Goal: Task Accomplishment & Management: Manage account settings

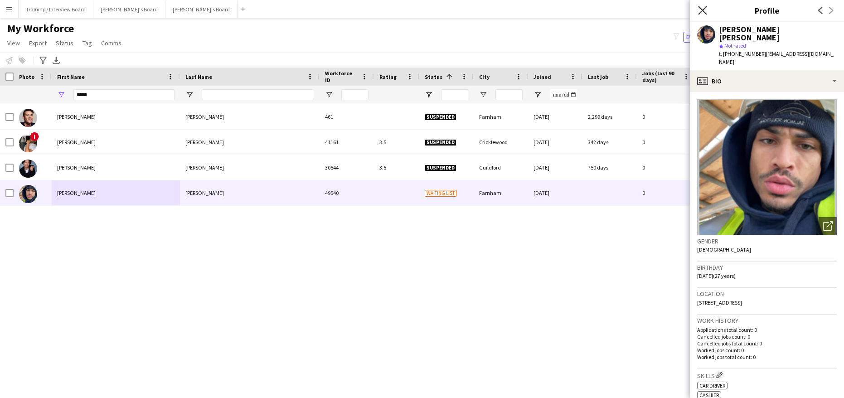
click at [698, 8] on icon "Close pop-in" at bounding box center [702, 10] width 9 height 9
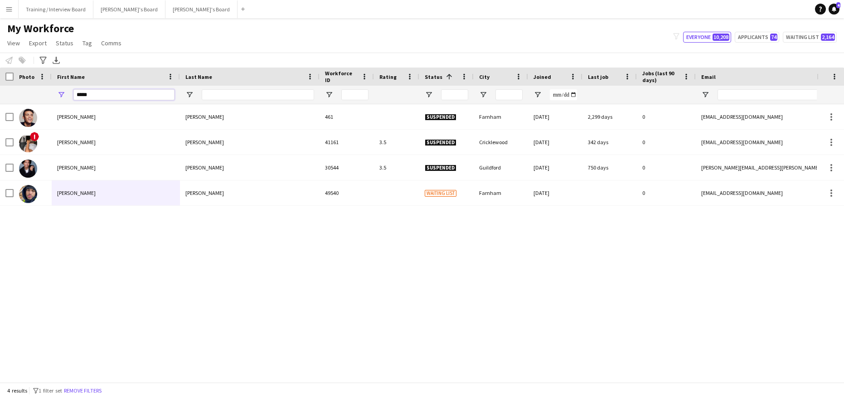
click at [118, 98] on input "*****" at bounding box center [123, 94] width 101 height 11
type input "*"
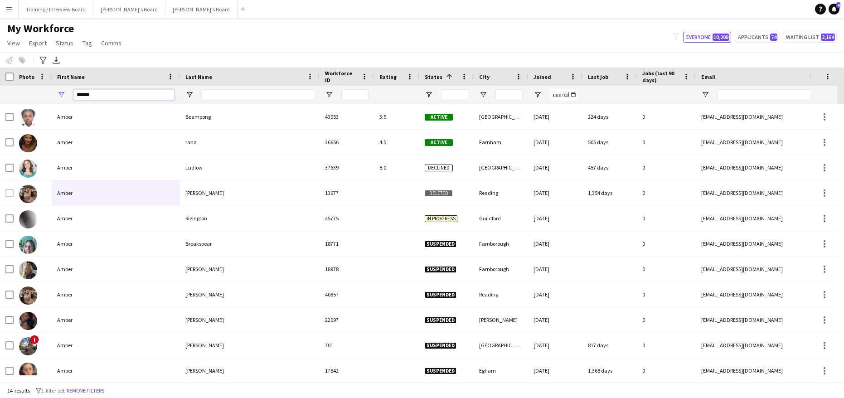
type input "*****"
click at [216, 93] on input "Last Name Filter Input" at bounding box center [258, 94] width 112 height 11
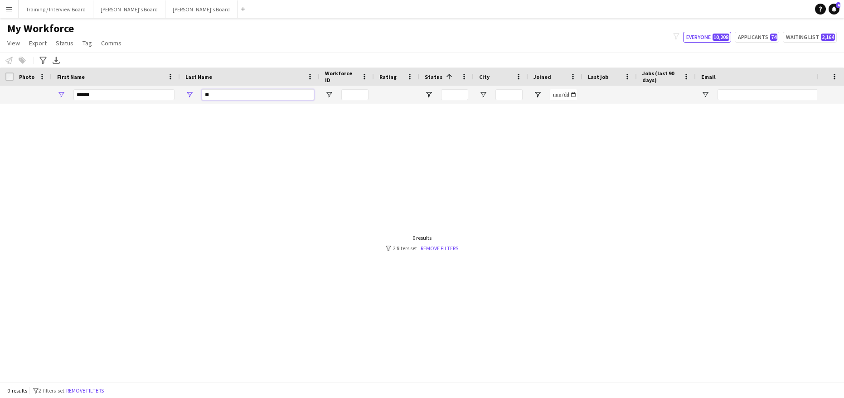
type input "*"
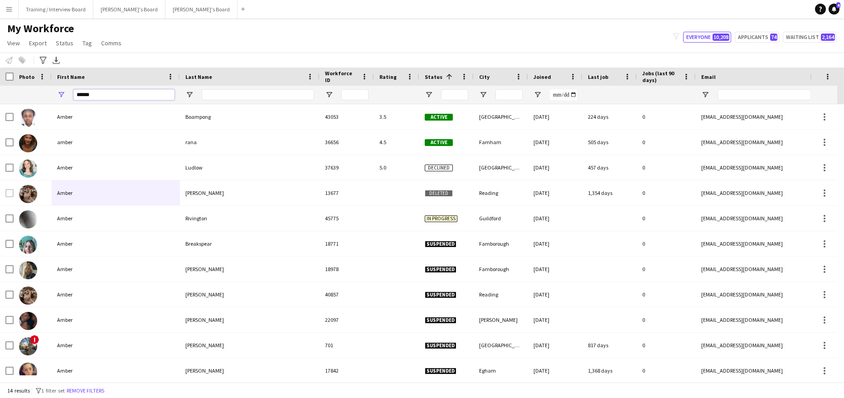
click at [115, 95] on input "*****" at bounding box center [123, 94] width 101 height 11
type input "*"
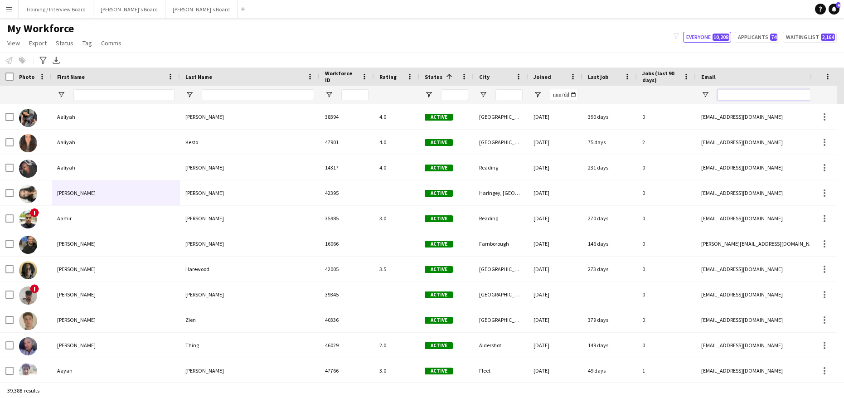
click at [739, 95] on input "Email Filter Input" at bounding box center [794, 94] width 154 height 11
paste input "**********"
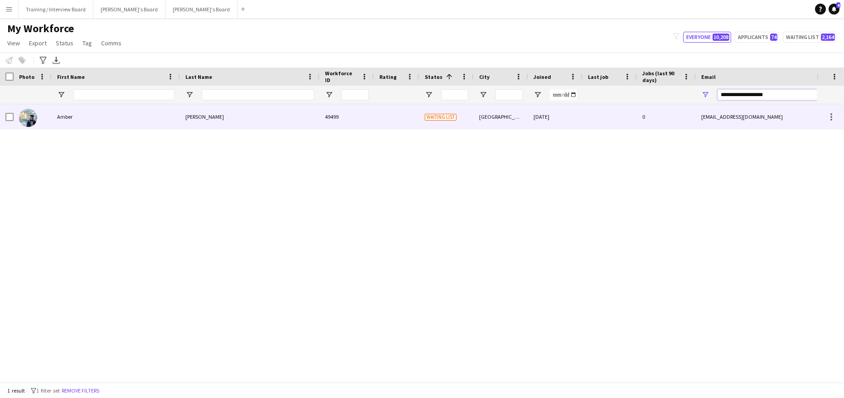
type input "**********"
click at [141, 109] on div "Amber" at bounding box center [116, 116] width 128 height 25
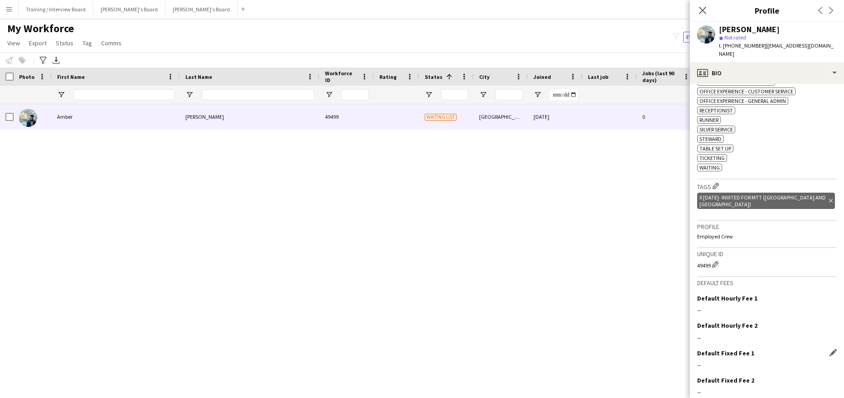
scroll to position [468, 0]
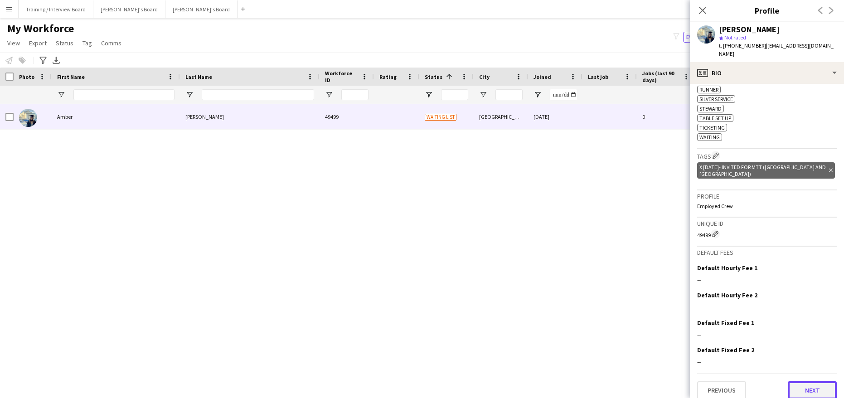
click at [787, 381] on button "Next" at bounding box center [811, 390] width 49 height 18
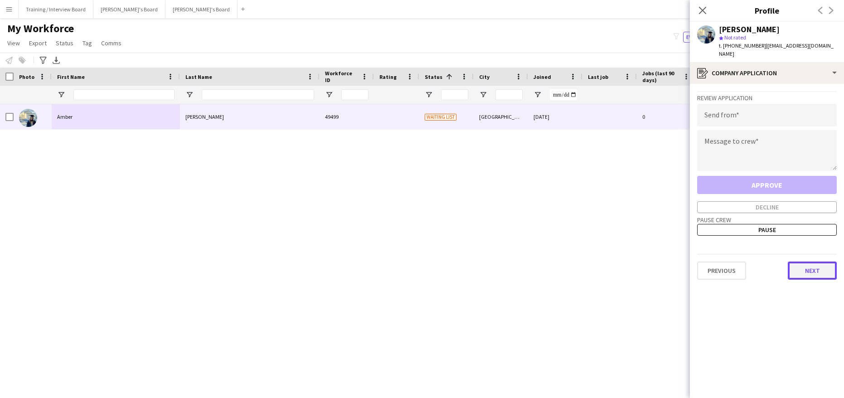
click at [813, 264] on button "Next" at bounding box center [811, 270] width 49 height 18
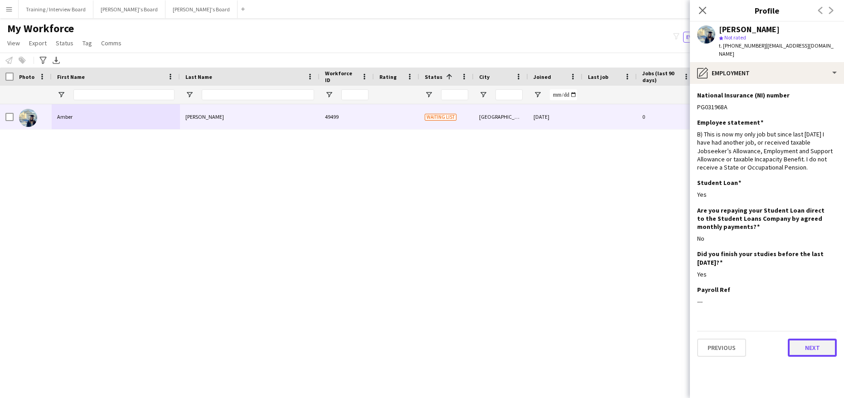
click at [824, 338] on button "Next" at bounding box center [811, 347] width 49 height 18
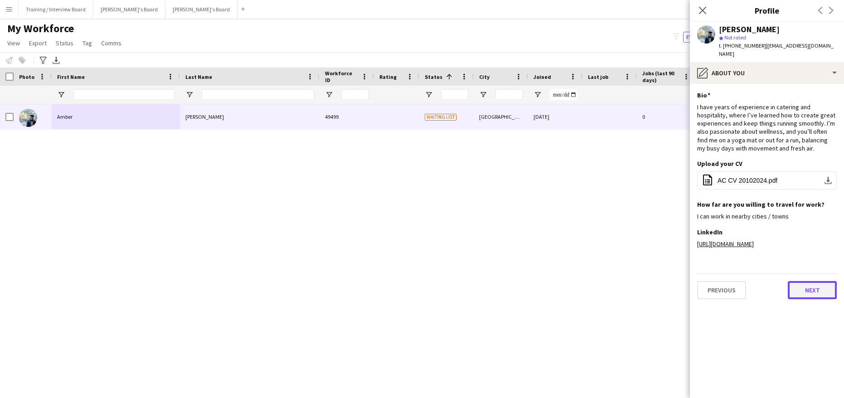
click at [813, 285] on button "Next" at bounding box center [811, 290] width 49 height 18
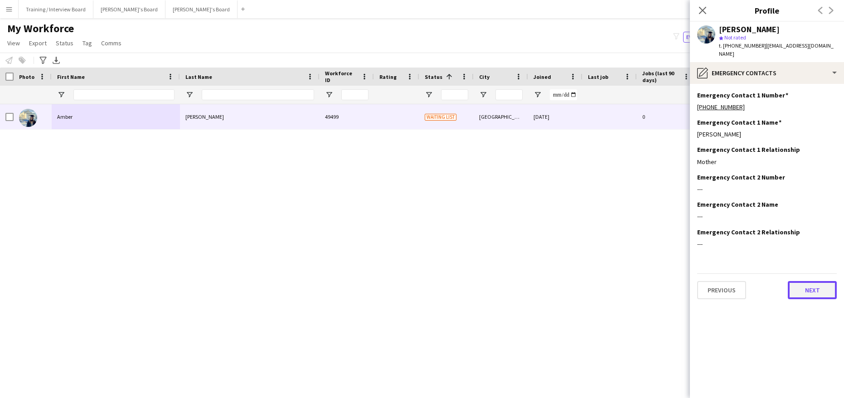
click at [790, 285] on button "Next" at bounding box center [811, 290] width 49 height 18
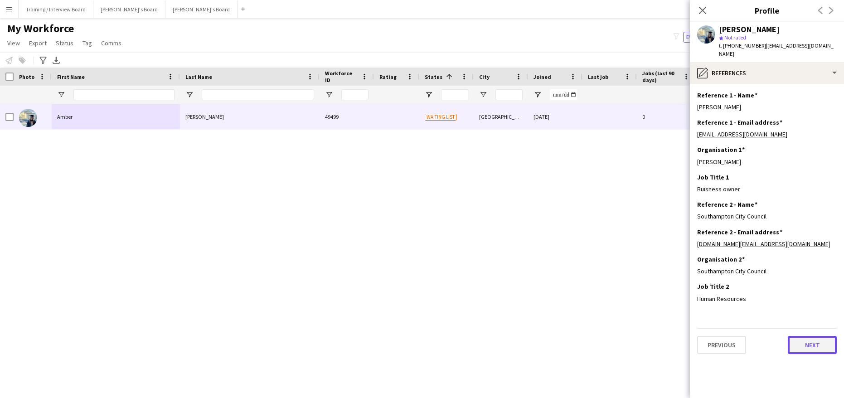
click at [822, 336] on button "Next" at bounding box center [811, 345] width 49 height 18
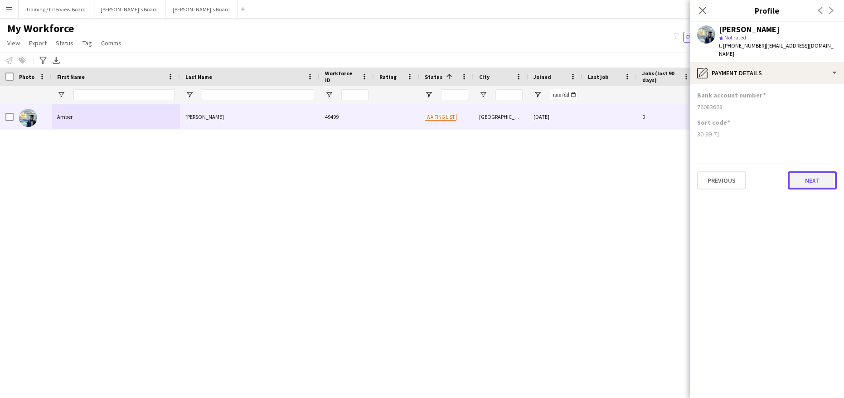
click at [822, 175] on button "Next" at bounding box center [811, 180] width 49 height 18
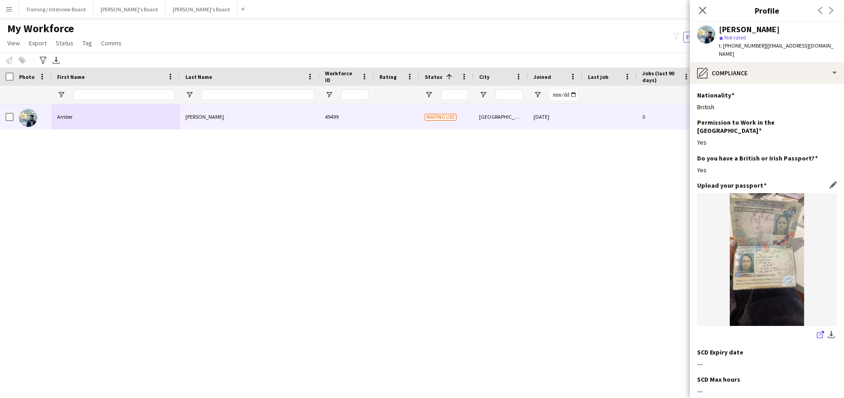
click at [816, 332] on icon at bounding box center [819, 335] width 6 height 6
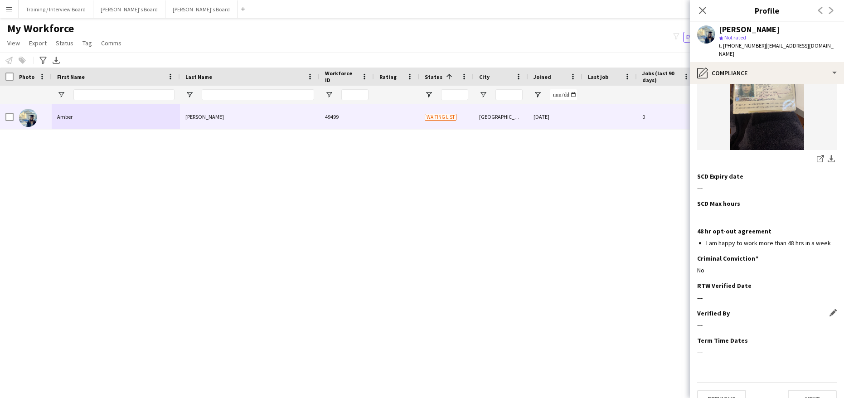
scroll to position [176, 0]
click at [804, 389] on button "Next" at bounding box center [811, 398] width 49 height 18
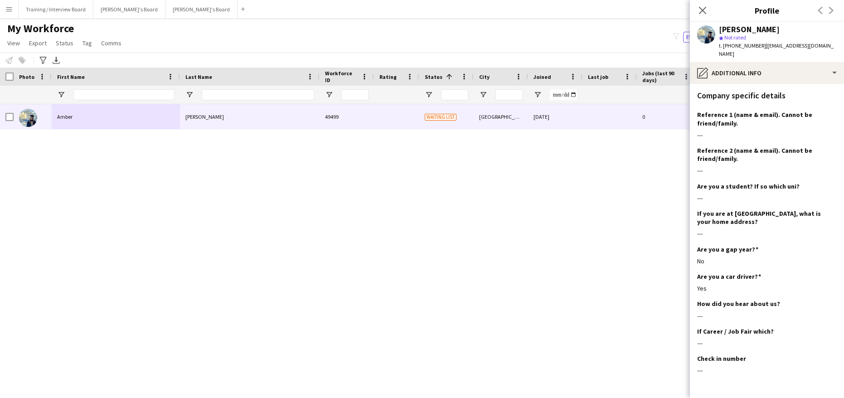
scroll to position [281, 0]
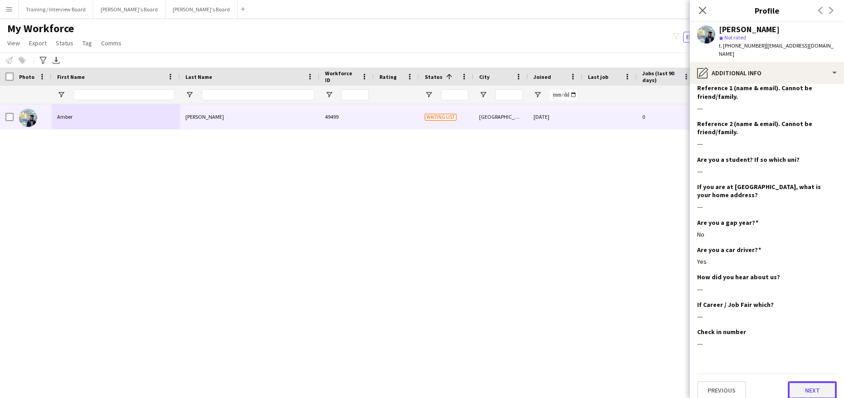
click at [812, 388] on button "Next" at bounding box center [811, 390] width 49 height 18
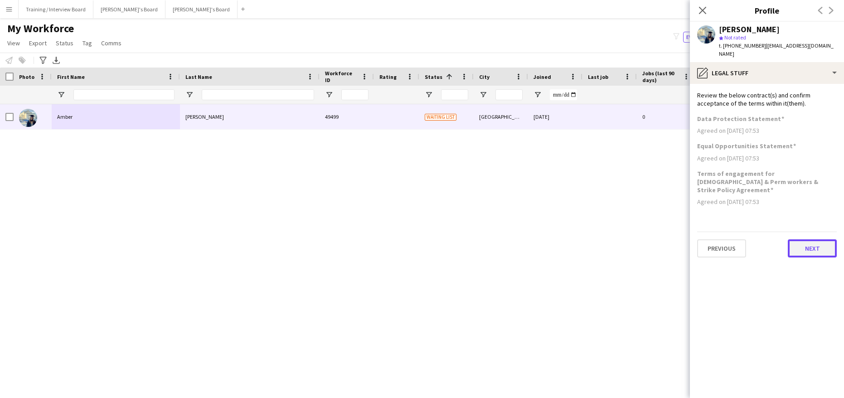
click at [817, 239] on button "Next" at bounding box center [811, 248] width 49 height 18
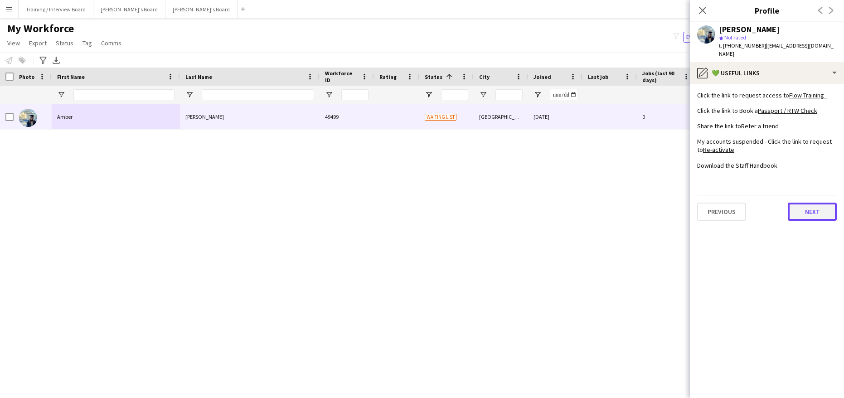
click at [816, 203] on button "Next" at bounding box center [811, 212] width 49 height 18
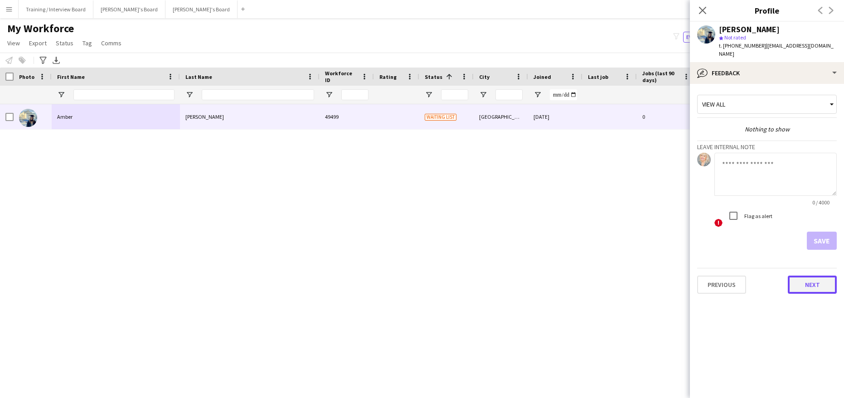
click at [816, 275] on button "Next" at bounding box center [811, 284] width 49 height 18
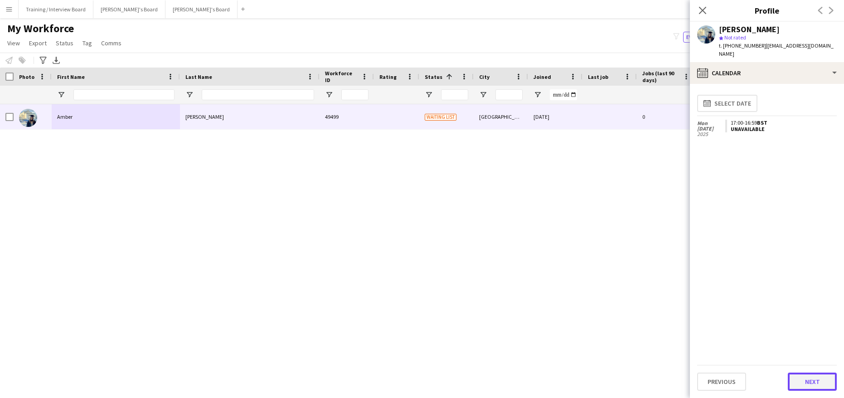
click at [822, 379] on button "Next" at bounding box center [811, 381] width 49 height 18
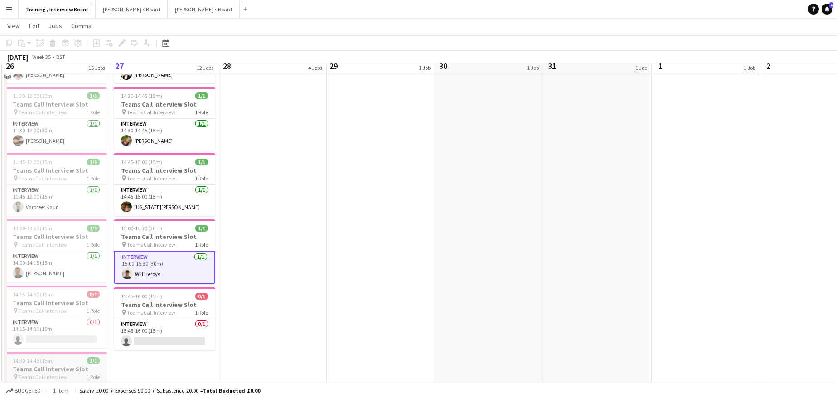
scroll to position [362, 0]
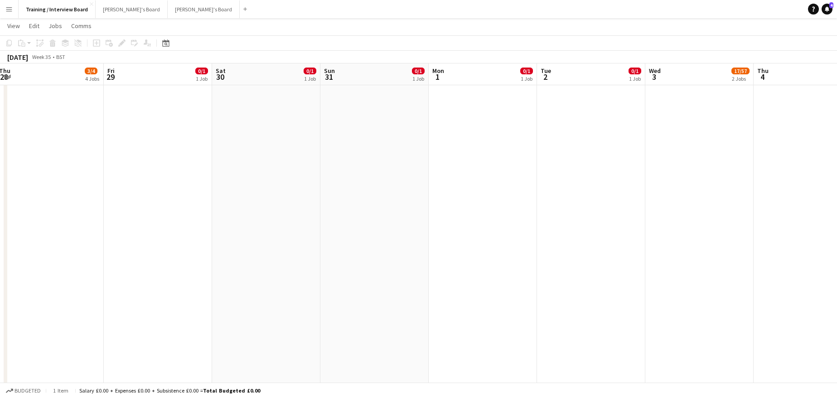
drag, startPoint x: 490, startPoint y: 75, endPoint x: 249, endPoint y: 80, distance: 241.5
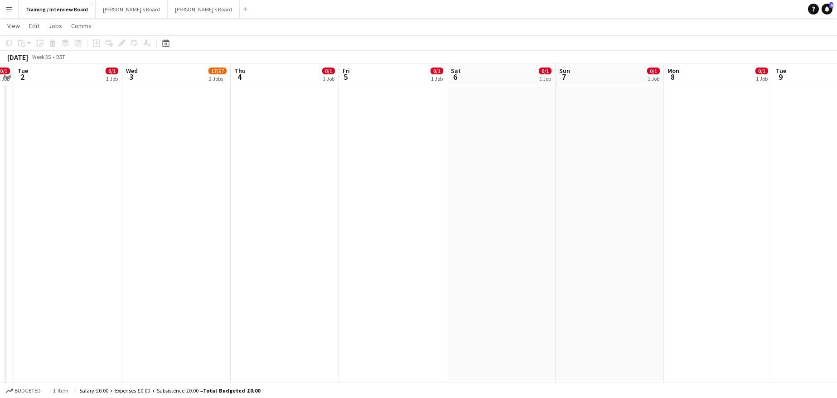
drag, startPoint x: 680, startPoint y: 70, endPoint x: 295, endPoint y: 103, distance: 386.1
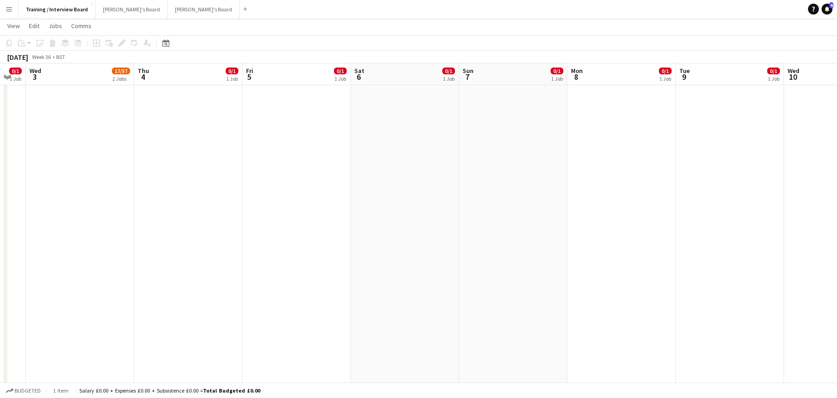
scroll to position [0, 347]
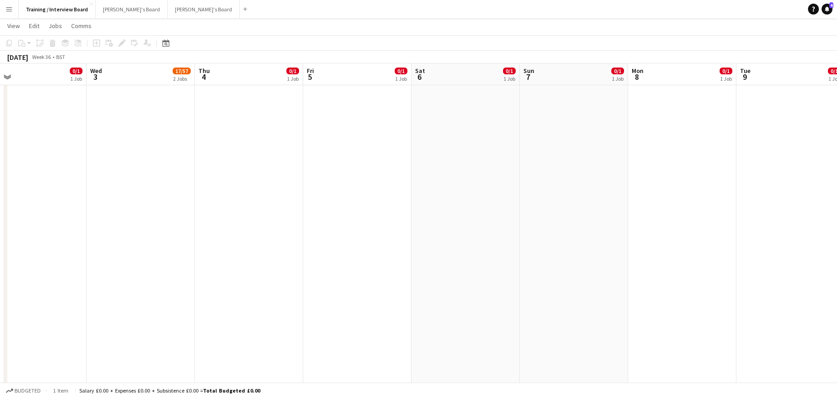
drag, startPoint x: 631, startPoint y: 78, endPoint x: 487, endPoint y: 96, distance: 145.2
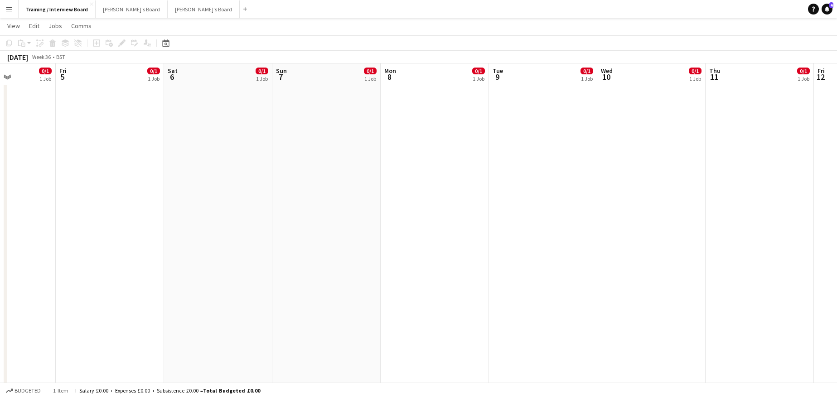
drag, startPoint x: 672, startPoint y: 78, endPoint x: 490, endPoint y: 88, distance: 182.4
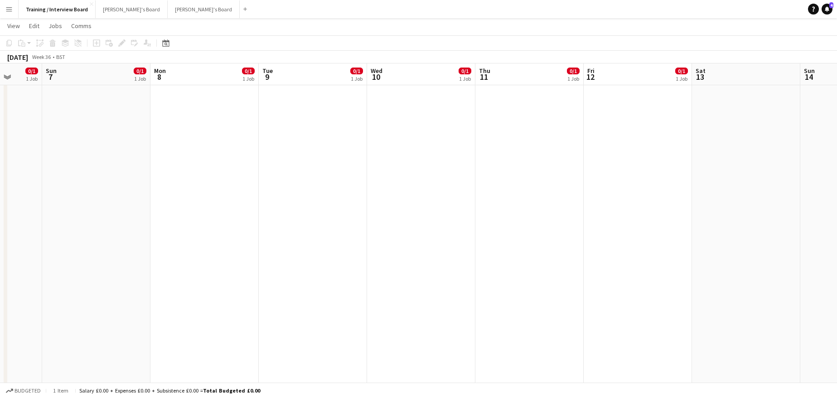
scroll to position [0, 350]
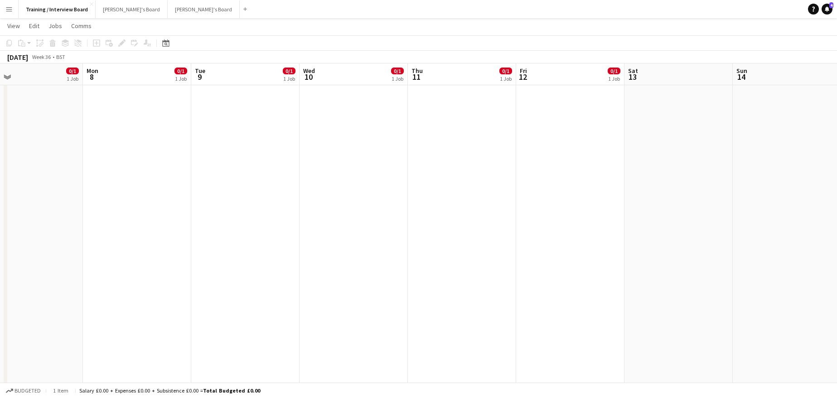
drag, startPoint x: 687, startPoint y: 76, endPoint x: 101, endPoint y: 43, distance: 586.8
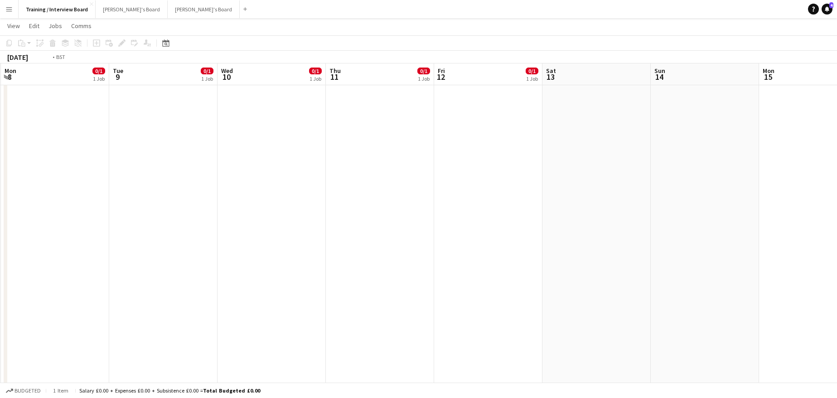
drag, startPoint x: 793, startPoint y: 76, endPoint x: 491, endPoint y: 98, distance: 303.5
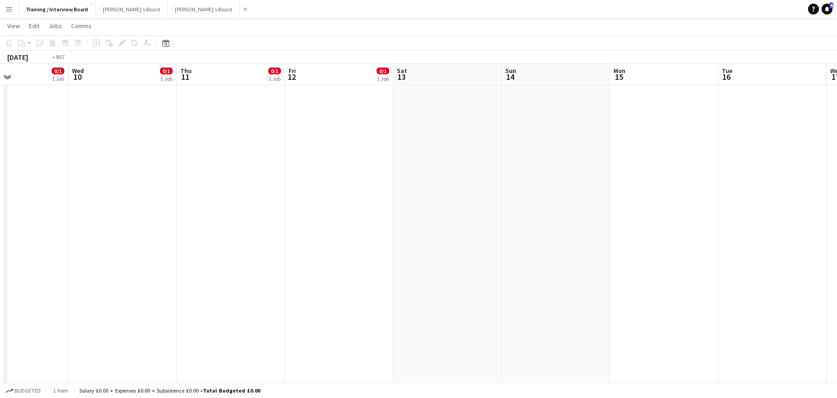
scroll to position [0, 213]
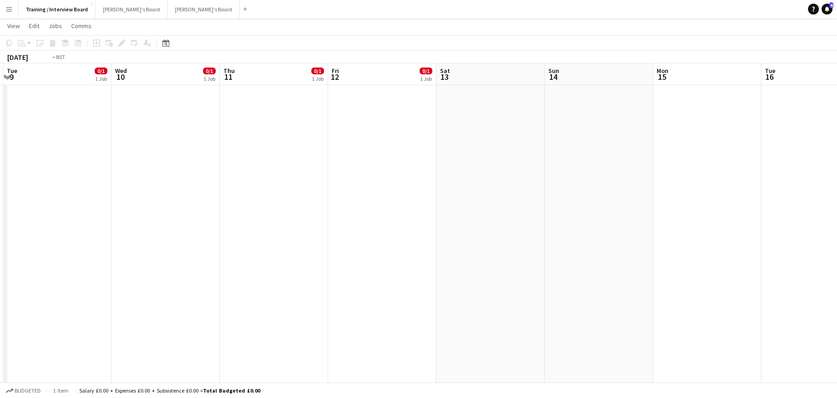
drag, startPoint x: 497, startPoint y: 80, endPoint x: 849, endPoint y: 61, distance: 352.1
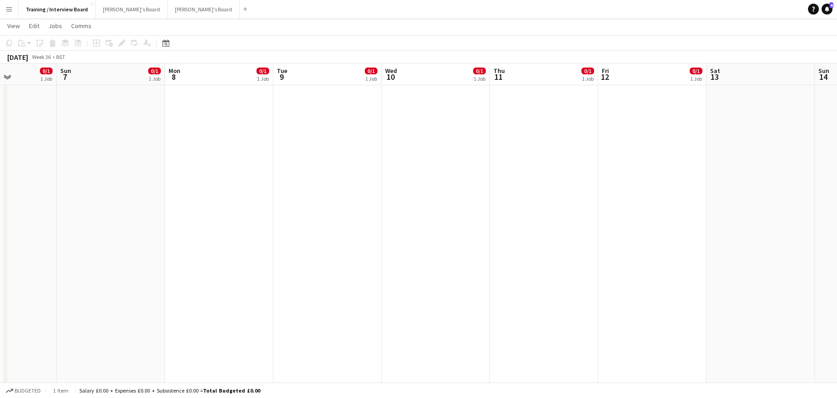
drag, startPoint x: 463, startPoint y: 79, endPoint x: 849, endPoint y: 67, distance: 386.2
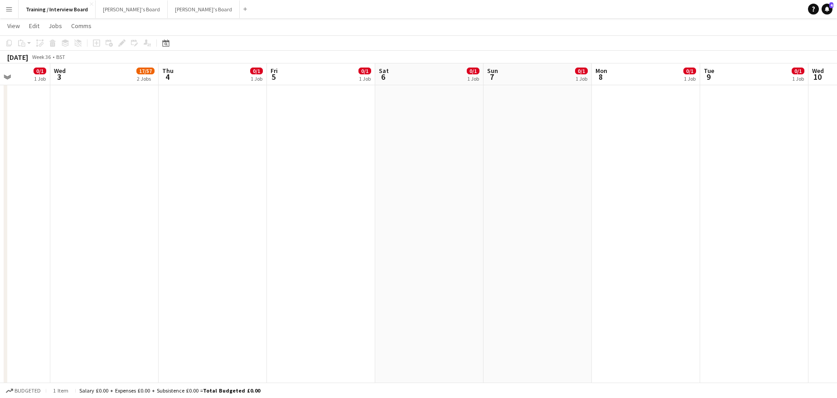
scroll to position [0, 217]
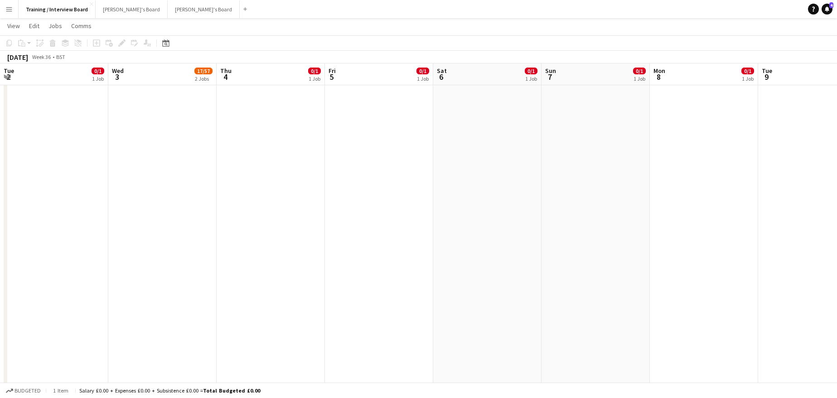
drag, startPoint x: 330, startPoint y: 72, endPoint x: 849, endPoint y: 86, distance: 518.9
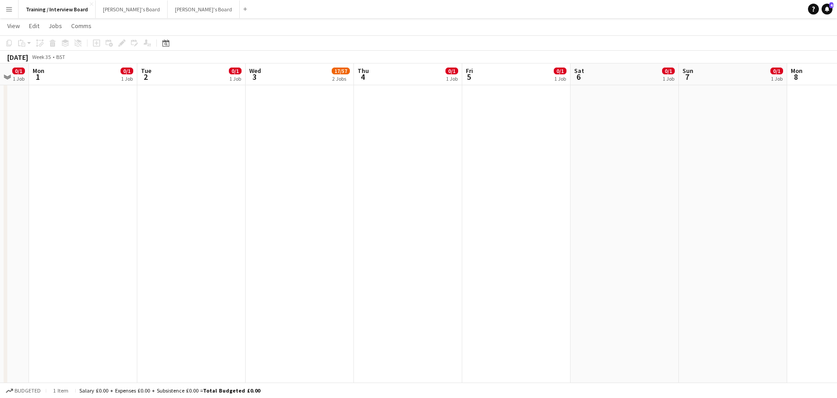
drag, startPoint x: 344, startPoint y: 83, endPoint x: 843, endPoint y: 79, distance: 498.8
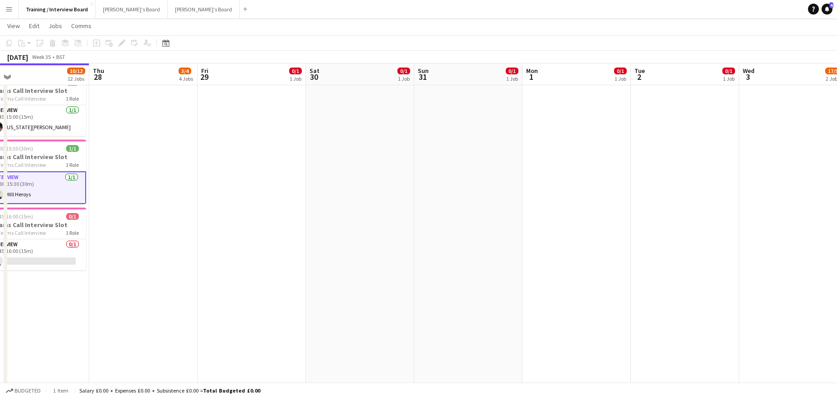
scroll to position [0, 292]
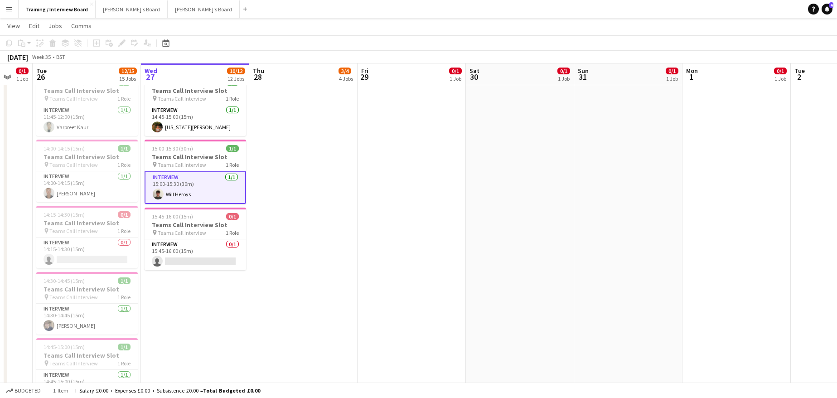
drag, startPoint x: 397, startPoint y: 77, endPoint x: 849, endPoint y: 81, distance: 451.3
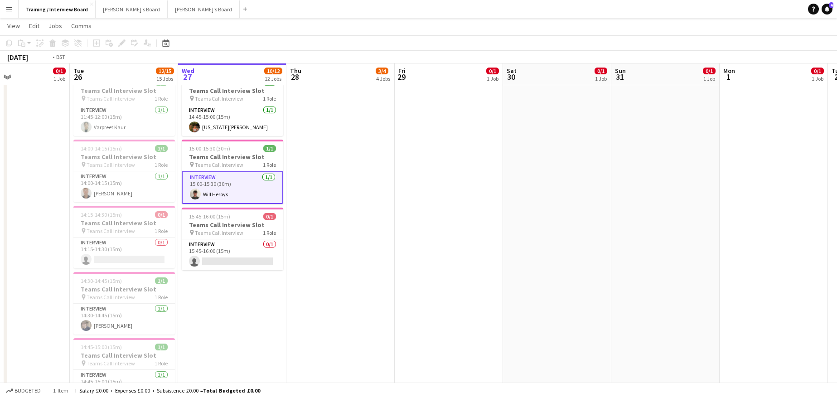
scroll to position [0, 284]
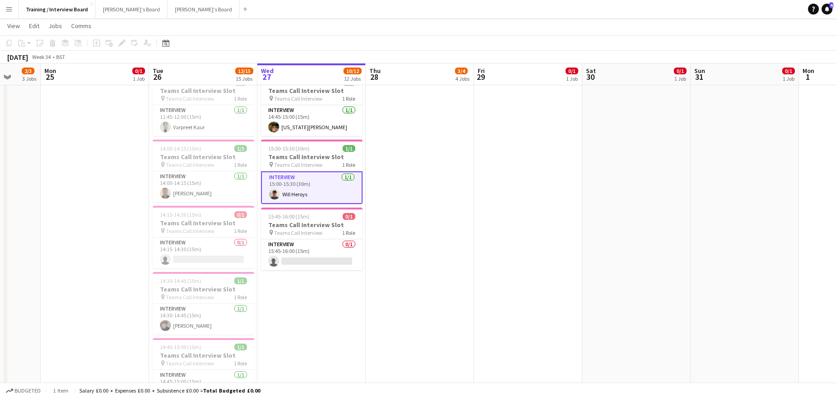
drag, startPoint x: 386, startPoint y: 72, endPoint x: 569, endPoint y: 53, distance: 184.8
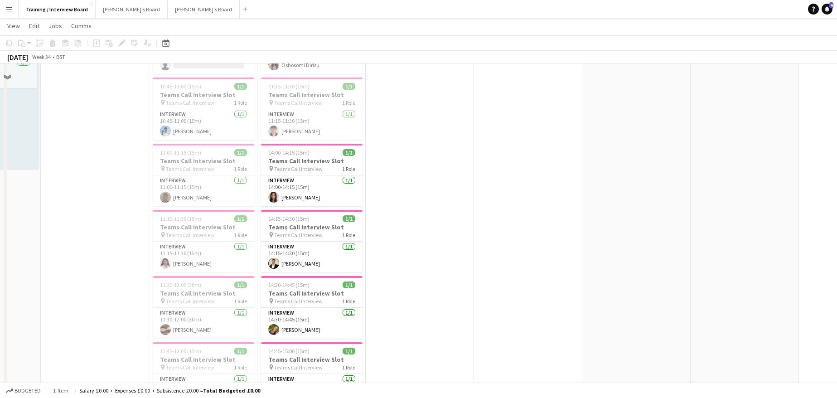
scroll to position [45, 0]
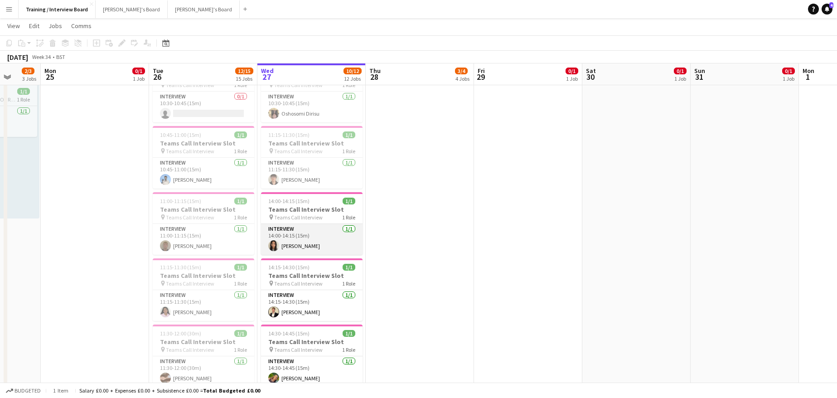
click at [285, 246] on app-card-role "Interview 1/1 14:00-14:15 (15m) aiza ashraf" at bounding box center [311, 239] width 101 height 31
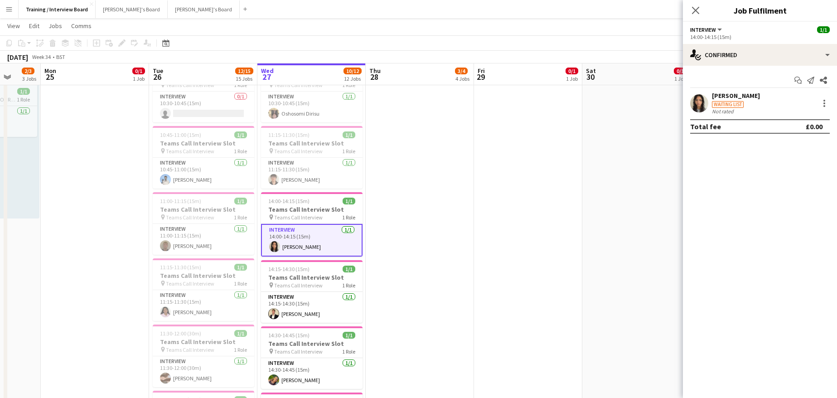
click at [740, 100] on div "Waiting list" at bounding box center [736, 104] width 48 height 8
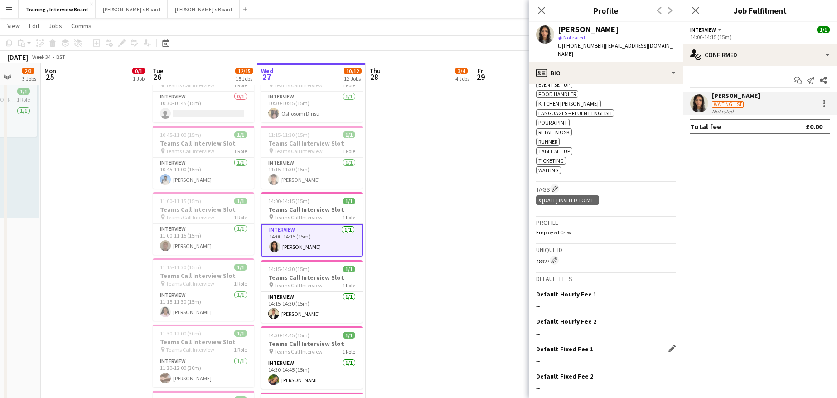
scroll to position [390, 0]
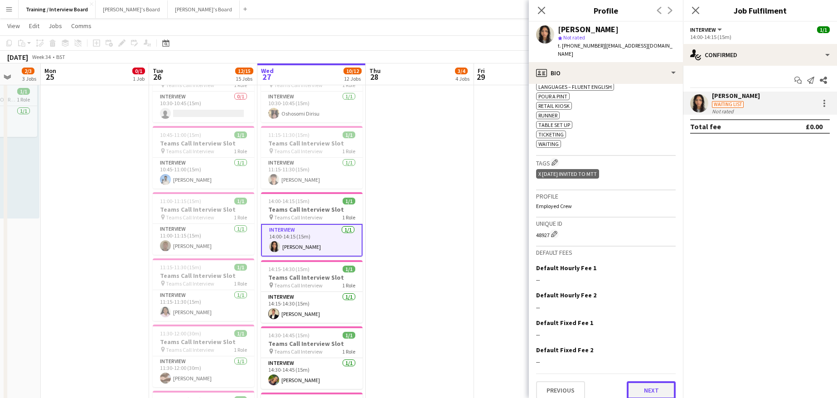
click at [637, 383] on button "Next" at bounding box center [651, 390] width 49 height 18
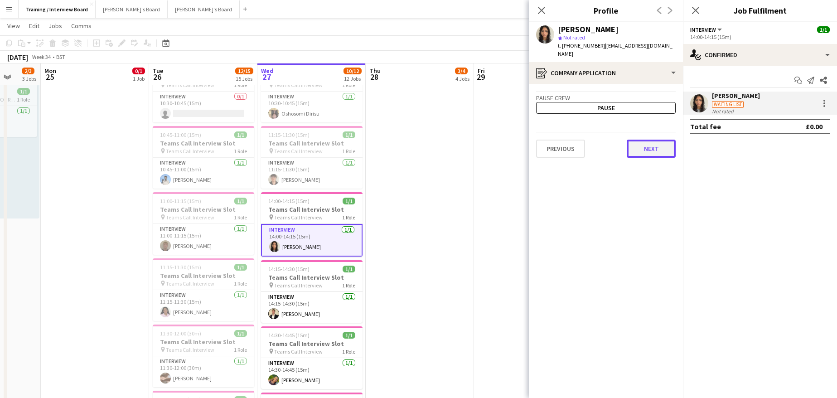
click at [661, 144] on button "Next" at bounding box center [651, 149] width 49 height 18
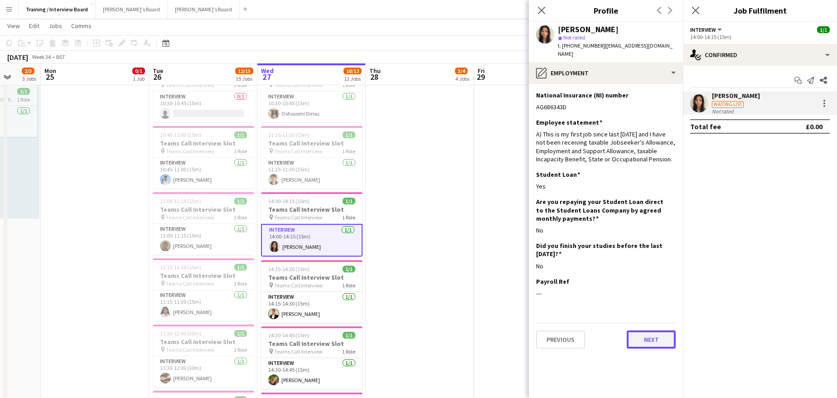
click at [637, 331] on button "Next" at bounding box center [651, 339] width 49 height 18
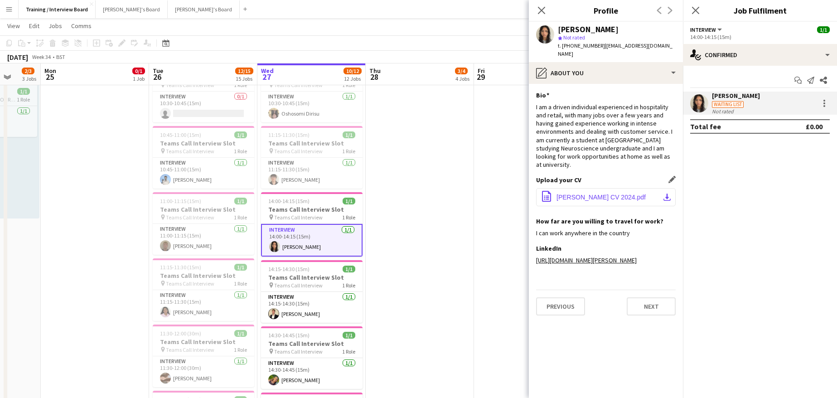
click at [666, 193] on app-icon "download-bottom" at bounding box center [666, 196] width 7 height 7
click at [650, 303] on button "Next" at bounding box center [651, 306] width 49 height 18
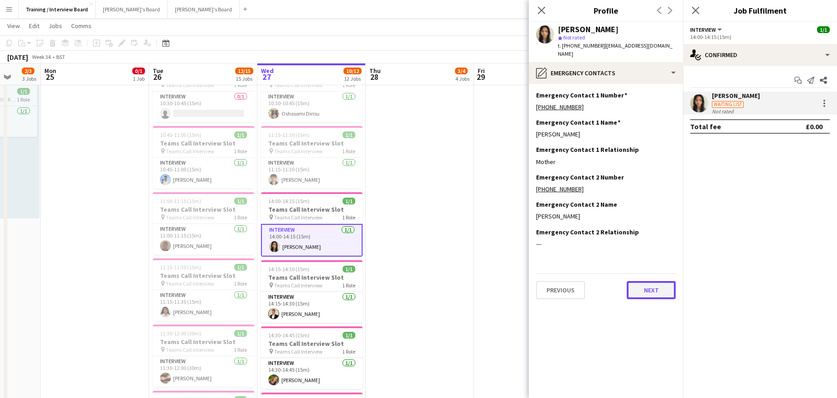
click at [656, 287] on button "Next" at bounding box center [651, 290] width 49 height 18
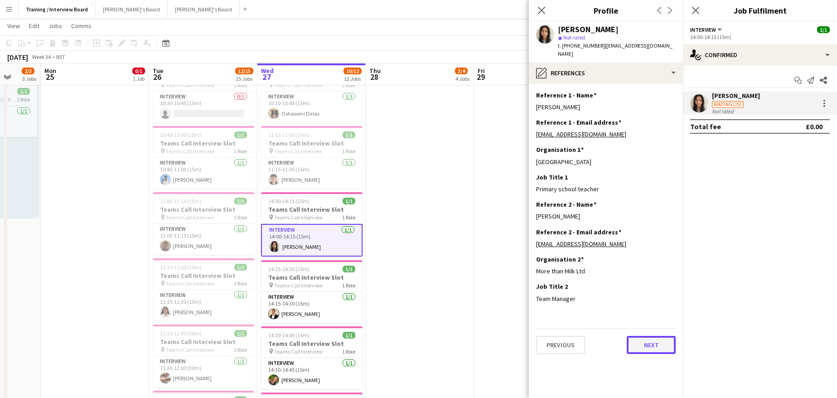
click at [646, 337] on button "Next" at bounding box center [651, 345] width 49 height 18
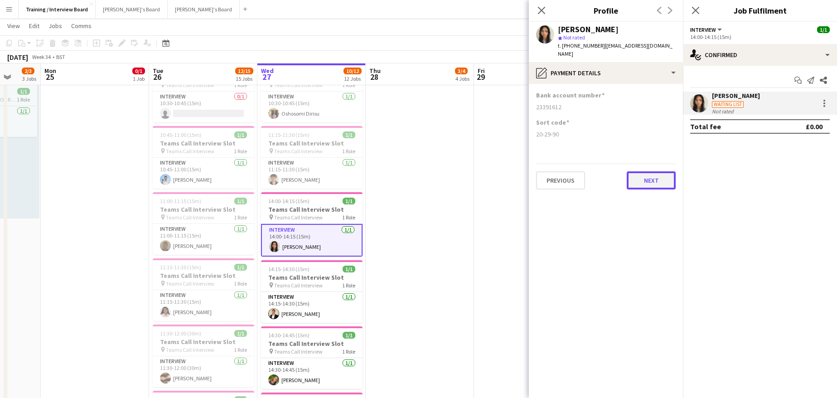
click at [661, 180] on button "Next" at bounding box center [651, 180] width 49 height 18
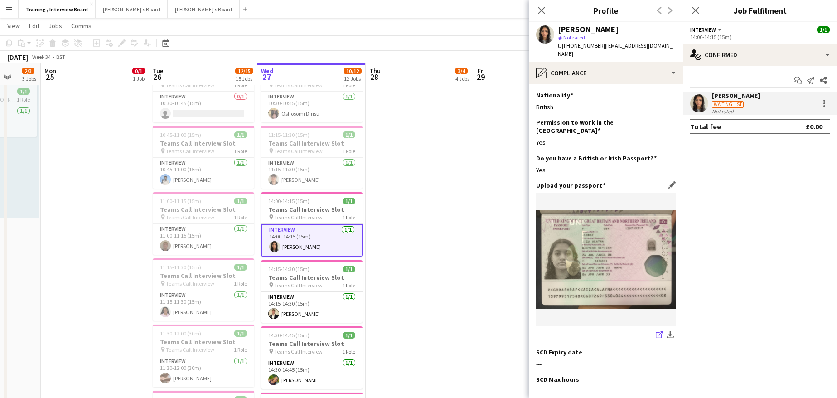
click at [656, 331] on icon "share-external-link-1" at bounding box center [659, 334] width 7 height 7
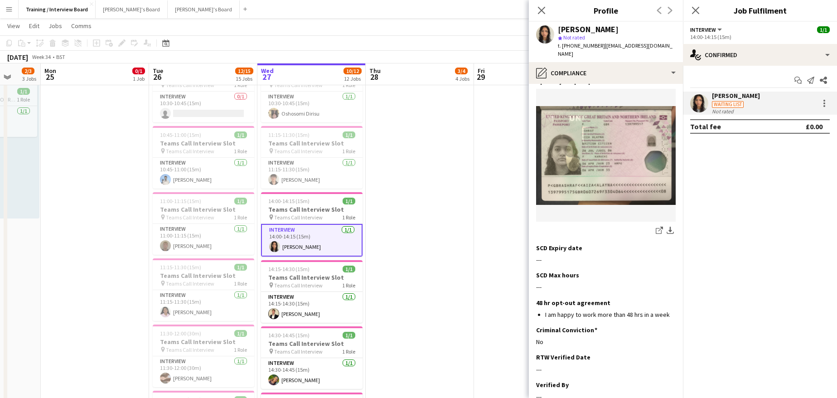
scroll to position [176, 0]
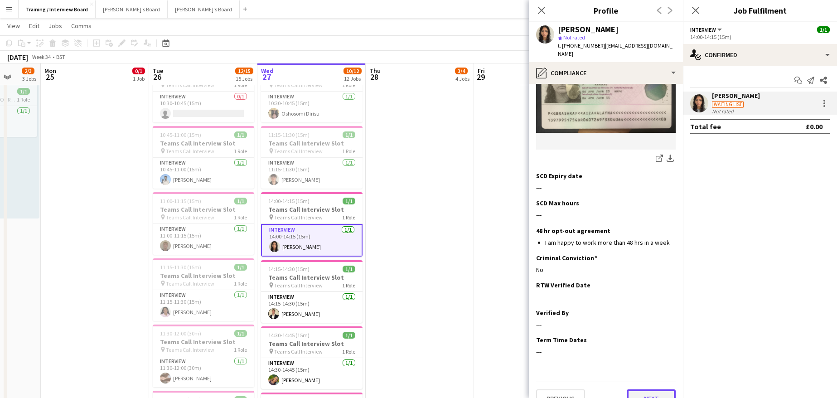
click at [634, 389] on button "Next" at bounding box center [651, 398] width 49 height 18
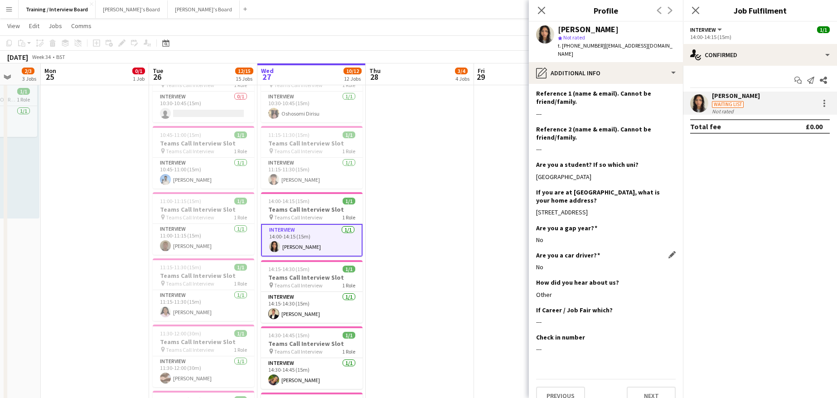
scroll to position [199, 0]
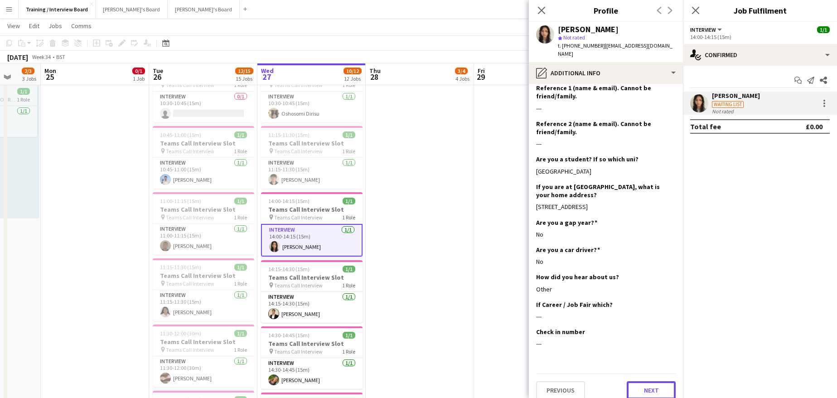
click at [638, 386] on button "Next" at bounding box center [651, 390] width 49 height 18
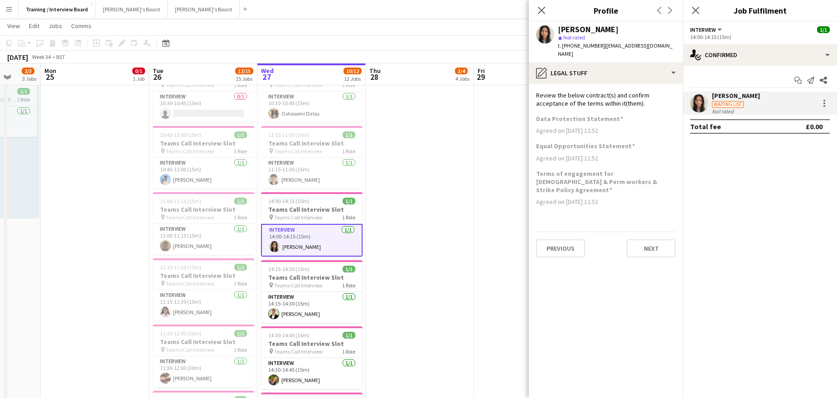
scroll to position [0, 0]
click at [652, 239] on button "Next" at bounding box center [651, 248] width 49 height 18
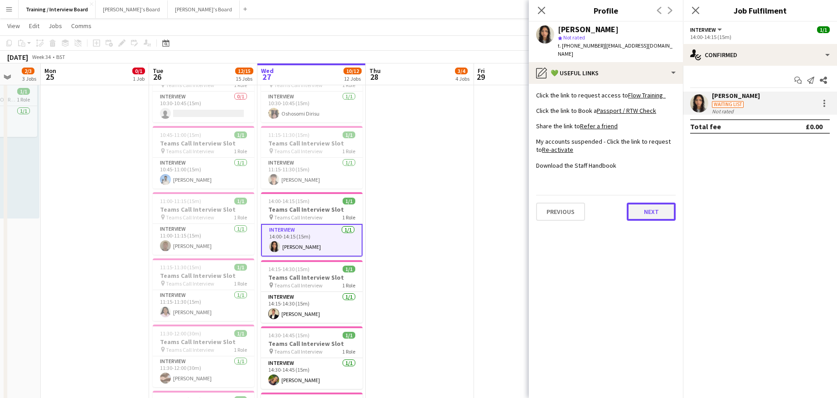
click at [660, 203] on button "Next" at bounding box center [651, 212] width 49 height 18
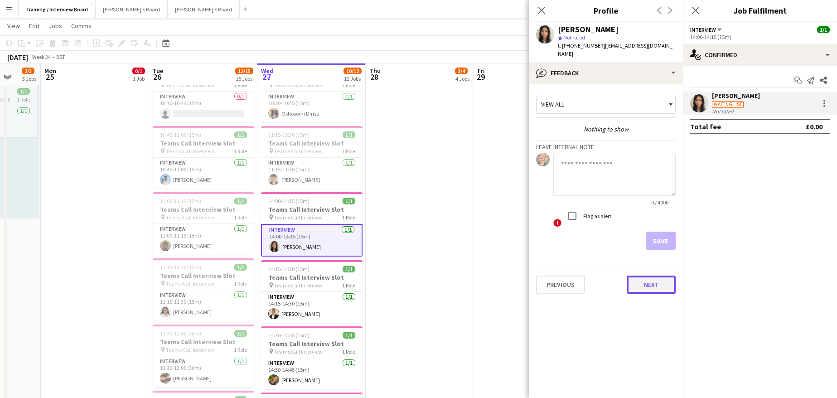
click at [651, 278] on button "Next" at bounding box center [651, 284] width 49 height 18
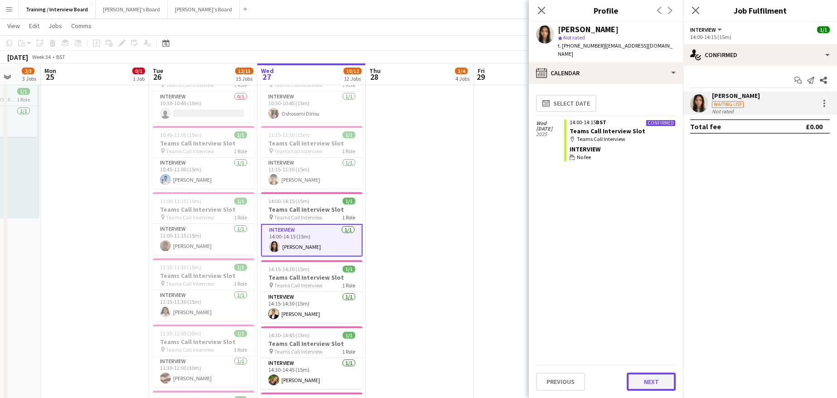
click at [648, 380] on button "Next" at bounding box center [651, 381] width 49 height 18
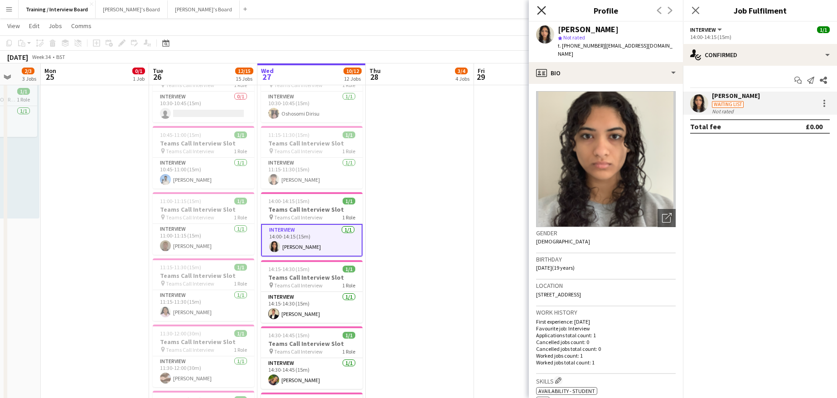
click at [539, 14] on icon at bounding box center [541, 10] width 9 height 9
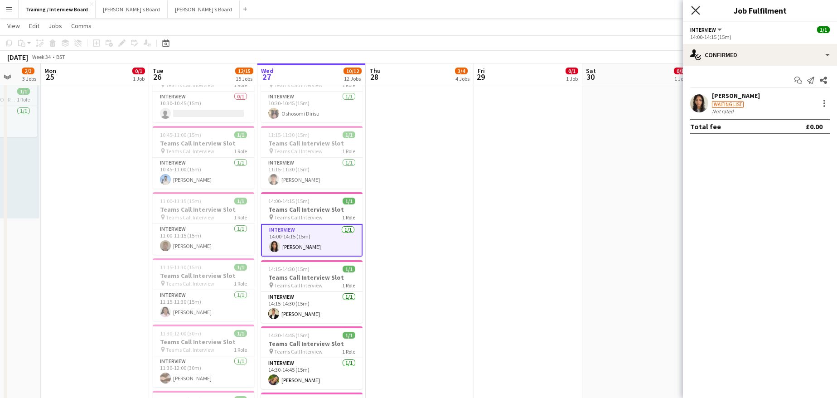
click at [697, 8] on icon at bounding box center [695, 10] width 9 height 9
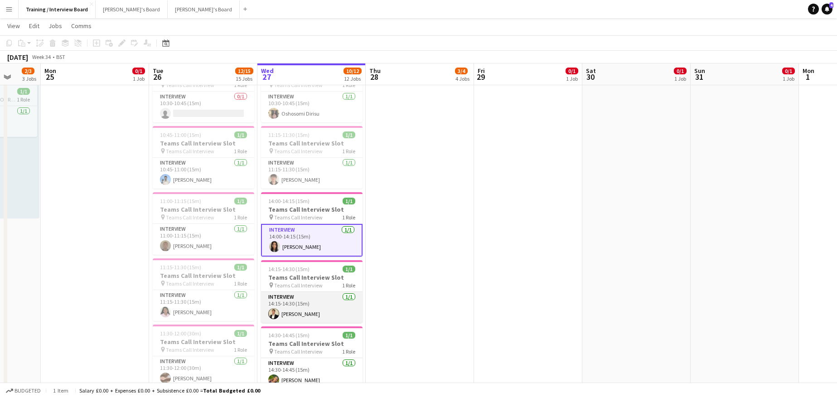
click at [322, 317] on app-card-role "Interview 1/1 14:15-14:30 (15m) Harvey Watson" at bounding box center [311, 307] width 101 height 31
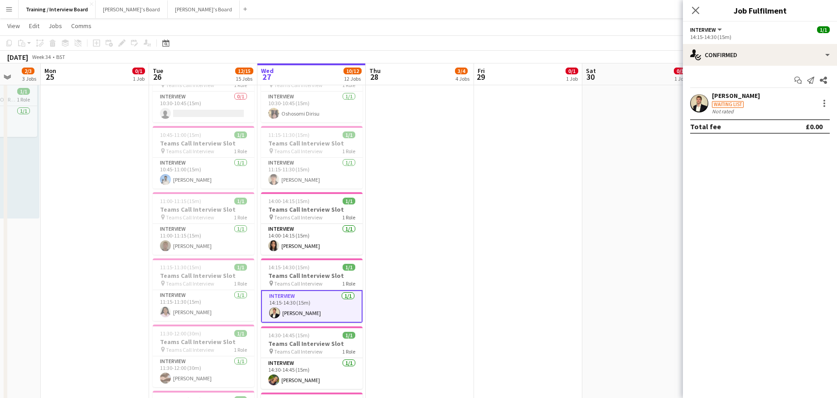
click at [730, 97] on div "Harvey Watson" at bounding box center [736, 96] width 48 height 8
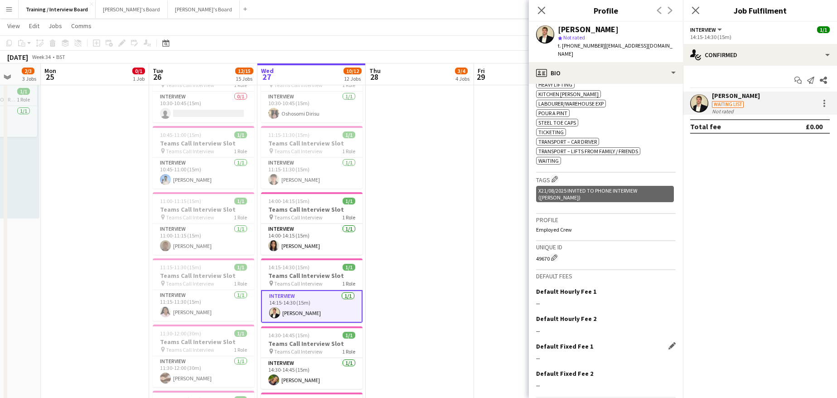
scroll to position [399, 0]
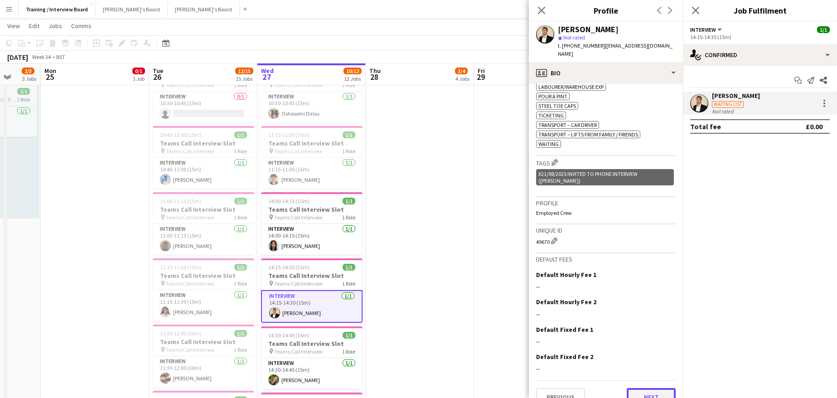
click at [637, 388] on button "Next" at bounding box center [651, 397] width 49 height 18
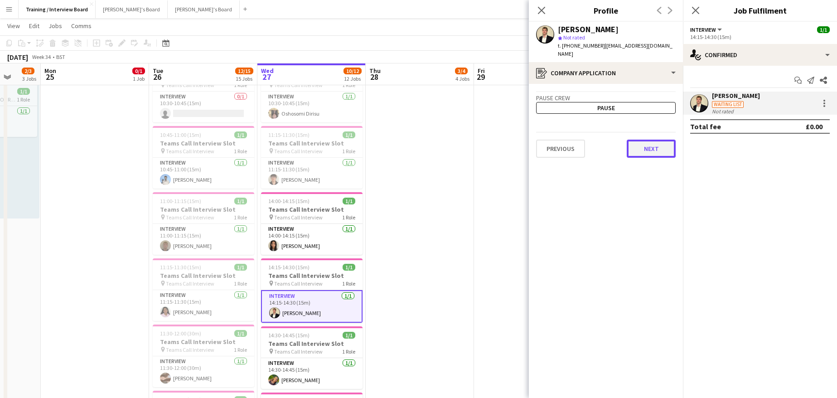
click at [649, 145] on button "Next" at bounding box center [651, 149] width 49 height 18
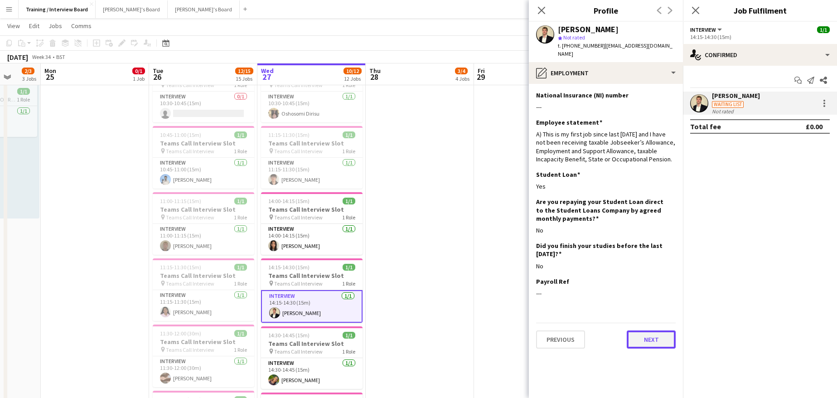
click at [641, 330] on button "Next" at bounding box center [651, 339] width 49 height 18
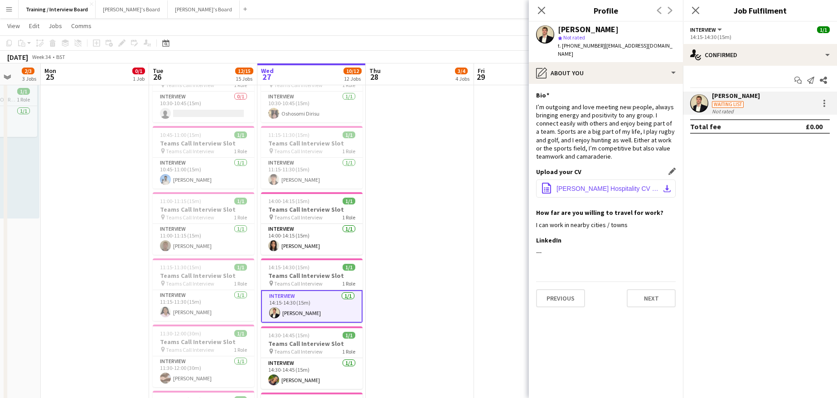
click at [666, 185] on app-icon "download-bottom" at bounding box center [666, 188] width 7 height 7
click at [653, 294] on button "Next" at bounding box center [651, 298] width 49 height 18
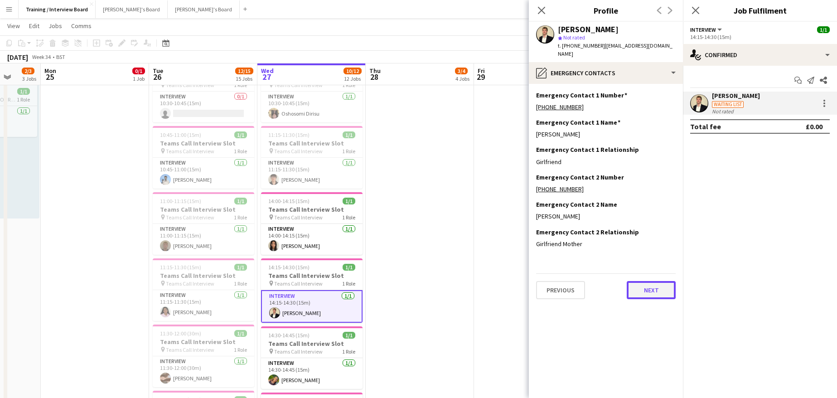
click at [660, 285] on button "Next" at bounding box center [651, 290] width 49 height 18
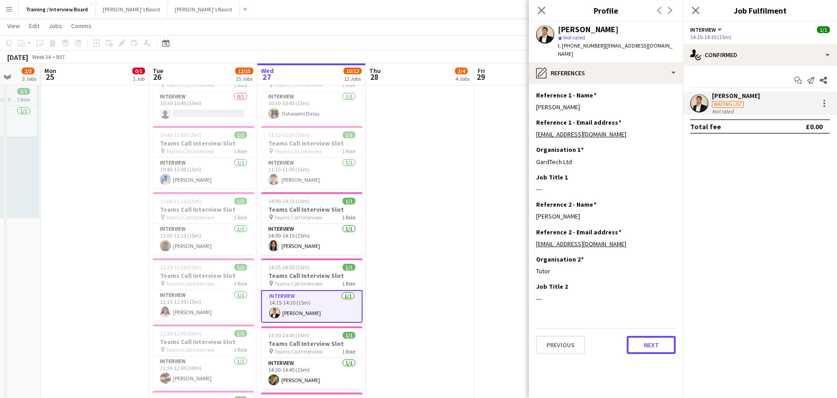
click at [647, 338] on button "Next" at bounding box center [651, 345] width 49 height 18
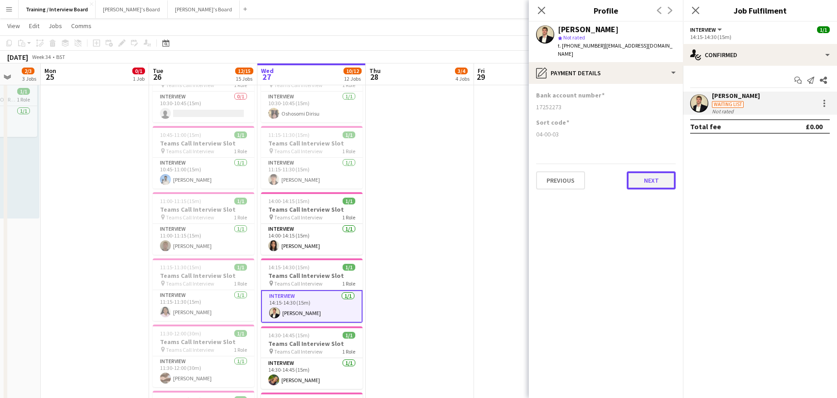
click at [641, 171] on button "Next" at bounding box center [651, 180] width 49 height 18
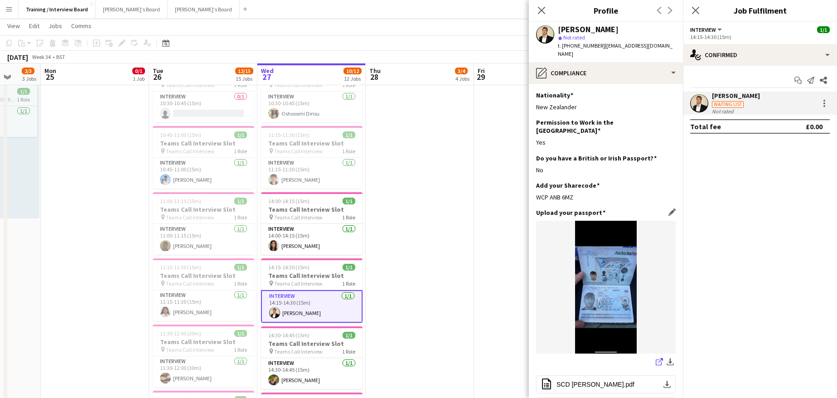
click at [656, 358] on icon "share-external-link-1" at bounding box center [659, 361] width 7 height 7
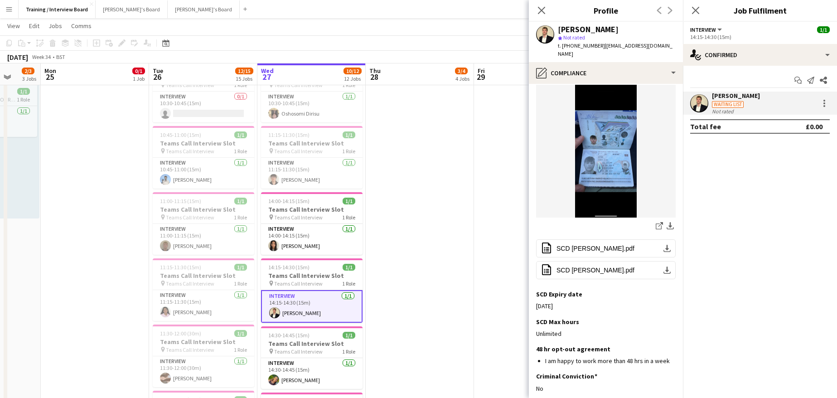
scroll to position [254, 0]
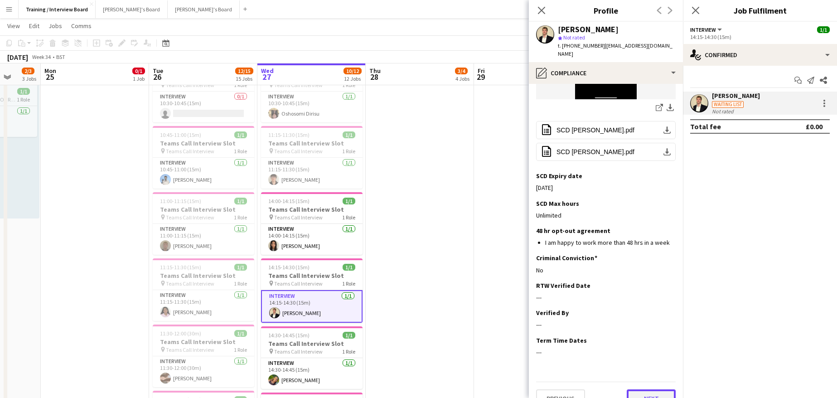
click at [632, 389] on button "Next" at bounding box center [651, 398] width 49 height 18
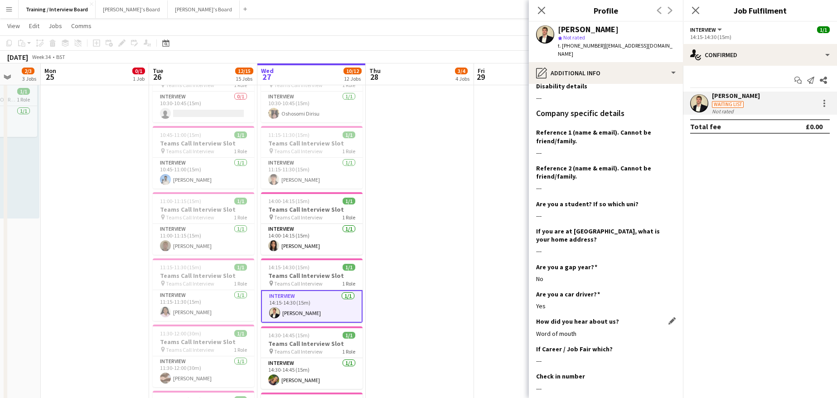
scroll to position [125, 0]
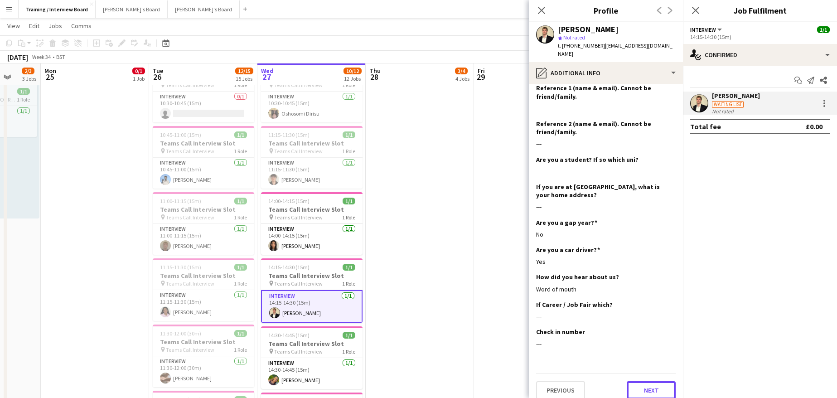
drag, startPoint x: 633, startPoint y: 384, endPoint x: 646, endPoint y: 332, distance: 53.2
click at [635, 384] on button "Next" at bounding box center [651, 390] width 49 height 18
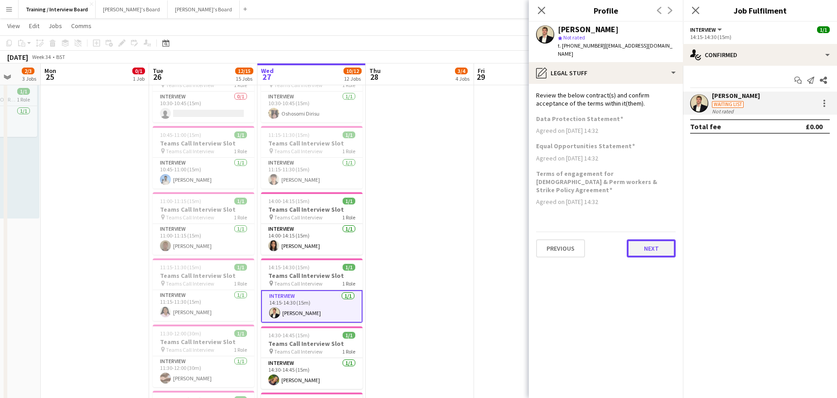
click at [663, 239] on button "Next" at bounding box center [651, 248] width 49 height 18
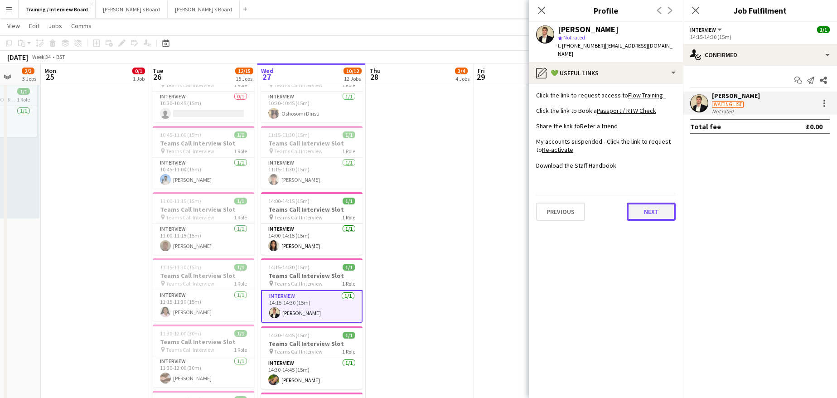
click at [663, 207] on button "Next" at bounding box center [651, 212] width 49 height 18
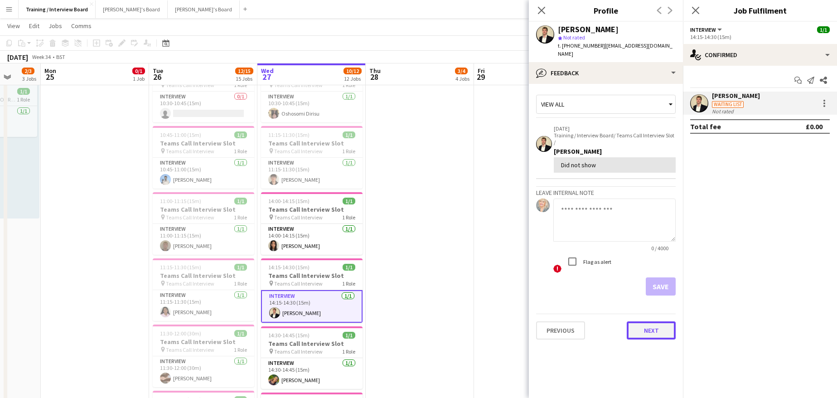
click at [657, 321] on button "Next" at bounding box center [651, 330] width 49 height 18
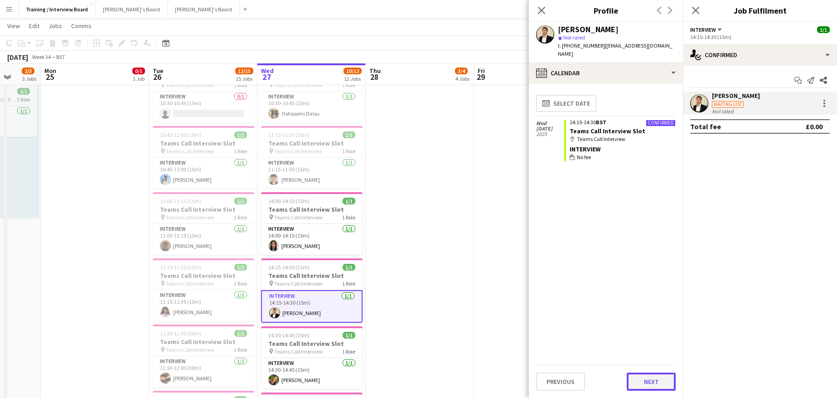
click at [659, 384] on button "Next" at bounding box center [651, 381] width 49 height 18
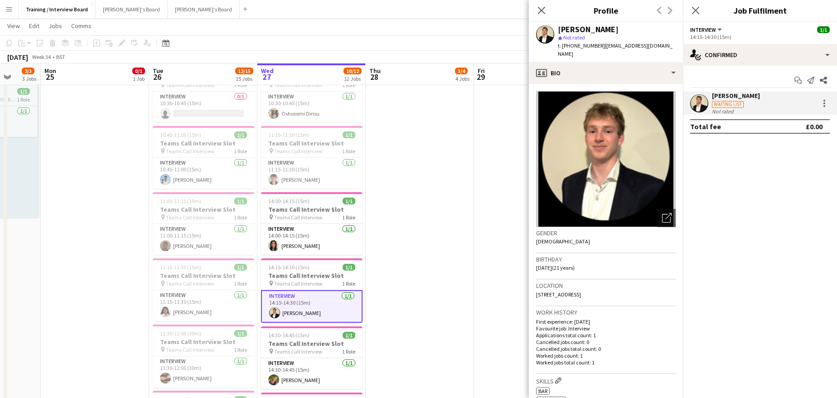
click at [536, 7] on div "Close pop-in" at bounding box center [541, 10] width 25 height 21
click at [540, 13] on icon at bounding box center [541, 10] width 9 height 9
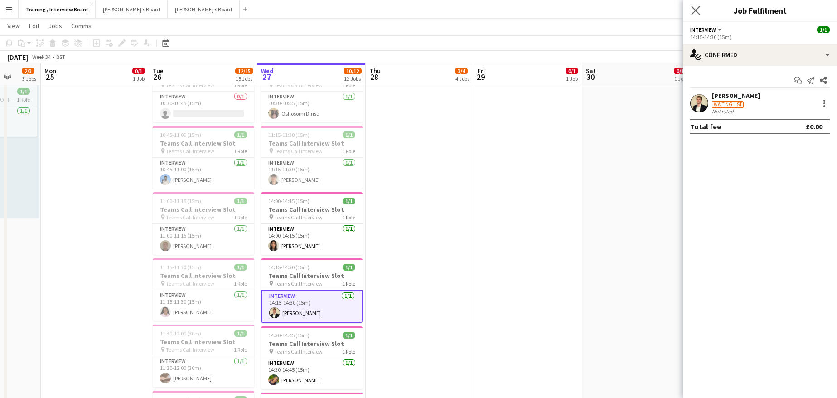
click at [698, 15] on app-icon "Close pop-in" at bounding box center [695, 10] width 13 height 13
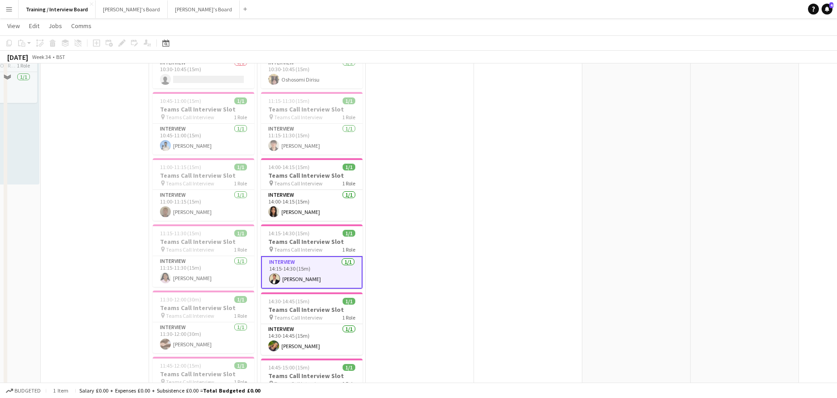
scroll to position [136, 0]
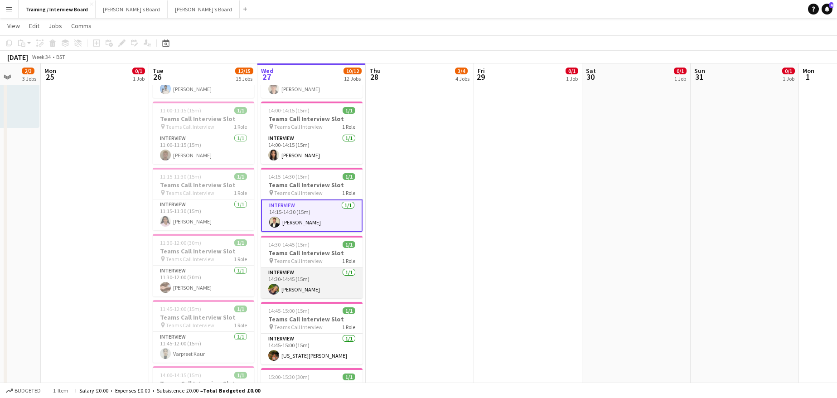
click at [312, 289] on app-card-role "Interview 1/1 14:30-14:45 (15m) Shaheen Mohammed" at bounding box center [311, 282] width 101 height 31
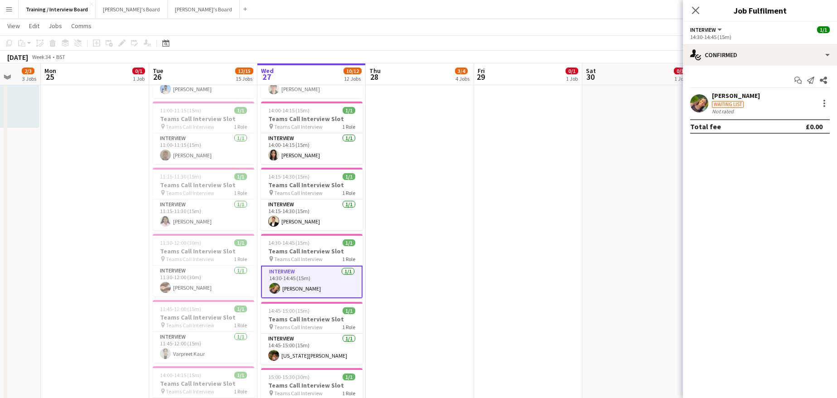
click at [737, 96] on div "Shaheen Mohammed" at bounding box center [736, 96] width 48 height 8
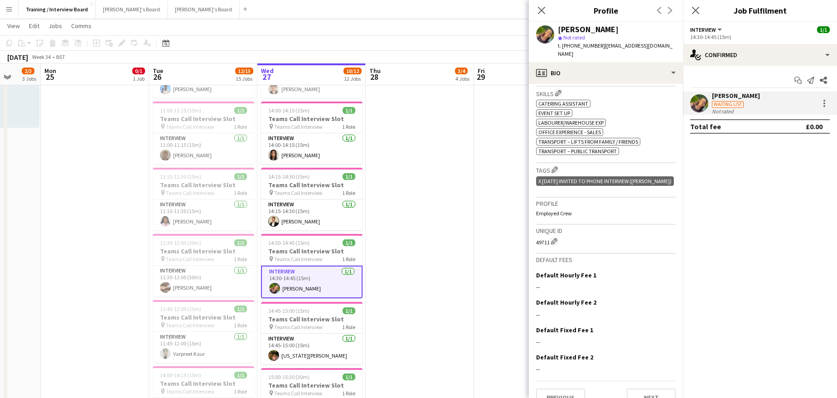
scroll to position [294, 0]
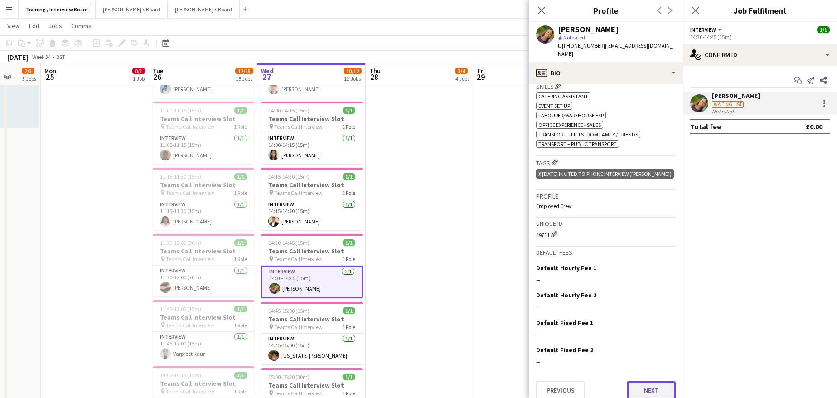
click at [651, 381] on button "Next" at bounding box center [651, 390] width 49 height 18
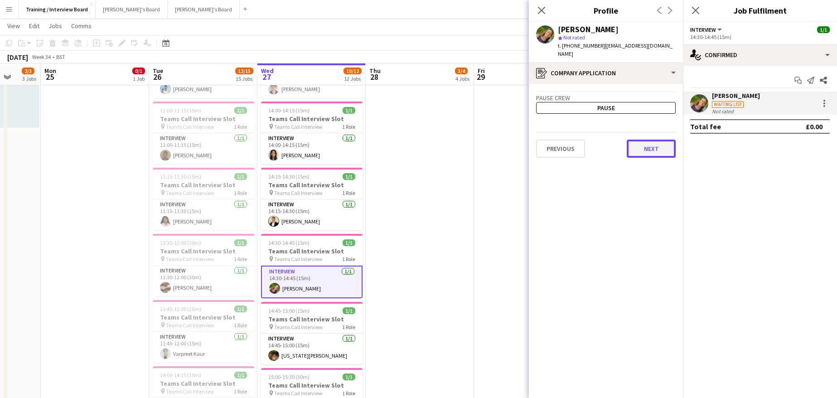
click at [655, 147] on button "Next" at bounding box center [651, 149] width 49 height 18
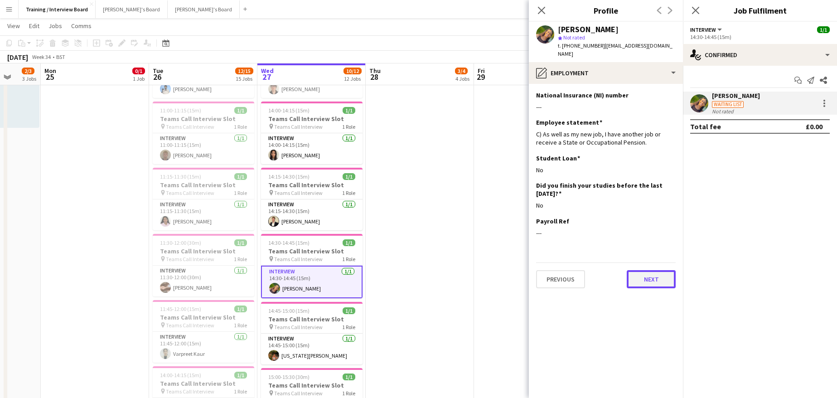
click at [659, 270] on button "Next" at bounding box center [651, 279] width 49 height 18
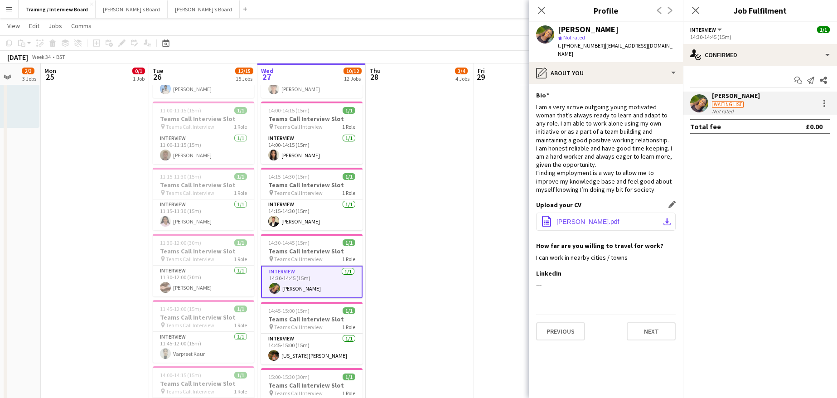
click at [666, 218] on app-icon "download-bottom" at bounding box center [666, 221] width 7 height 7
click at [646, 323] on button "Next" at bounding box center [651, 331] width 49 height 18
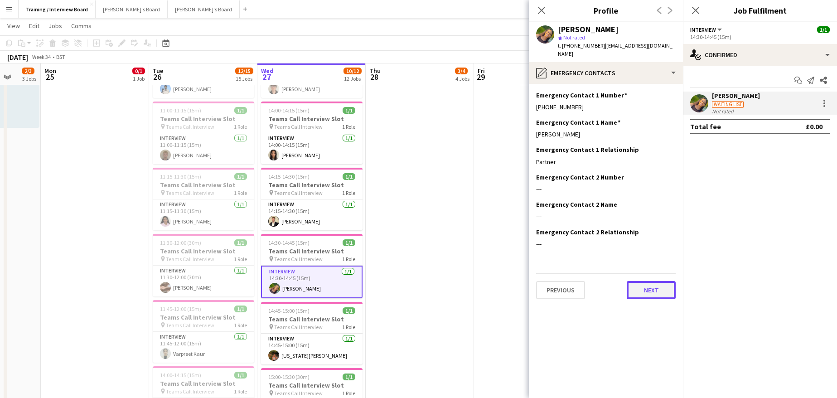
click at [655, 281] on button "Next" at bounding box center [651, 290] width 49 height 18
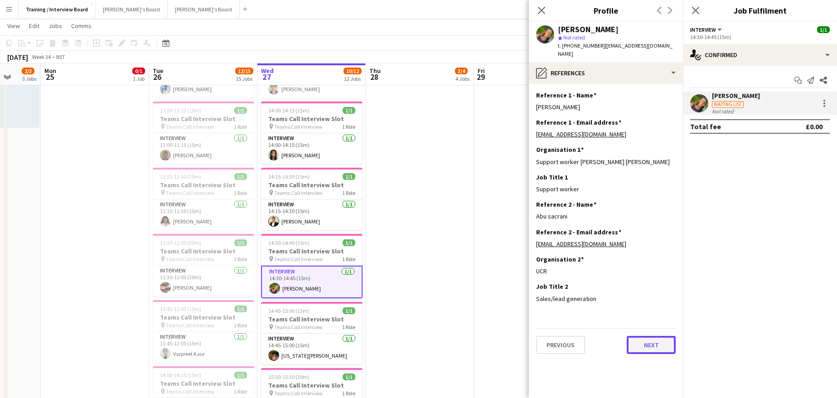
click at [643, 339] on button "Next" at bounding box center [651, 345] width 49 height 18
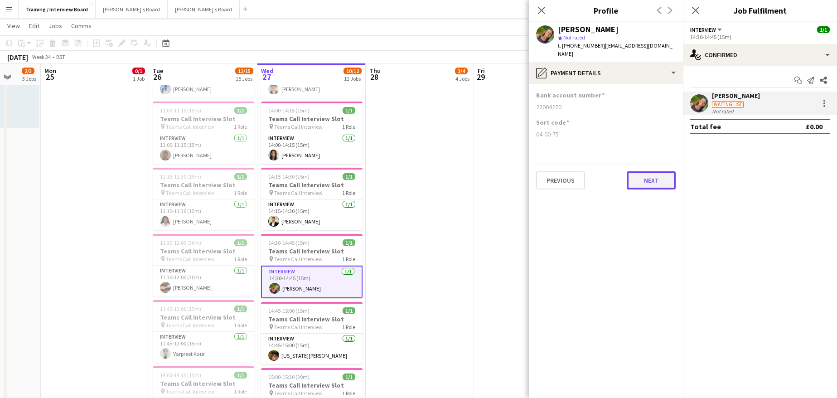
click at [653, 171] on button "Next" at bounding box center [651, 180] width 49 height 18
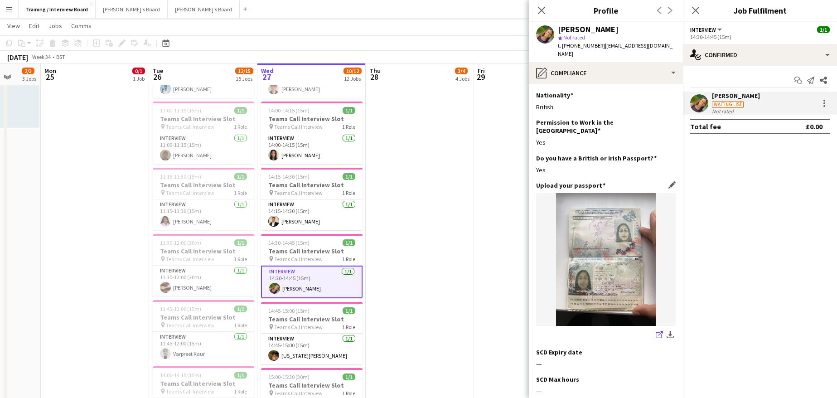
click at [656, 331] on icon "share-external-link-1" at bounding box center [659, 334] width 7 height 7
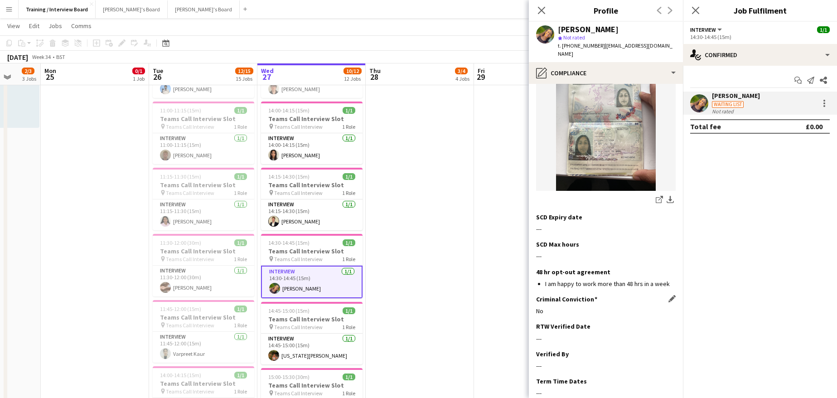
scroll to position [176, 0]
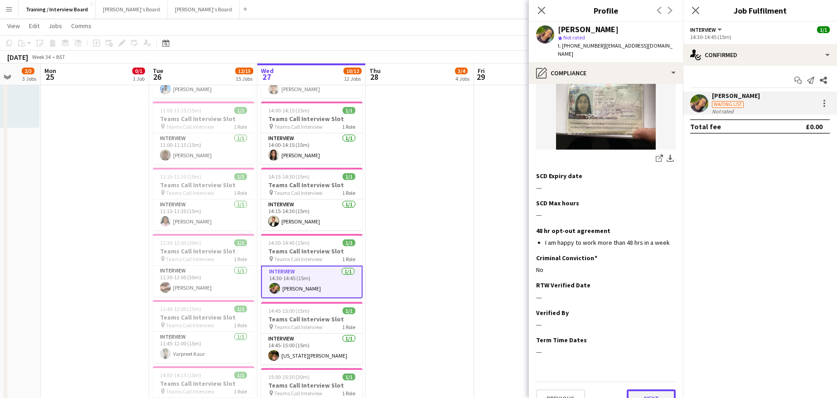
click at [627, 389] on button "Next" at bounding box center [651, 398] width 49 height 18
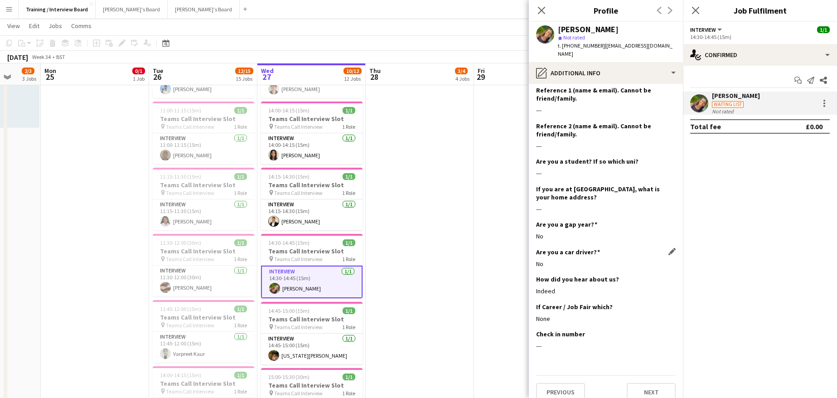
scroll to position [150, 0]
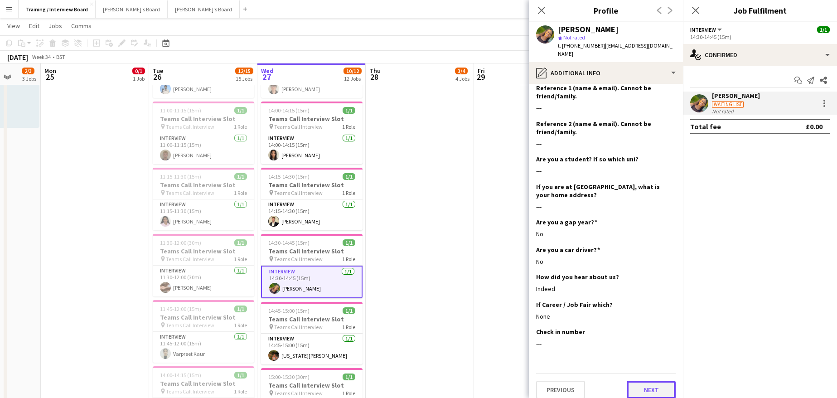
click at [642, 381] on button "Next" at bounding box center [651, 390] width 49 height 18
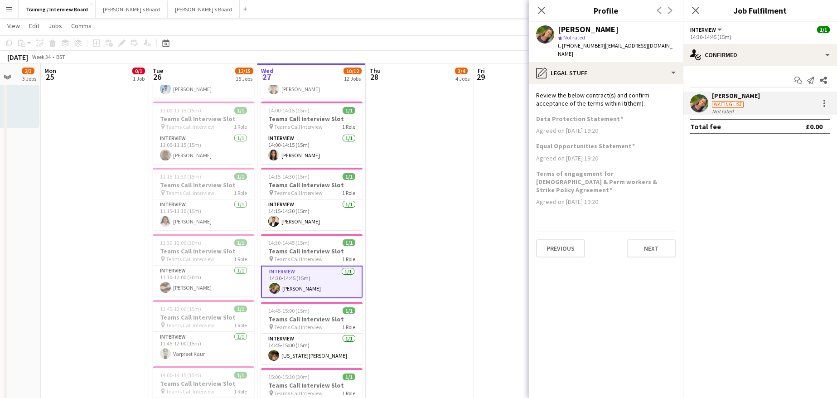
scroll to position [0, 0]
click at [645, 239] on button "Next" at bounding box center [651, 248] width 49 height 18
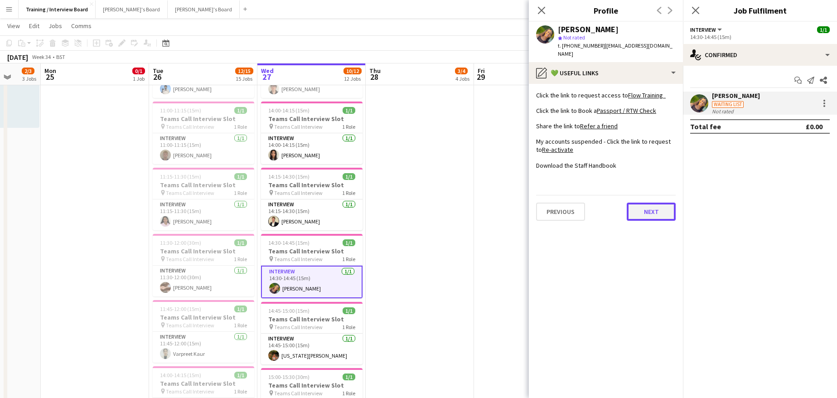
click at [652, 205] on button "Next" at bounding box center [651, 212] width 49 height 18
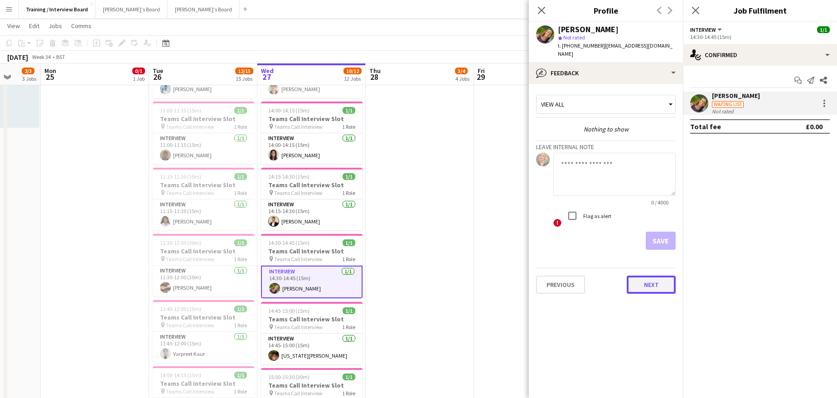
click at [665, 277] on button "Next" at bounding box center [651, 284] width 49 height 18
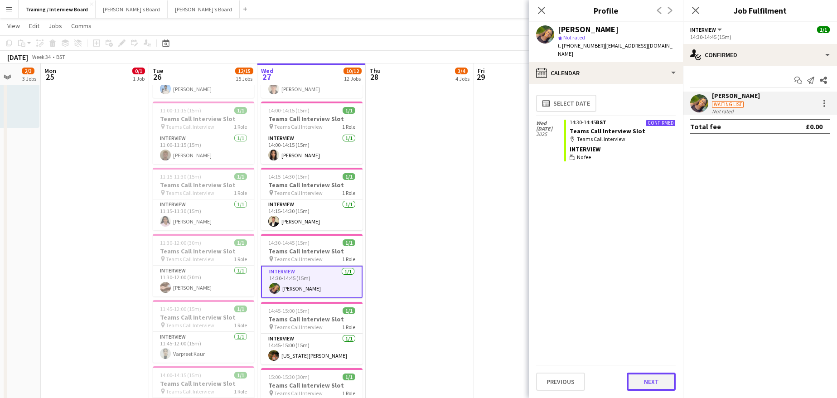
click at [654, 376] on button "Next" at bounding box center [651, 381] width 49 height 18
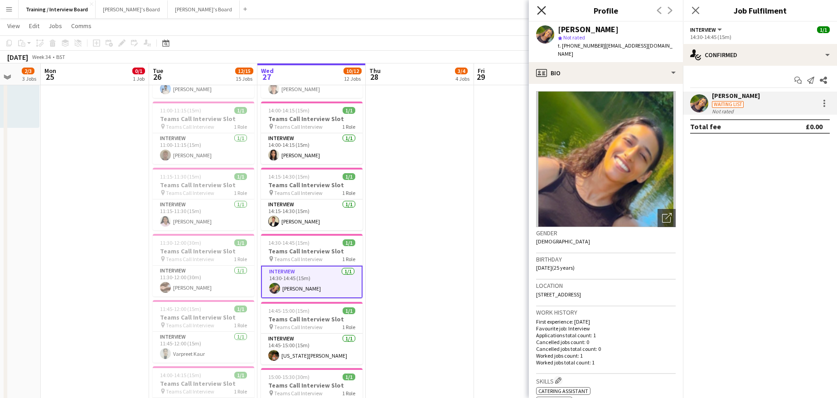
click at [545, 13] on icon "Close pop-in" at bounding box center [541, 10] width 9 height 9
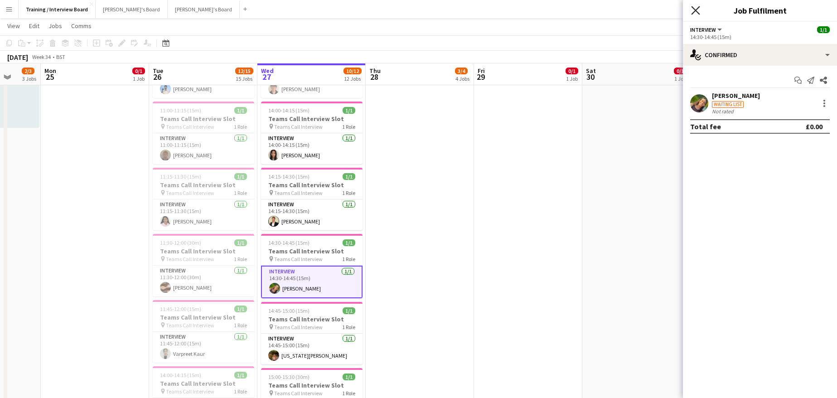
click at [698, 10] on icon "Close pop-in" at bounding box center [695, 10] width 9 height 9
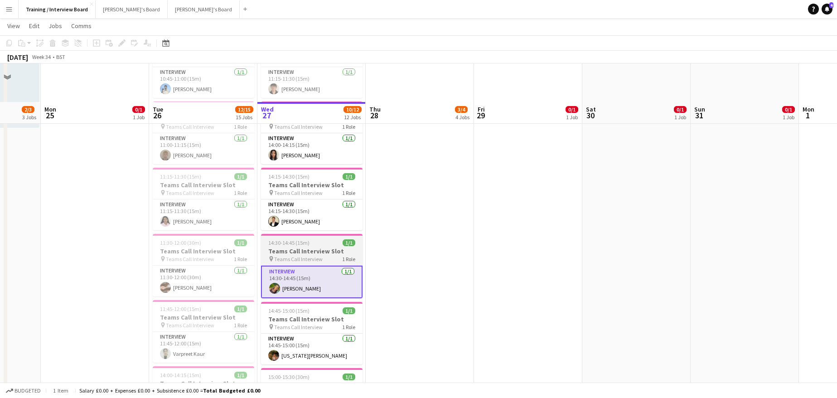
scroll to position [272, 0]
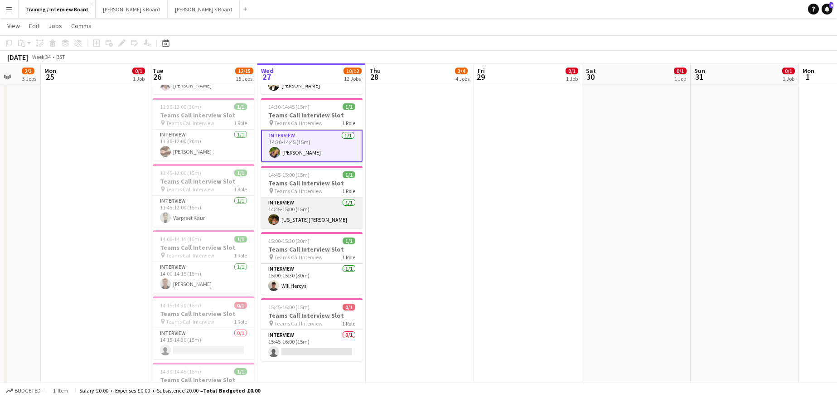
click at [291, 220] on app-card-role "Interview 1/1 14:45-15:00 (15m) Georgia Ek" at bounding box center [311, 213] width 101 height 31
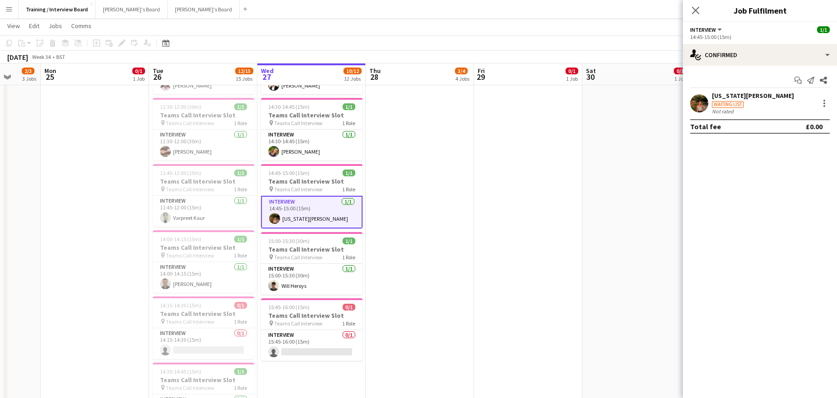
click at [730, 99] on div "Georgia Ek" at bounding box center [753, 96] width 82 height 8
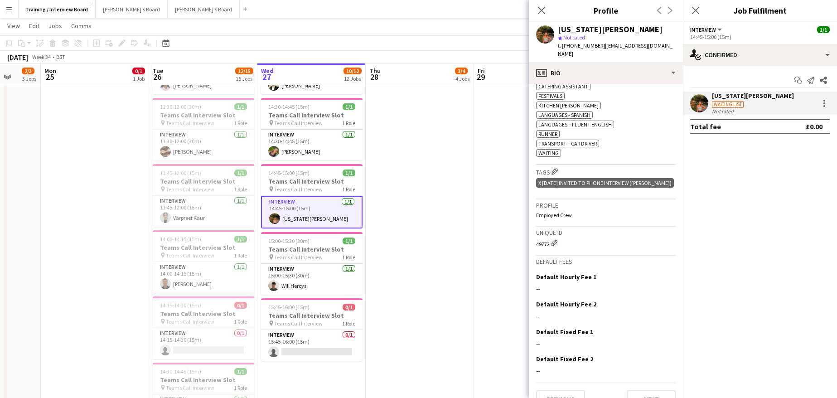
scroll to position [333, 0]
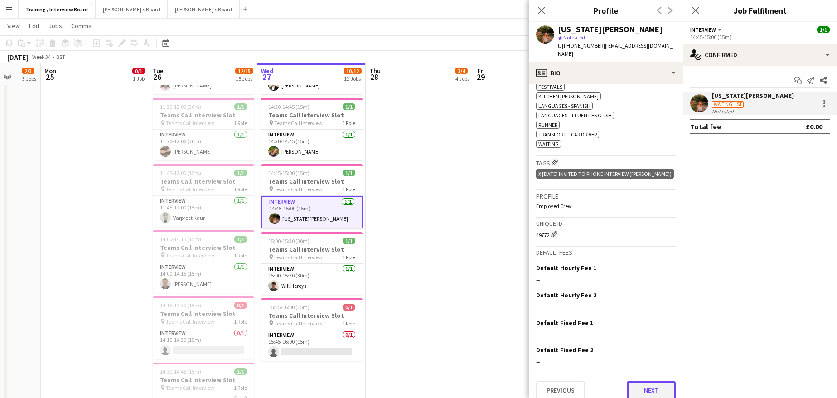
click at [639, 381] on button "Next" at bounding box center [651, 390] width 49 height 18
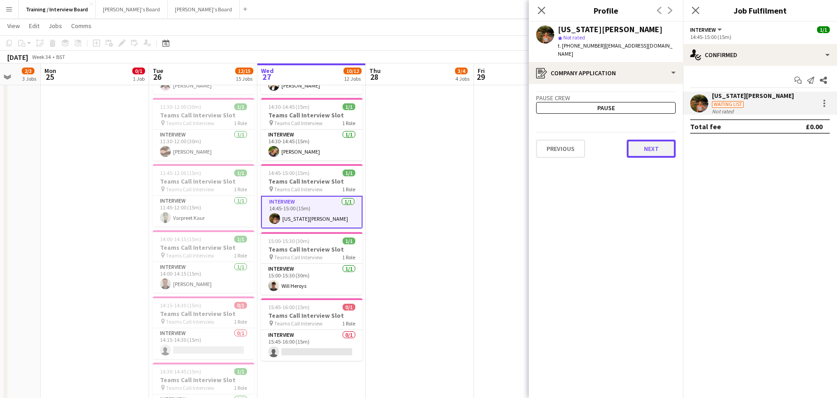
click at [654, 145] on button "Next" at bounding box center [651, 149] width 49 height 18
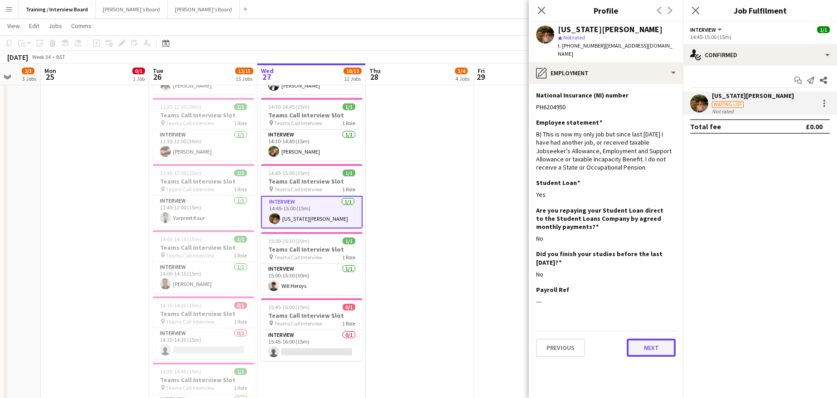
click at [652, 338] on button "Next" at bounding box center [651, 347] width 49 height 18
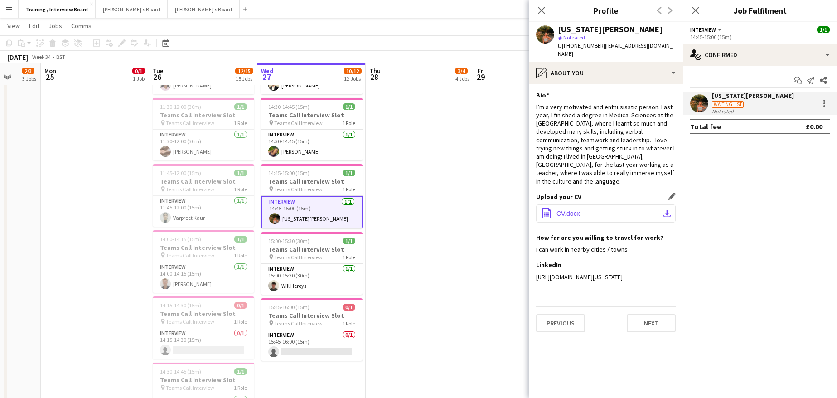
click at [673, 204] on button "office-file-sheet CV.docx download-bottom" at bounding box center [606, 213] width 140 height 18
click at [648, 314] on button "Next" at bounding box center [651, 323] width 49 height 18
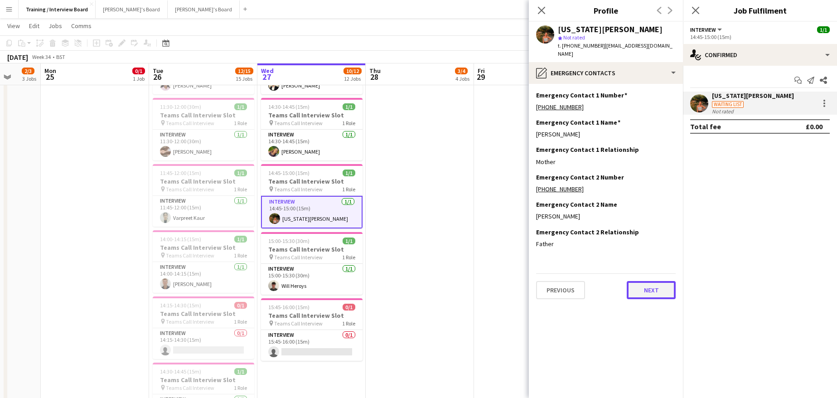
click at [652, 281] on button "Next" at bounding box center [651, 290] width 49 height 18
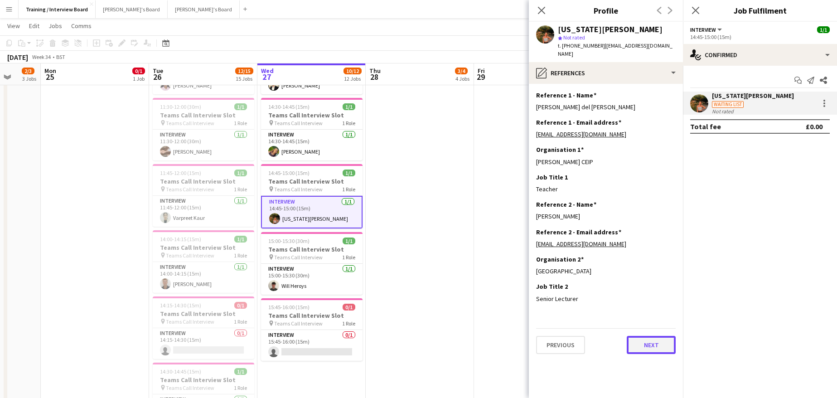
click at [644, 336] on button "Next" at bounding box center [651, 345] width 49 height 18
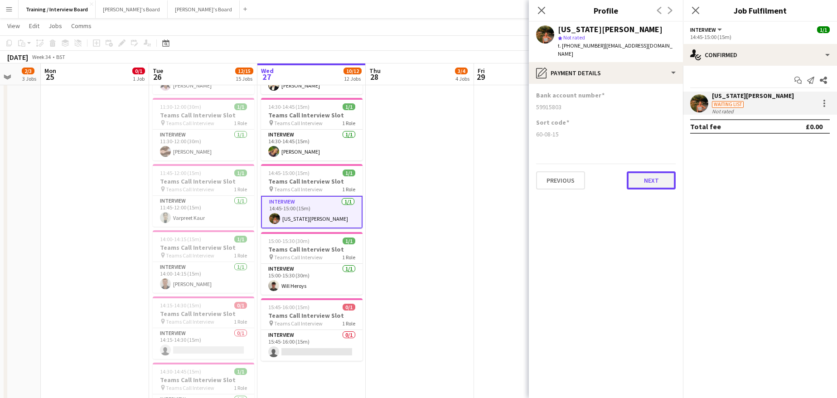
click at [661, 174] on button "Next" at bounding box center [651, 180] width 49 height 18
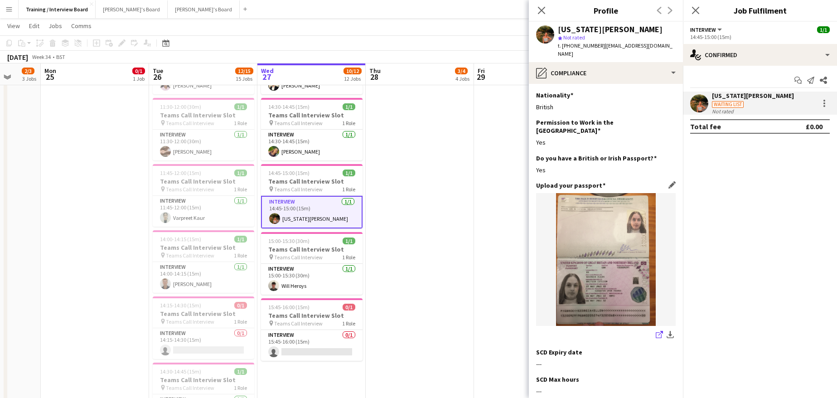
click at [656, 331] on icon "share-external-link-1" at bounding box center [659, 334] width 7 height 7
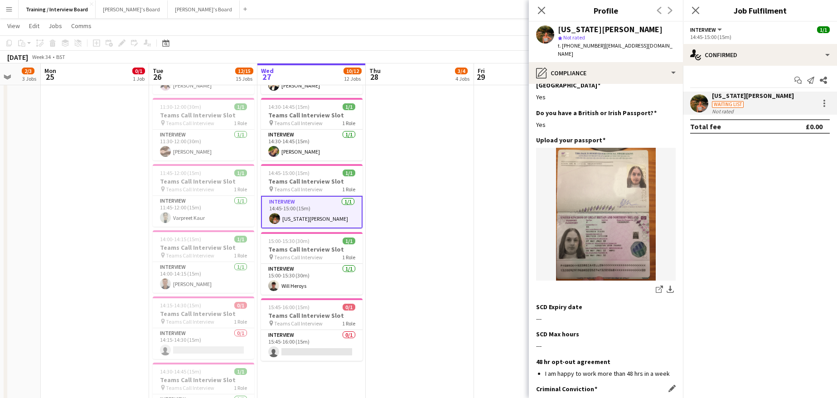
scroll to position [176, 0]
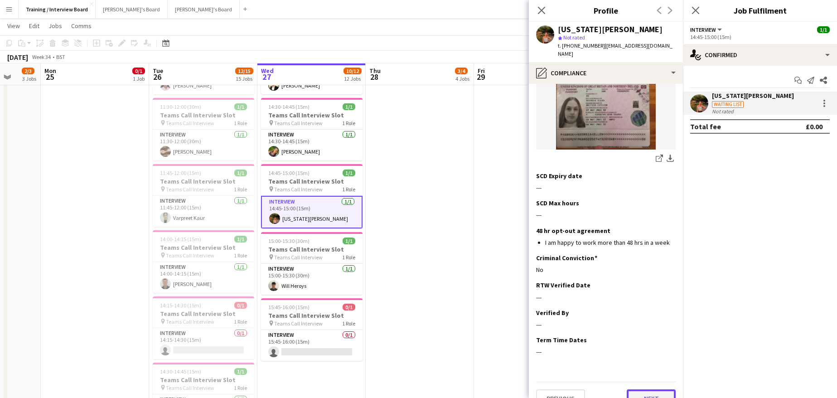
click at [658, 389] on button "Next" at bounding box center [651, 398] width 49 height 18
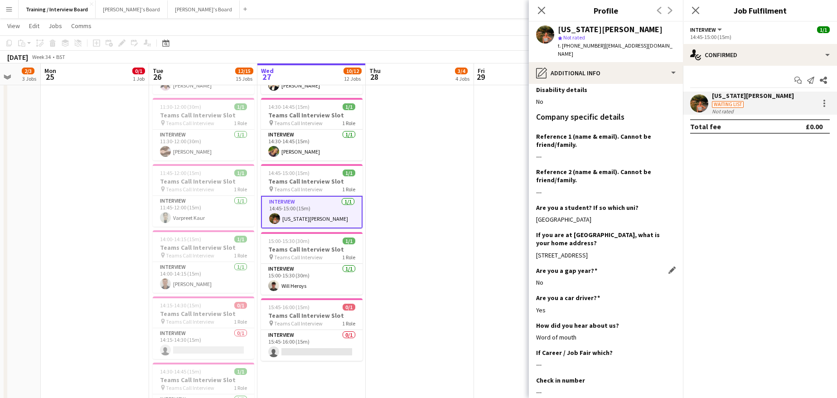
scroll to position [174, 0]
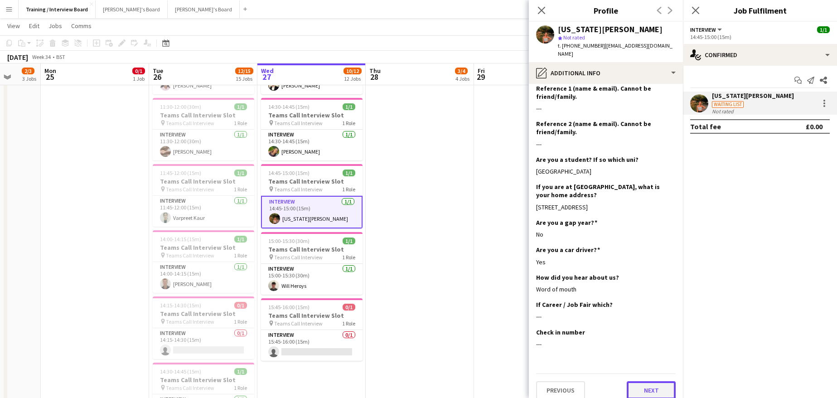
click at [629, 381] on button "Next" at bounding box center [651, 390] width 49 height 18
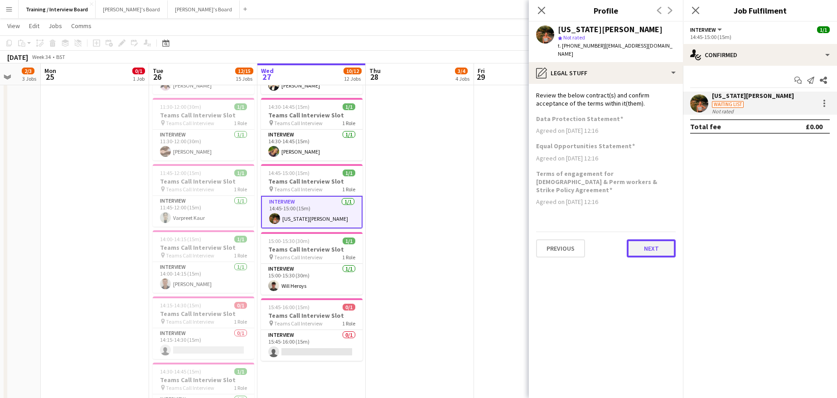
click at [657, 239] on button "Next" at bounding box center [651, 248] width 49 height 18
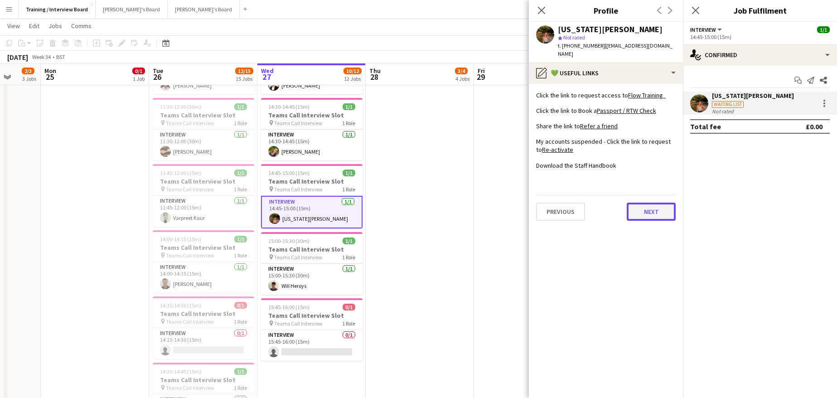
click at [653, 203] on button "Next" at bounding box center [651, 212] width 49 height 18
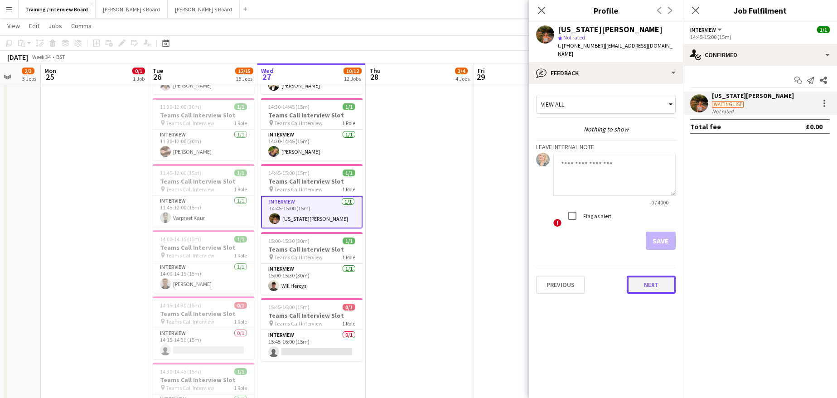
click at [660, 280] on button "Next" at bounding box center [651, 284] width 49 height 18
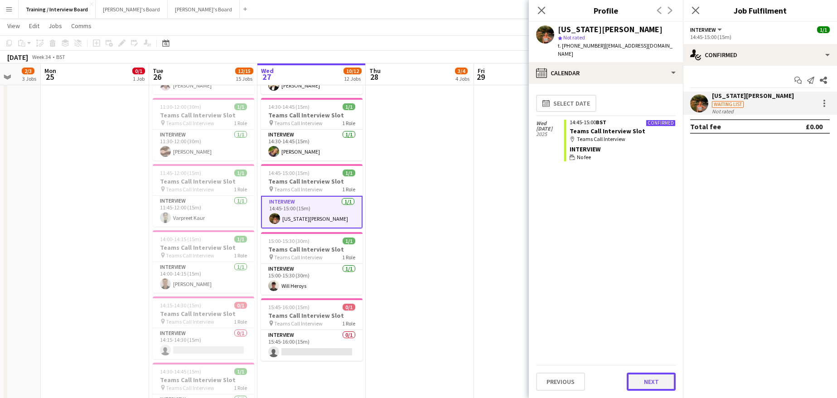
click at [638, 378] on button "Next" at bounding box center [651, 381] width 49 height 18
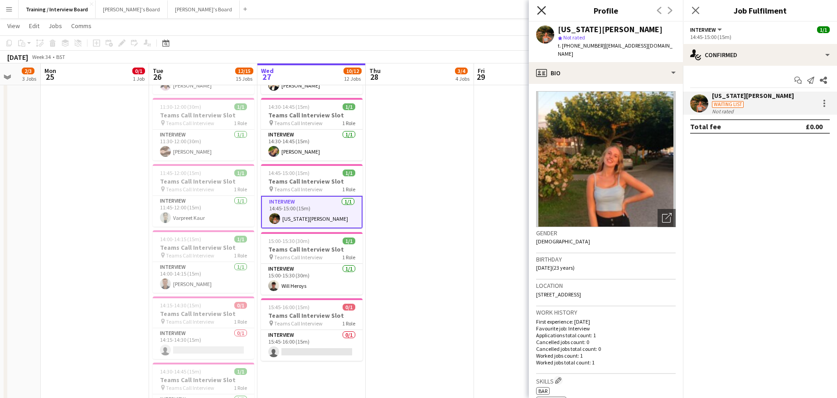
click at [541, 9] on icon "Close pop-in" at bounding box center [541, 10] width 9 height 9
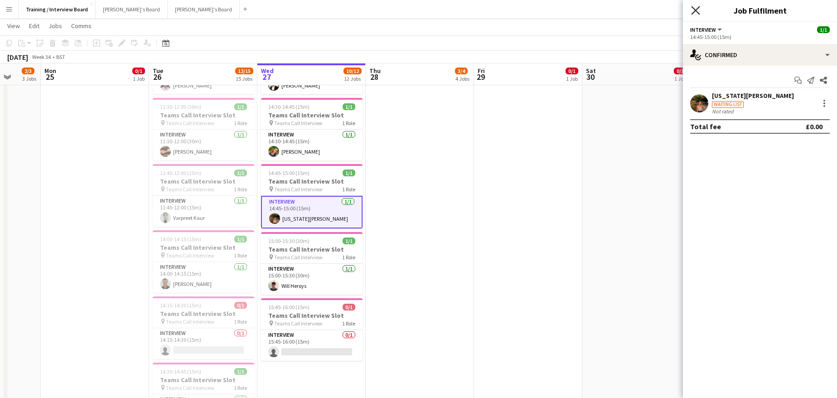
click at [695, 14] on icon "Close pop-in" at bounding box center [695, 10] width 9 height 9
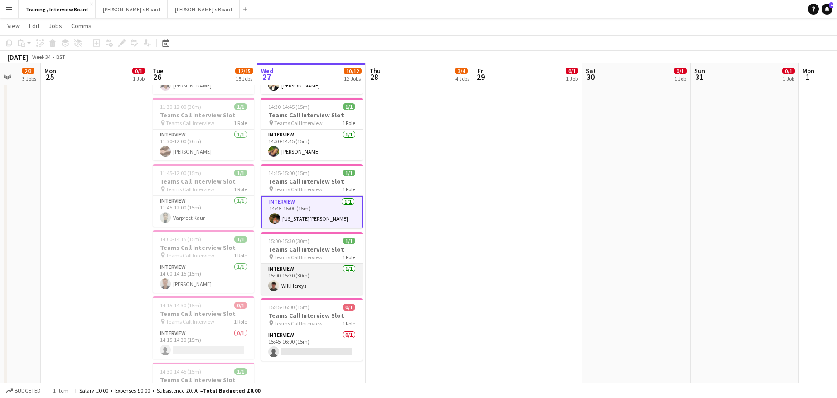
click at [310, 285] on app-card-role "Interview 1/1 15:00-15:30 (30m) Will Heroys" at bounding box center [311, 279] width 101 height 31
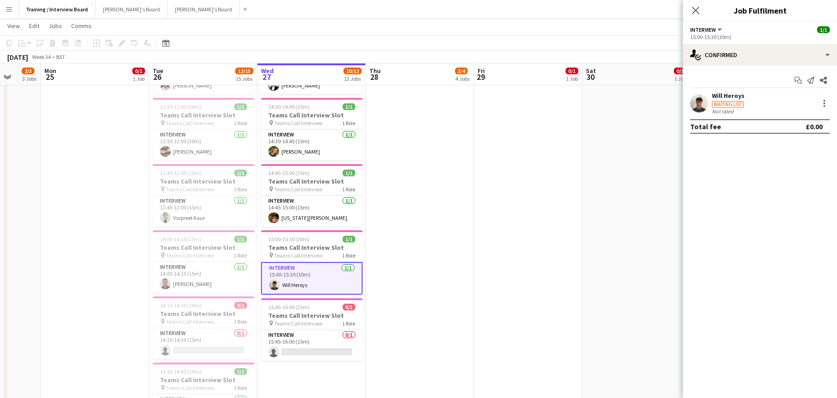
click at [723, 98] on div "Will Heroys" at bounding box center [728, 96] width 33 height 8
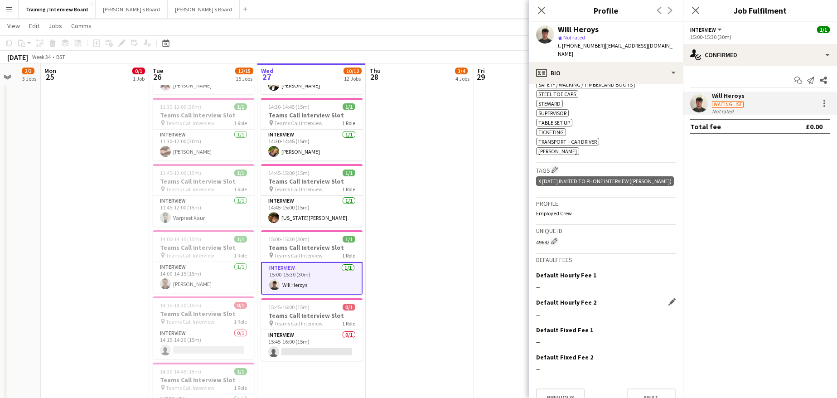
scroll to position [523, 0]
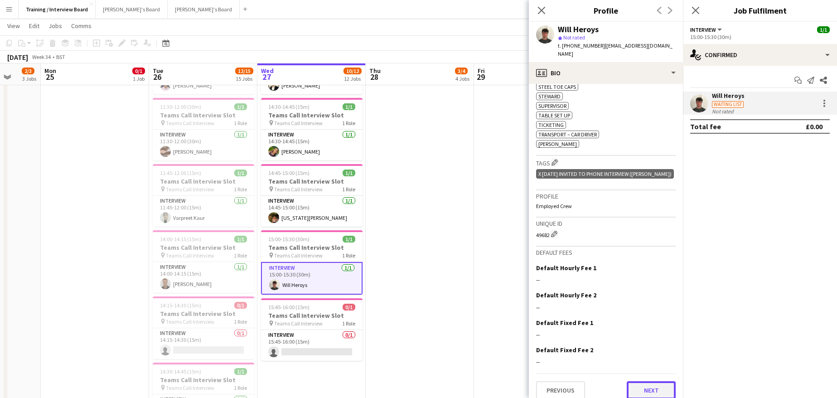
click at [657, 381] on button "Next" at bounding box center [651, 390] width 49 height 18
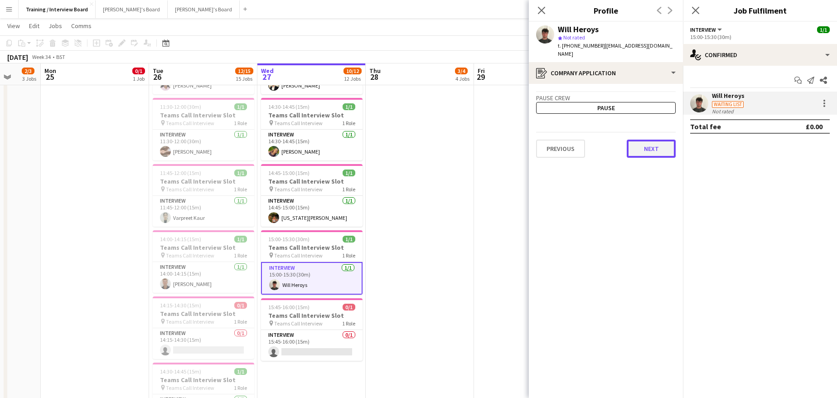
click at [647, 140] on button "Next" at bounding box center [651, 149] width 49 height 18
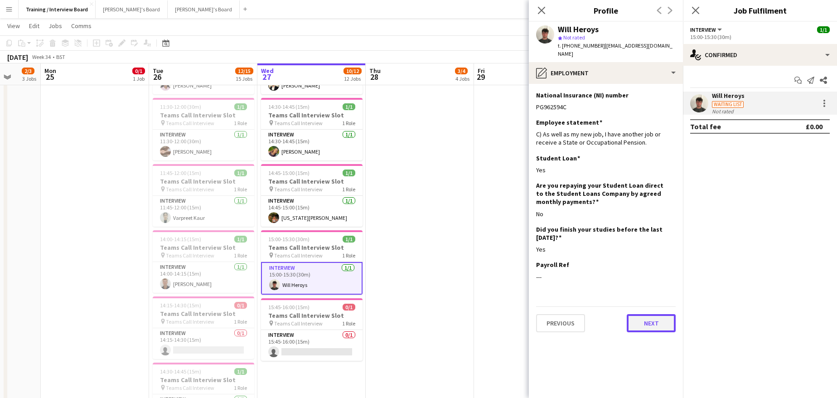
click at [641, 314] on button "Next" at bounding box center [651, 323] width 49 height 18
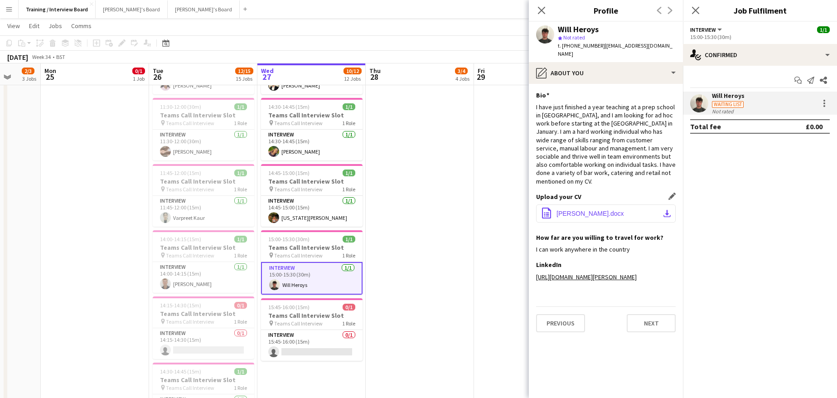
click at [670, 210] on app-icon "download-bottom" at bounding box center [666, 213] width 7 height 7
click at [671, 204] on button "office-file-sheet CV William Heroys.docx download-bottom" at bounding box center [606, 213] width 140 height 18
click at [650, 319] on button "Next" at bounding box center [651, 323] width 49 height 18
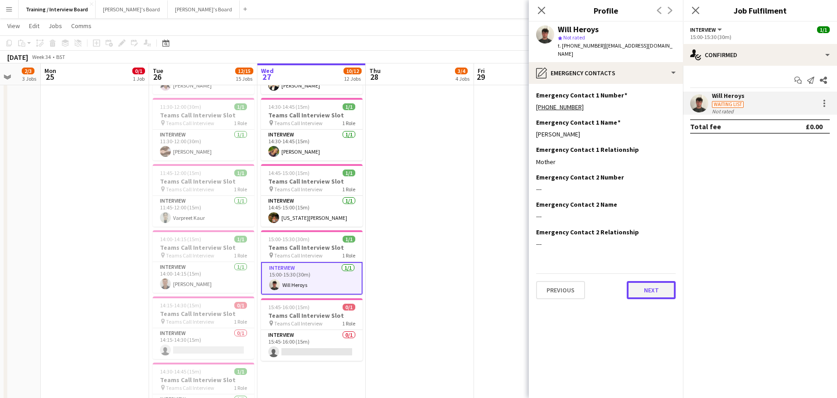
click at [654, 281] on button "Next" at bounding box center [651, 290] width 49 height 18
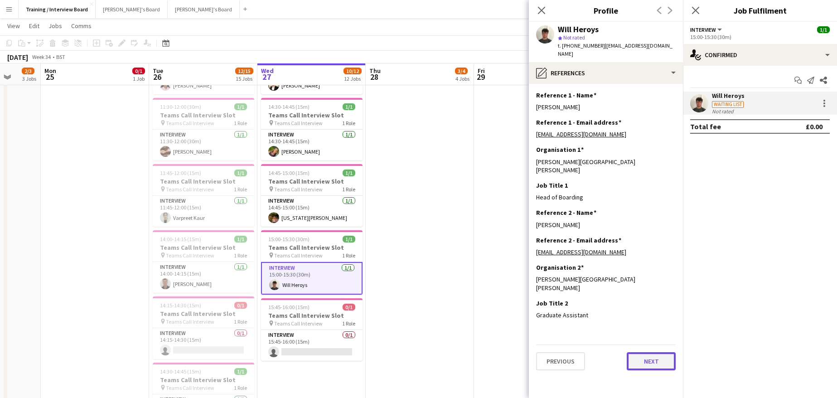
click at [648, 352] on button "Next" at bounding box center [651, 361] width 49 height 18
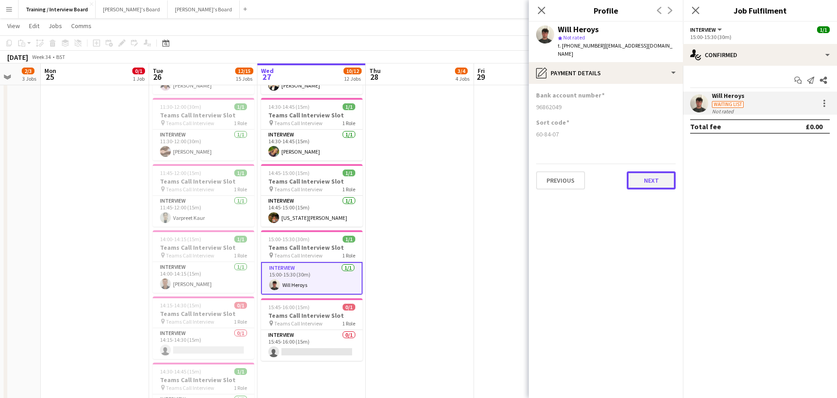
click at [657, 174] on button "Next" at bounding box center [651, 180] width 49 height 18
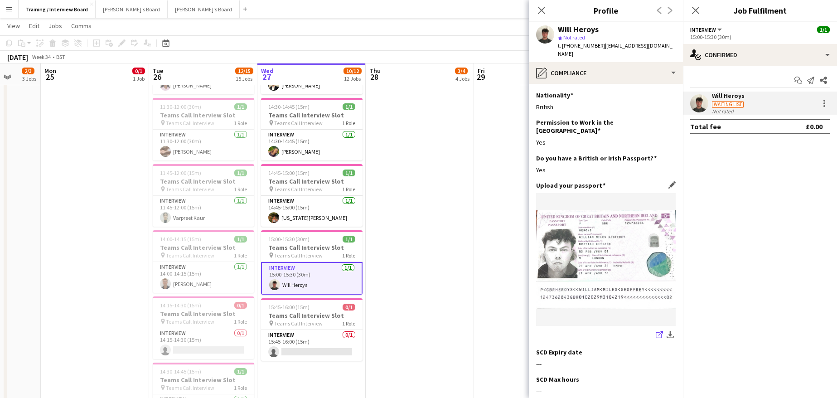
click at [656, 331] on icon "share-external-link-1" at bounding box center [659, 334] width 7 height 7
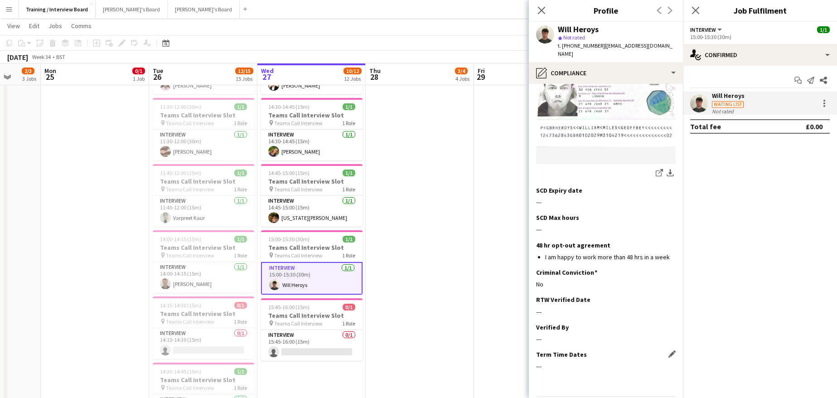
scroll to position [176, 0]
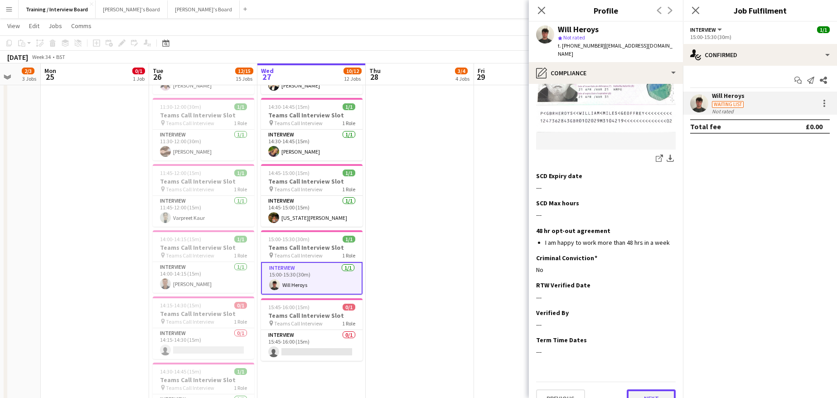
click at [655, 389] on button "Next" at bounding box center [651, 398] width 49 height 18
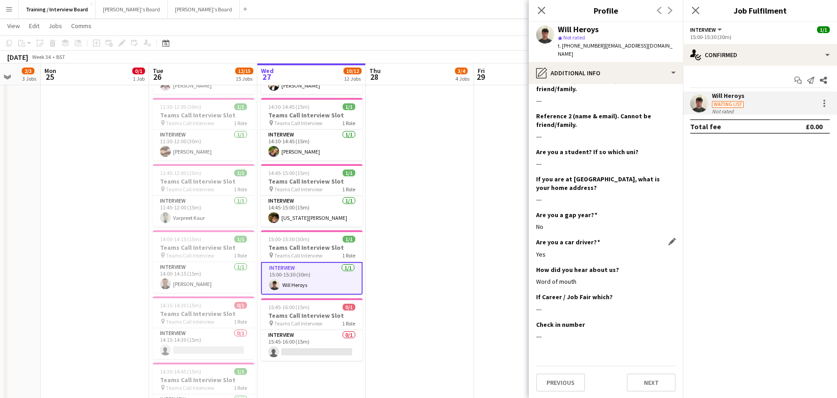
scroll to position [150, 0]
click at [637, 381] on button "Next" at bounding box center [651, 381] width 49 height 18
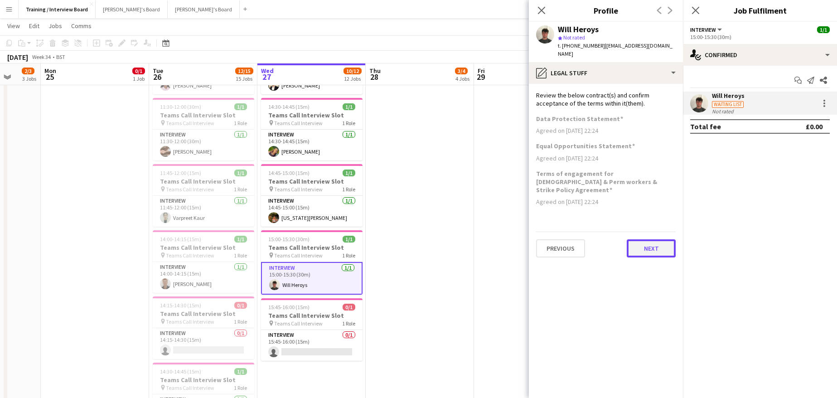
click at [652, 239] on button "Next" at bounding box center [651, 248] width 49 height 18
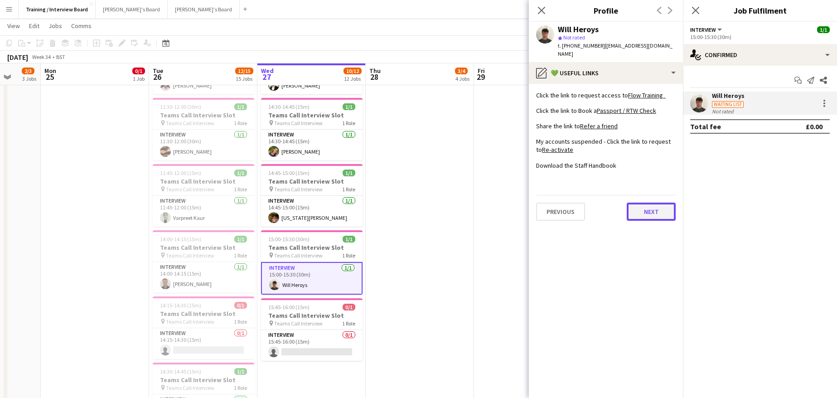
click at [660, 206] on button "Next" at bounding box center [651, 212] width 49 height 18
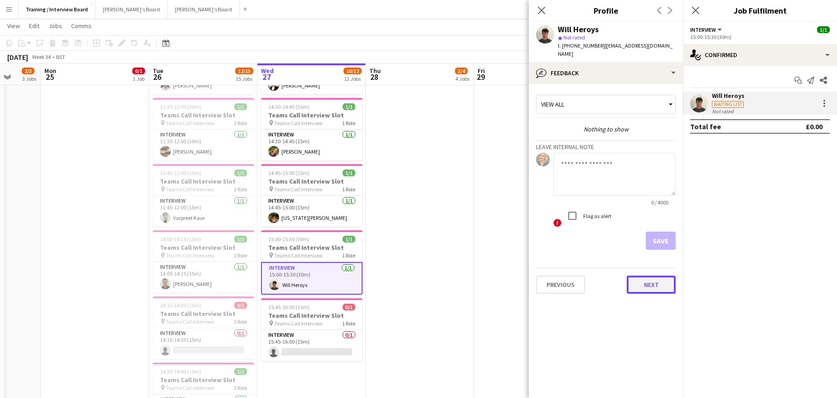
click at [654, 279] on button "Next" at bounding box center [651, 284] width 49 height 18
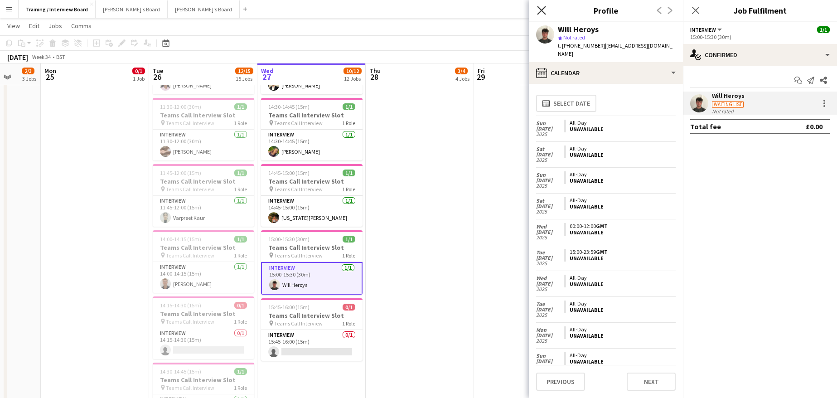
click at [540, 8] on icon "Close pop-in" at bounding box center [541, 10] width 9 height 9
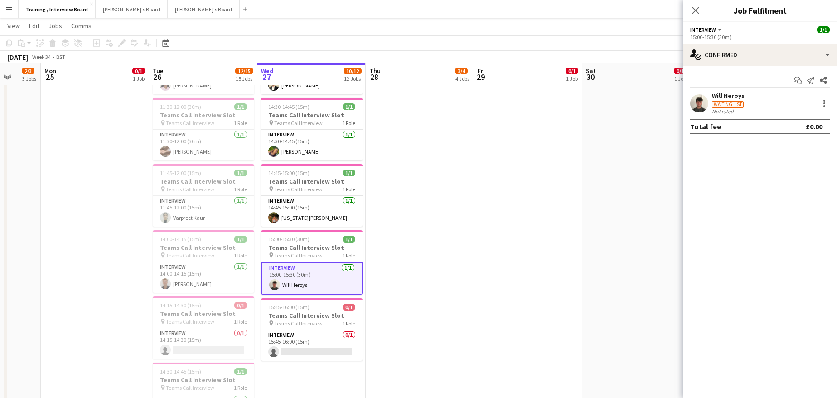
click at [701, 10] on div "Close pop-in" at bounding box center [695, 10] width 25 height 21
click at [700, 13] on app-icon "Close pop-in" at bounding box center [695, 10] width 13 height 13
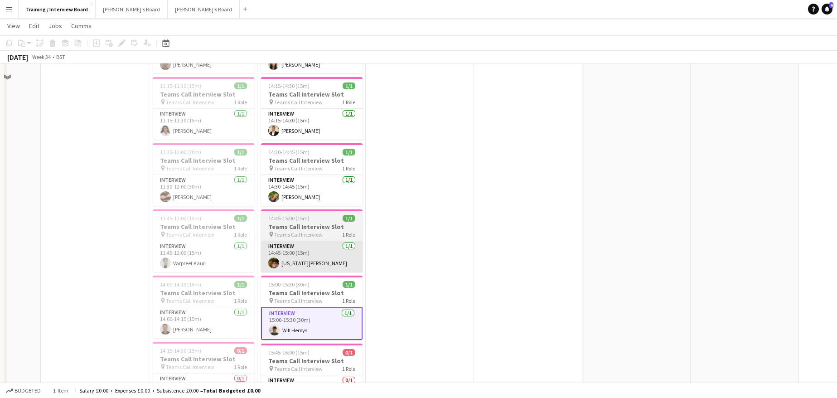
scroll to position [136, 0]
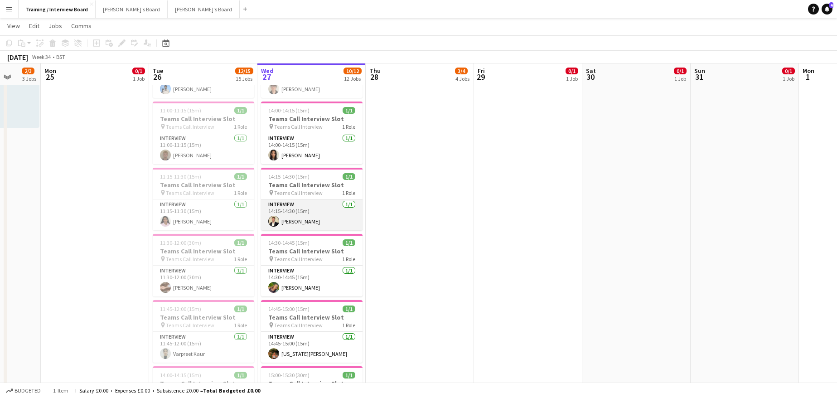
click at [307, 213] on app-card-role "Interview 1/1 14:15-14:30 (15m) Harvey Watson" at bounding box center [311, 214] width 101 height 31
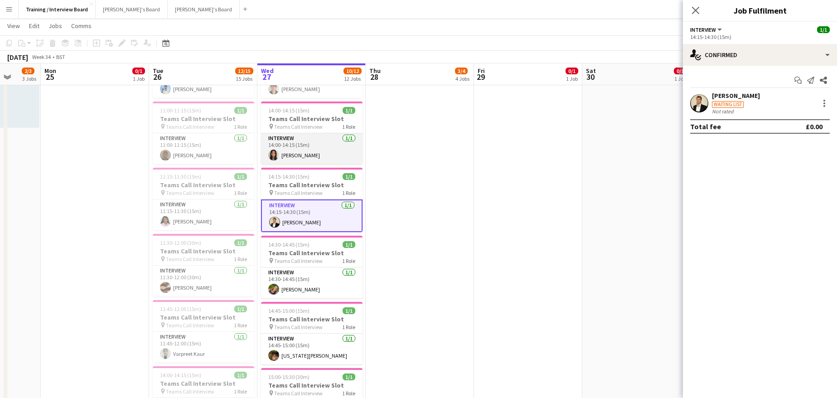
click at [280, 152] on app-card-role "Interview 1/1 14:00-14:15 (15m) aiza ashraf" at bounding box center [311, 148] width 101 height 31
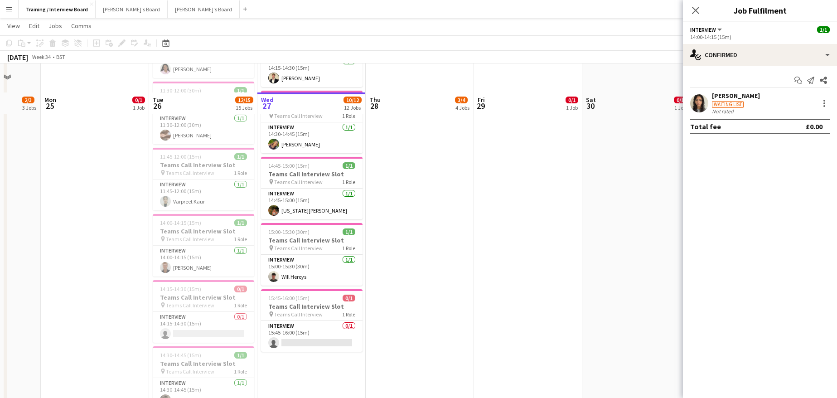
scroll to position [317, 0]
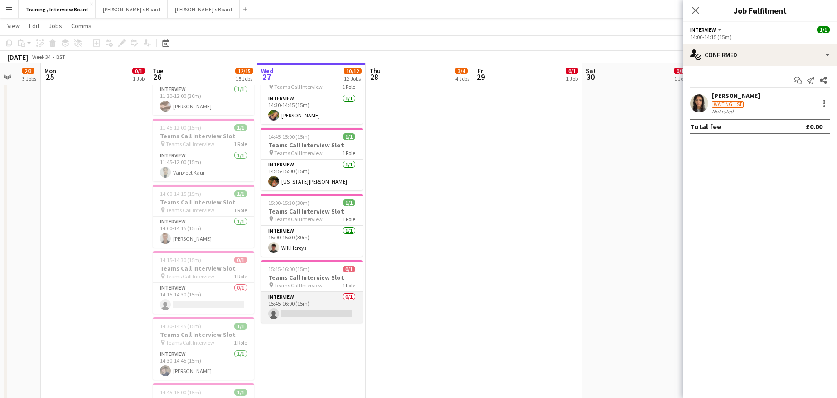
click at [309, 314] on app-card-role "Interview 0/1 15:45-16:00 (15m) single-neutral-actions" at bounding box center [311, 307] width 101 height 31
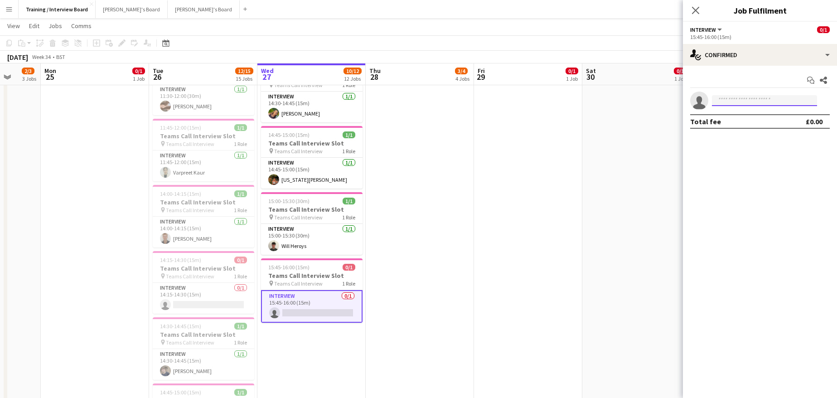
click at [755, 103] on input at bounding box center [764, 100] width 105 height 11
paste input "**********"
type input "**********"
click at [746, 123] on span "pseudoreiss98@gmail.com" at bounding box center [764, 120] width 91 height 7
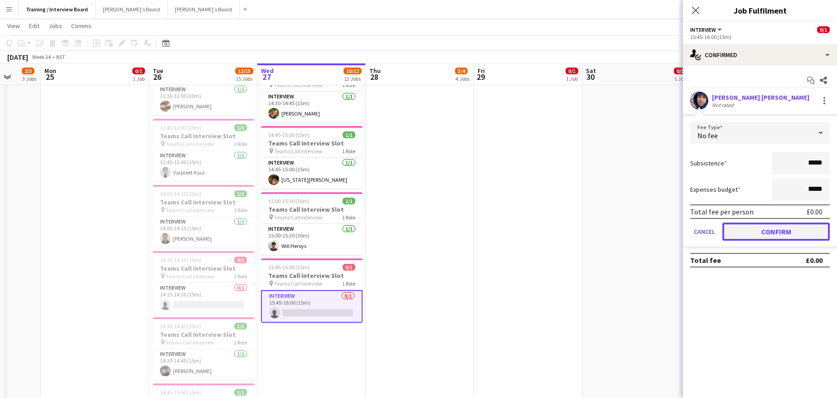
click at [750, 228] on button "Confirm" at bounding box center [775, 231] width 107 height 18
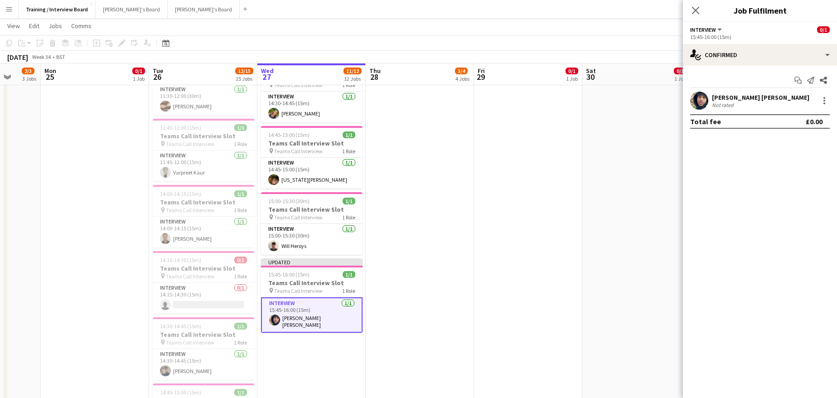
click at [636, 26] on app-page-menu "View Day view expanded Day view collapsed Month view Date picker Jump to today …" at bounding box center [418, 26] width 837 height 17
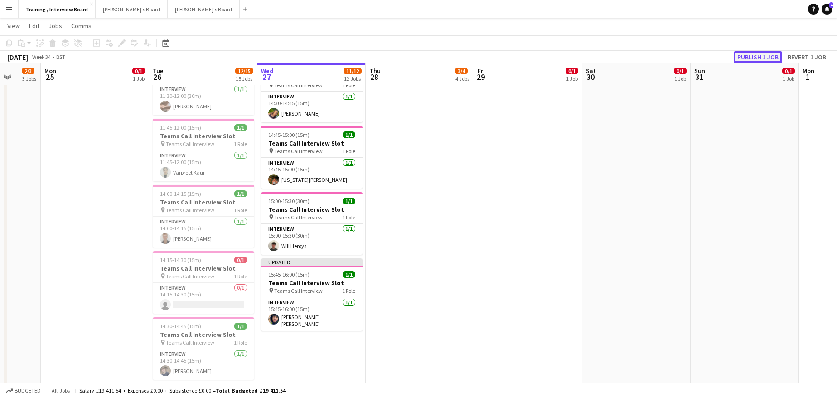
click at [748, 51] on button "Publish 1 job" at bounding box center [757, 57] width 48 height 12
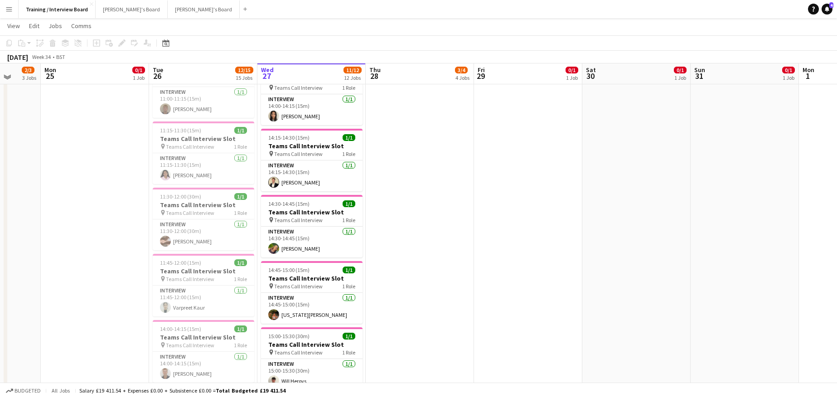
scroll to position [181, 0]
click at [312, 179] on app-card-role "Interview 1/1 14:15-14:30 (15m) Harvey Watson" at bounding box center [311, 176] width 101 height 31
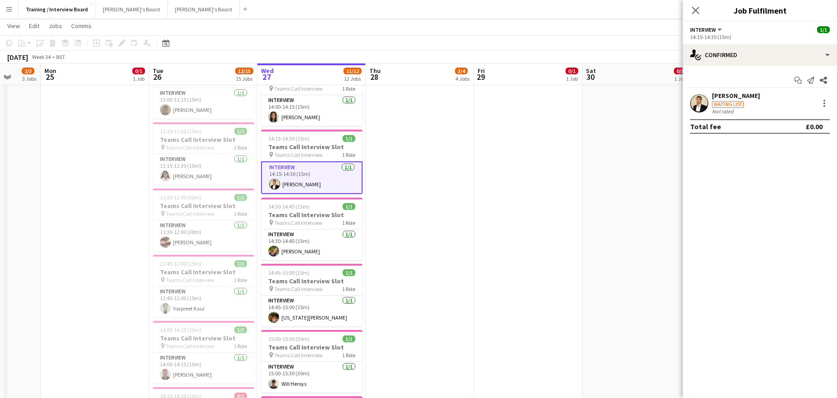
click at [718, 93] on div "Harvey Watson" at bounding box center [736, 96] width 48 height 8
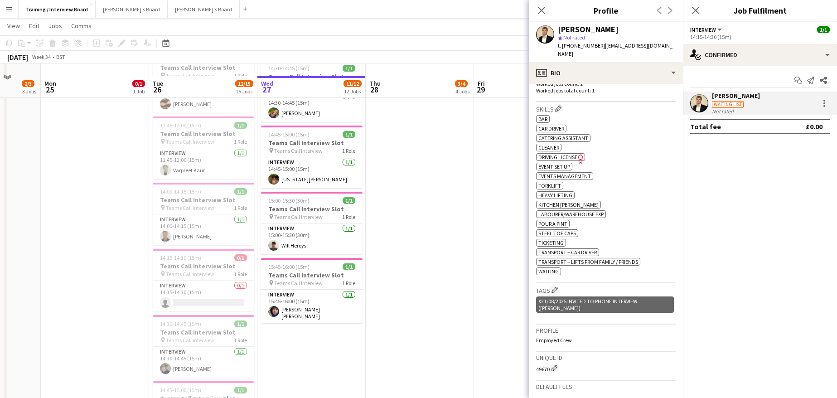
scroll to position [362, 0]
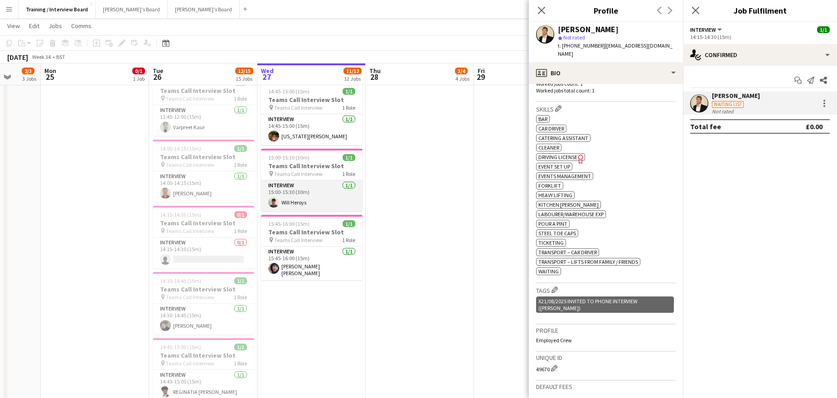
click at [309, 208] on app-card-role "Interview 1/1 15:00-15:30 (30m) Will Heroys" at bounding box center [311, 195] width 101 height 31
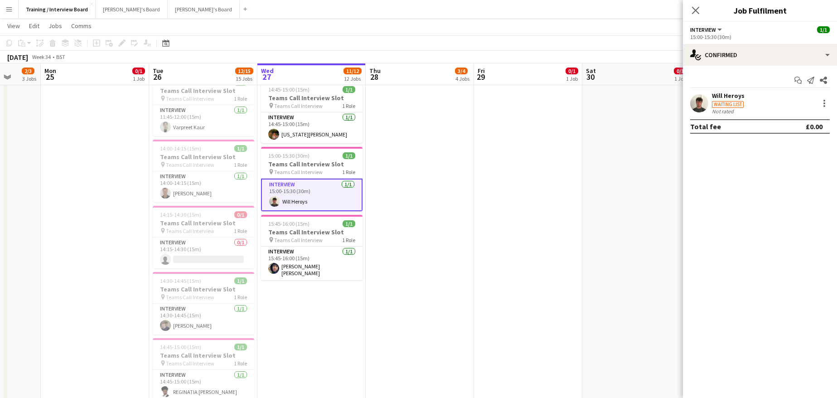
click at [732, 97] on div "Will Heroys" at bounding box center [728, 96] width 33 height 8
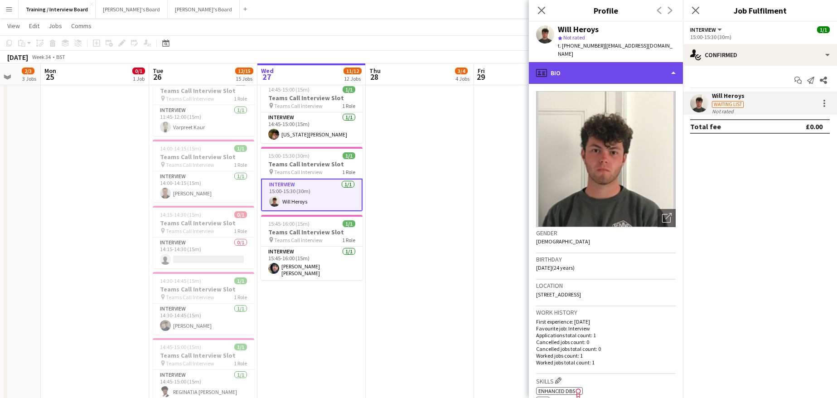
click at [676, 64] on div "profile Bio" at bounding box center [606, 73] width 154 height 22
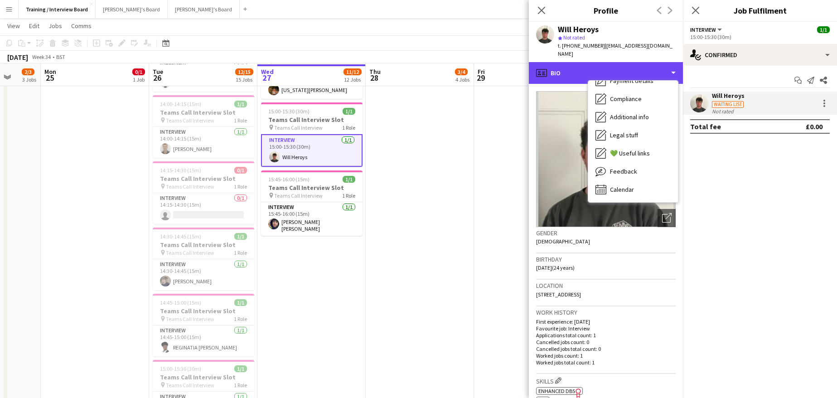
scroll to position [408, 0]
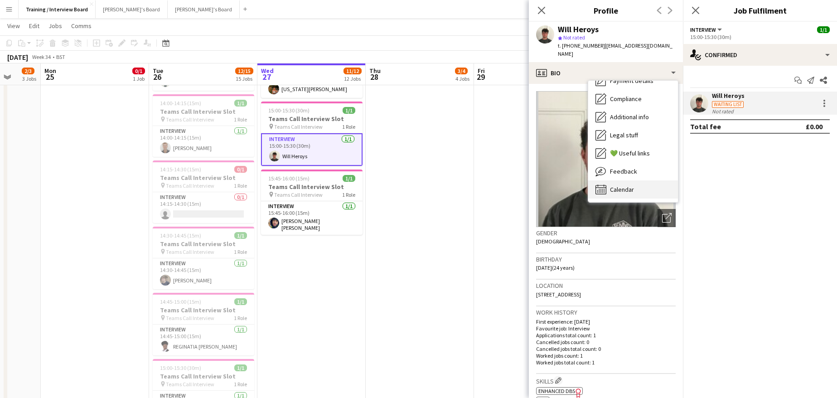
click at [634, 180] on div "Calendar Calendar" at bounding box center [633, 189] width 90 height 18
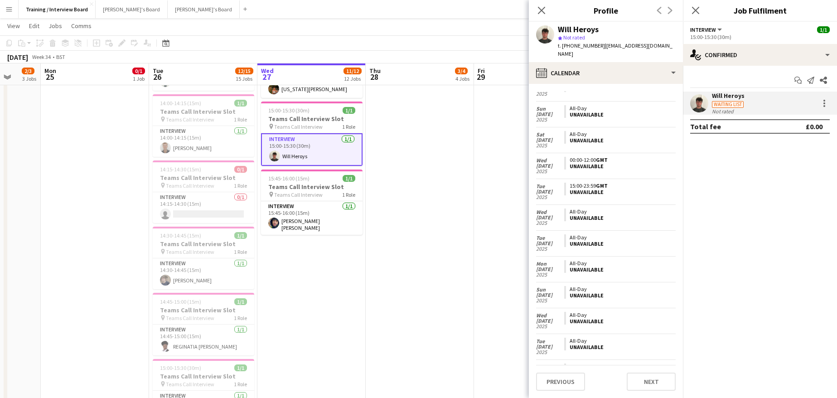
scroll to position [0, 0]
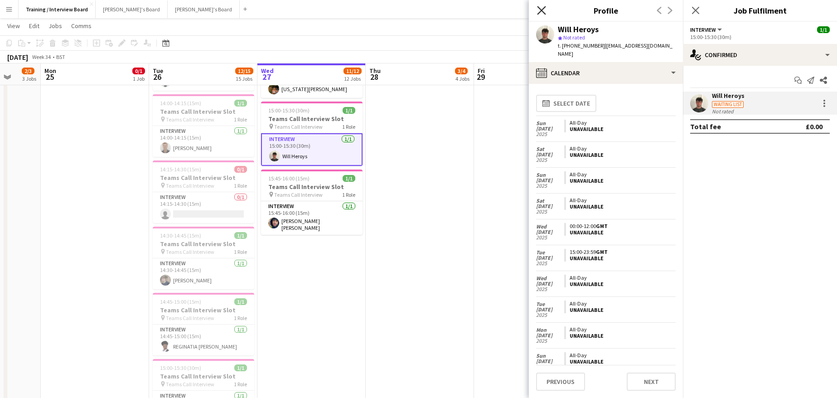
click at [540, 9] on icon at bounding box center [541, 10] width 9 height 9
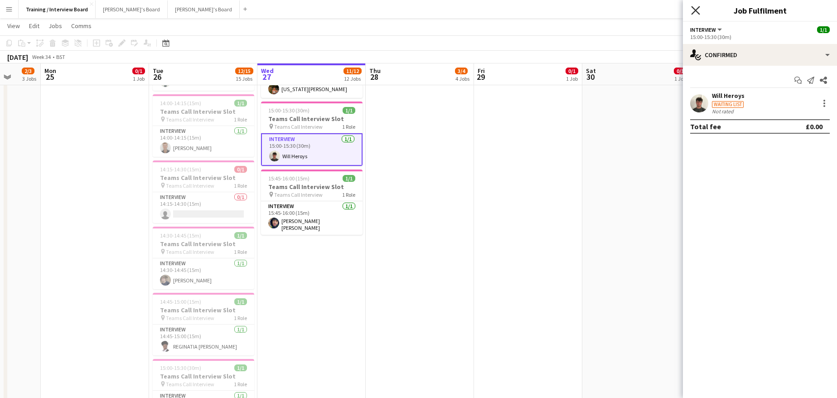
click at [697, 6] on icon "Close pop-in" at bounding box center [695, 10] width 9 height 9
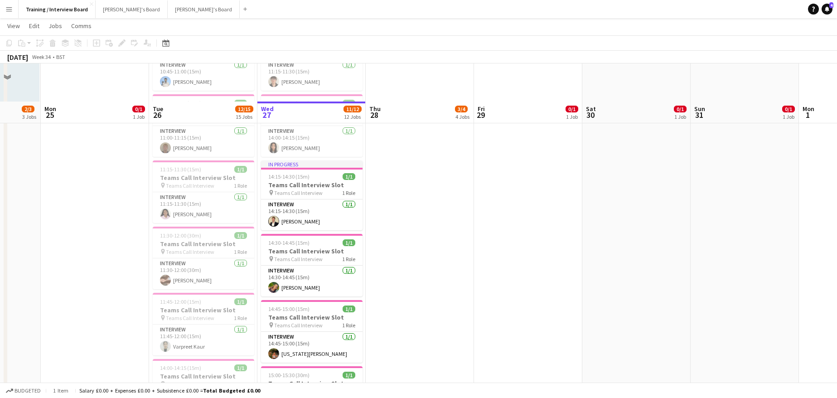
scroll to position [181, 0]
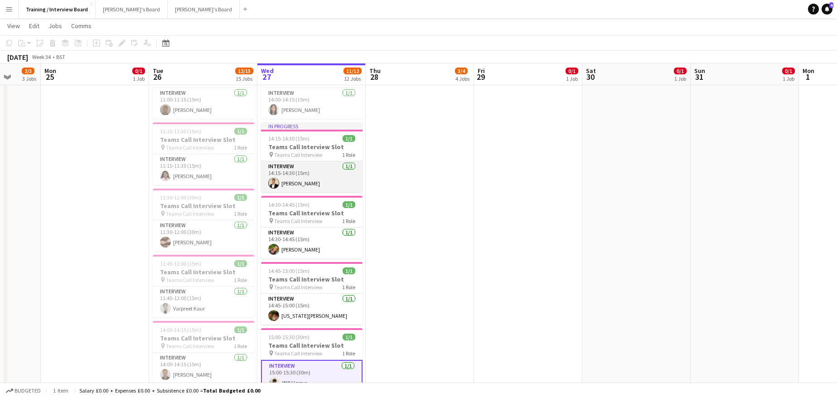
drag, startPoint x: 291, startPoint y: 185, endPoint x: 302, endPoint y: 183, distance: 10.6
click at [291, 185] on app-card-role "Interview 1/1 14:15-14:30 (15m) Harvey Watson" at bounding box center [311, 176] width 101 height 31
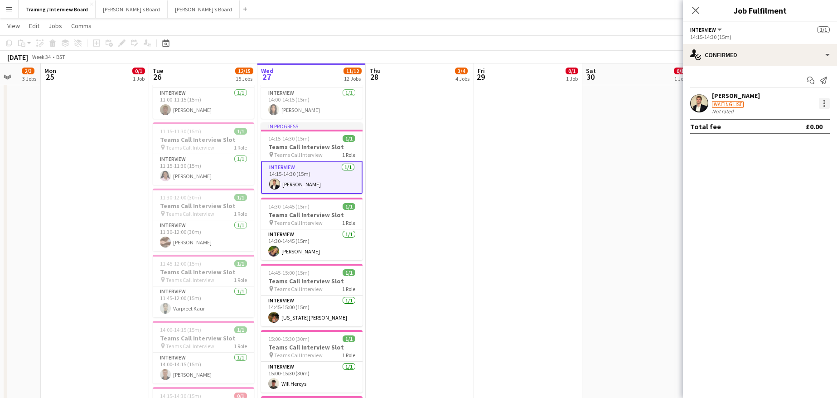
click at [823, 99] on div at bounding box center [824, 103] width 11 height 11
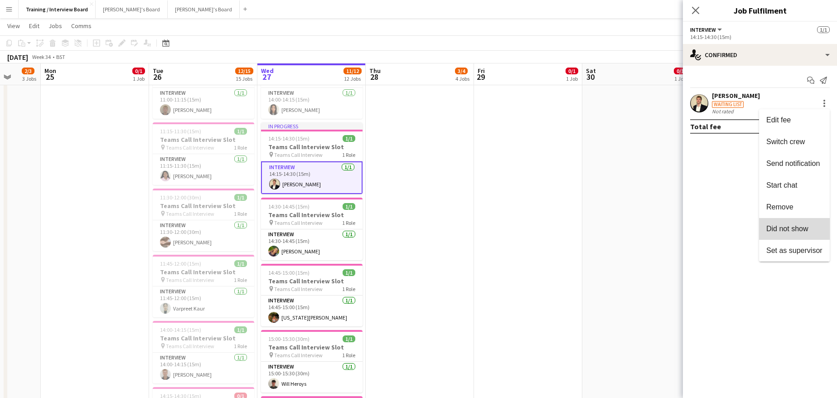
click at [798, 229] on span "Did not show" at bounding box center [787, 229] width 42 height 8
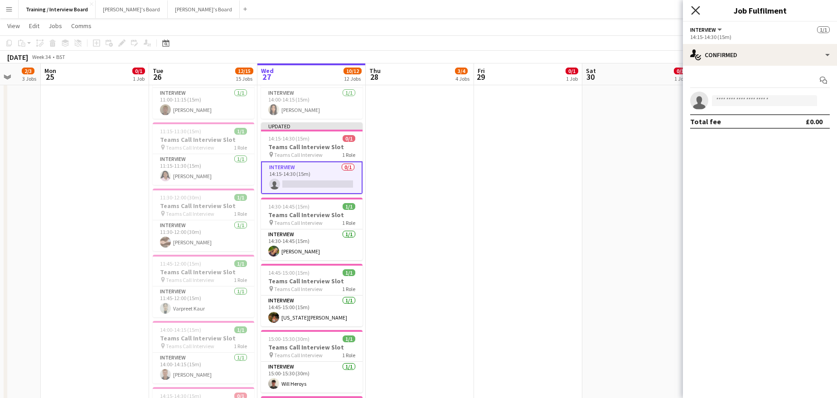
click at [692, 10] on icon "Close pop-in" at bounding box center [695, 10] width 9 height 9
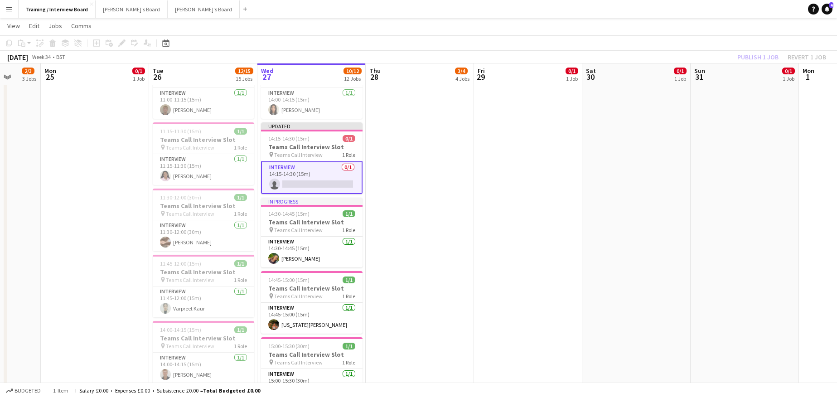
click at [764, 58] on div "Publish 1 job Revert 1 job" at bounding box center [781, 57] width 111 height 12
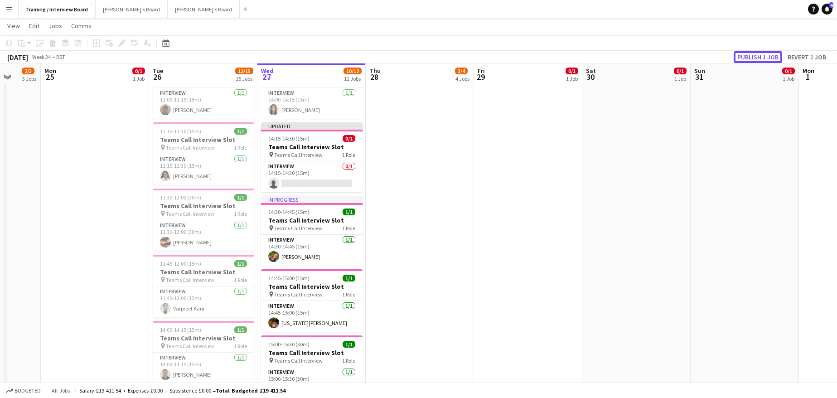
click at [764, 58] on button "Publish 1 job" at bounding box center [757, 57] width 48 height 12
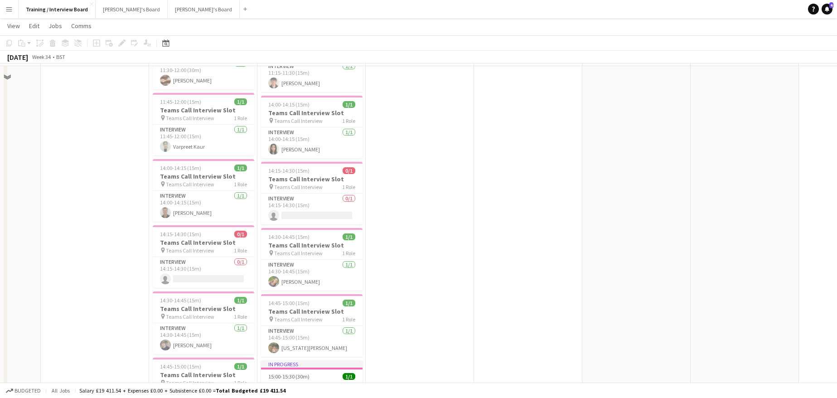
scroll to position [317, 0]
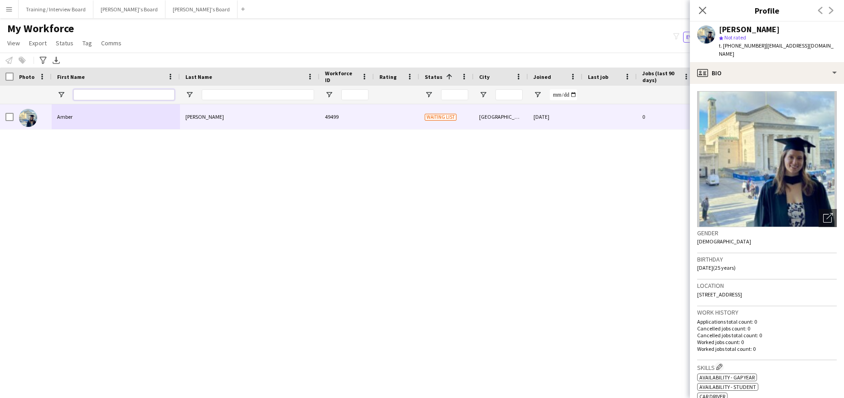
click at [96, 95] on input "First Name Filter Input" at bounding box center [123, 94] width 101 height 11
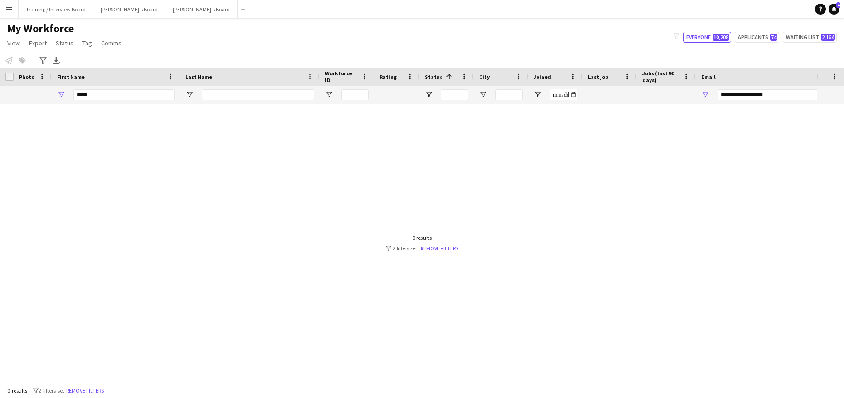
click at [447, 244] on div "0 results filter-1 2 filters set Remove filters" at bounding box center [422, 242] width 72 height 17
click at [106, 97] on input "*****" at bounding box center [123, 94] width 101 height 11
type input "*"
type input "*****"
click at [220, 98] on input "Last Name Filter Input" at bounding box center [258, 94] width 112 height 11
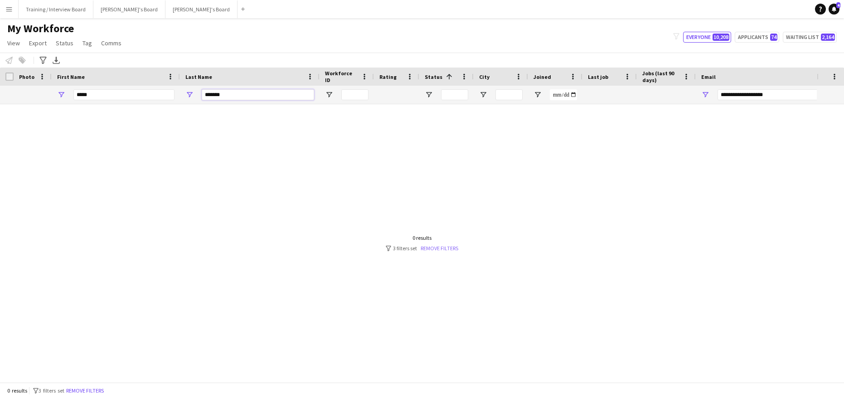
type input "*******"
click at [456, 248] on link "Remove filters" at bounding box center [439, 248] width 38 height 7
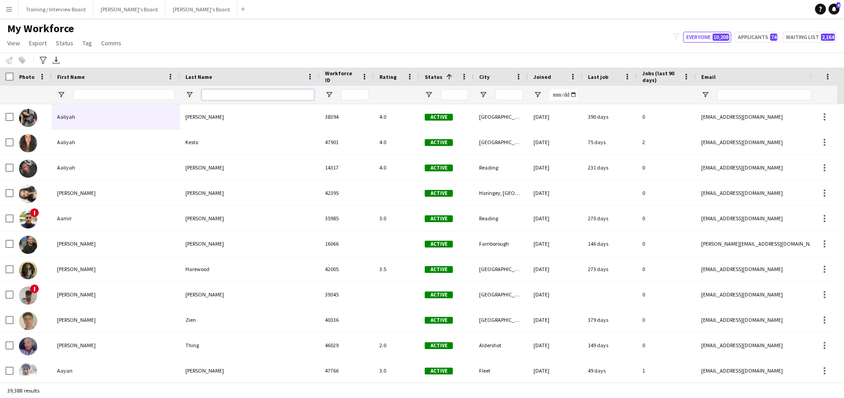
click at [206, 93] on input "Last Name Filter Input" at bounding box center [258, 94] width 112 height 11
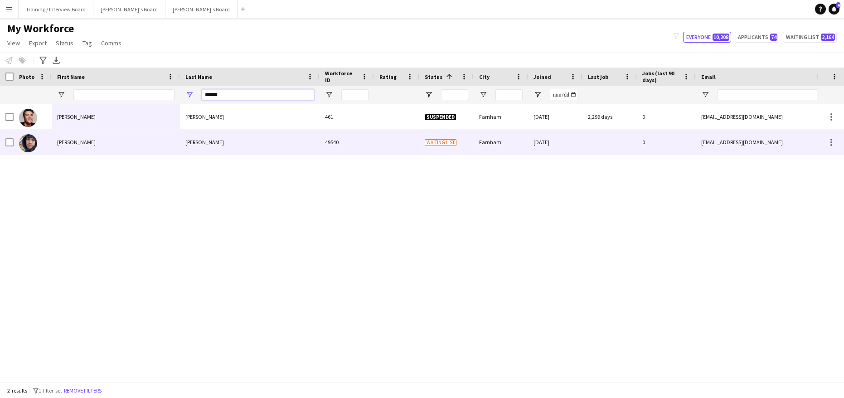
type input "******"
click at [97, 141] on div "[PERSON_NAME]" at bounding box center [116, 142] width 128 height 25
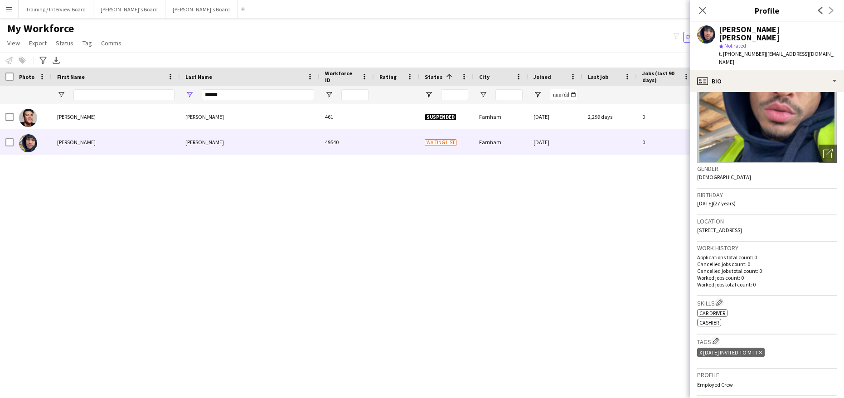
scroll to position [91, 0]
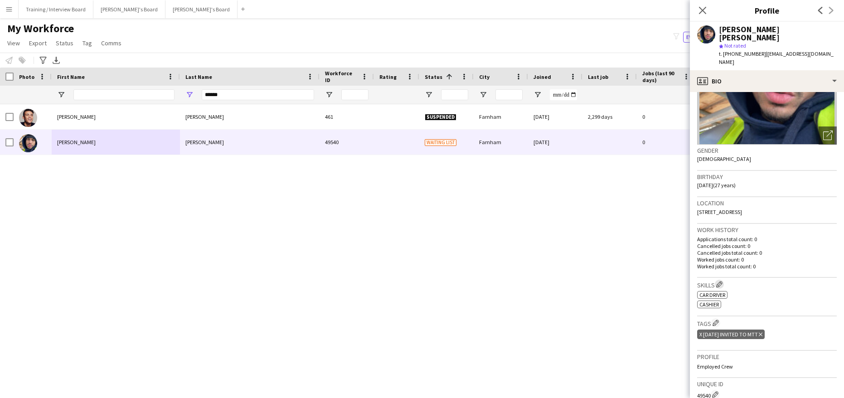
click at [722, 281] on app-icon "Edit crew company skills" at bounding box center [719, 284] width 6 height 6
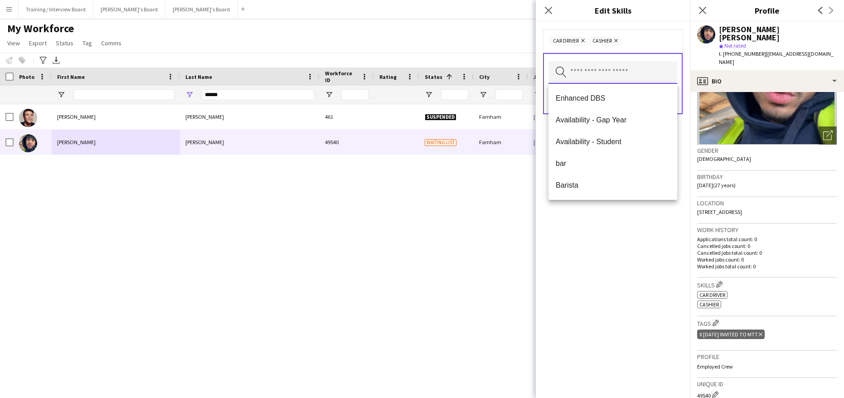
click at [617, 80] on input "text" at bounding box center [612, 72] width 129 height 23
click at [566, 164] on span "bar" at bounding box center [612, 163] width 114 height 9
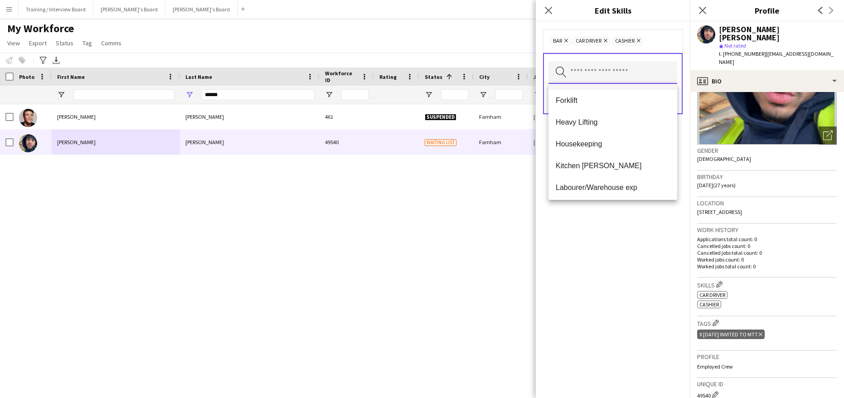
scroll to position [589, 0]
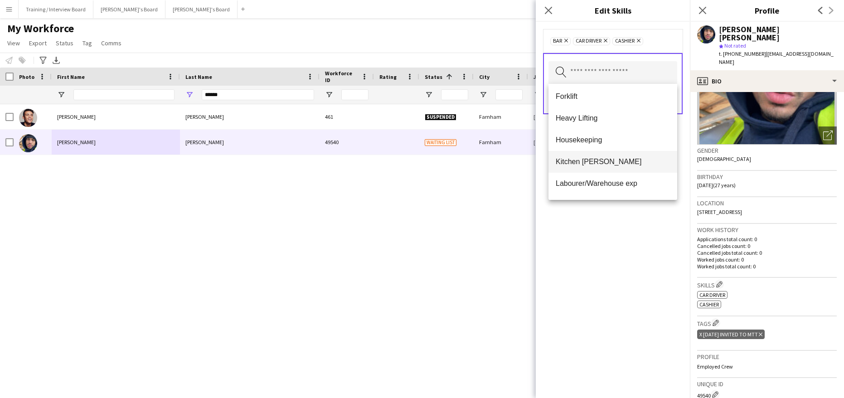
click at [578, 160] on span "Kitchen [PERSON_NAME]" at bounding box center [612, 161] width 114 height 9
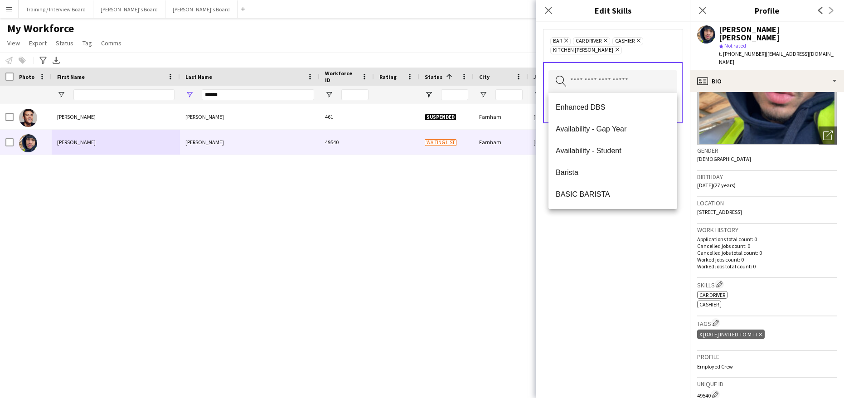
click at [629, 323] on div "bar Remove Car Driver Remove Cashier Remove Kitchen Porter Remove Search by ski…" at bounding box center [613, 210] width 154 height 376
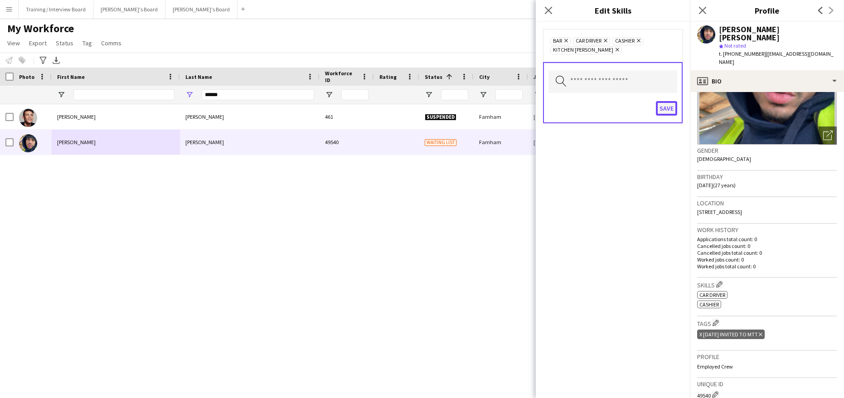
click at [656, 107] on button "Save" at bounding box center [666, 108] width 21 height 14
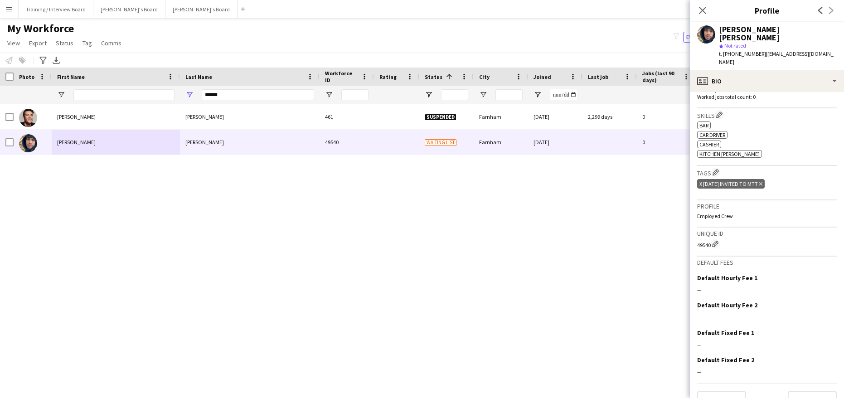
scroll to position [262, 0]
click at [802, 389] on button "Next" at bounding box center [811, 398] width 49 height 18
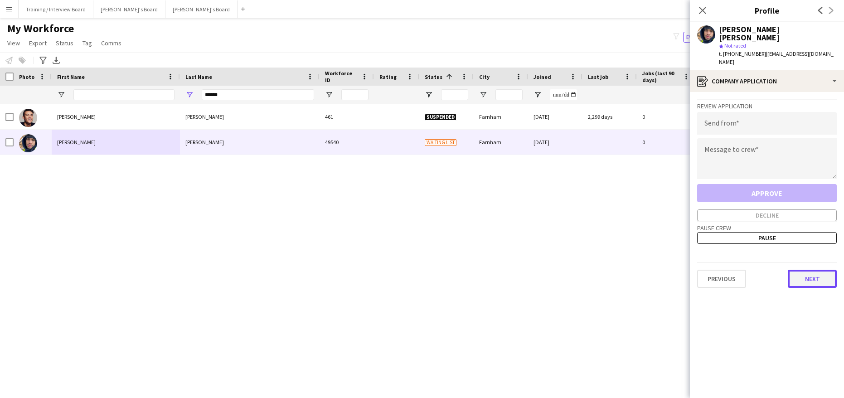
click at [812, 270] on button "Next" at bounding box center [811, 279] width 49 height 18
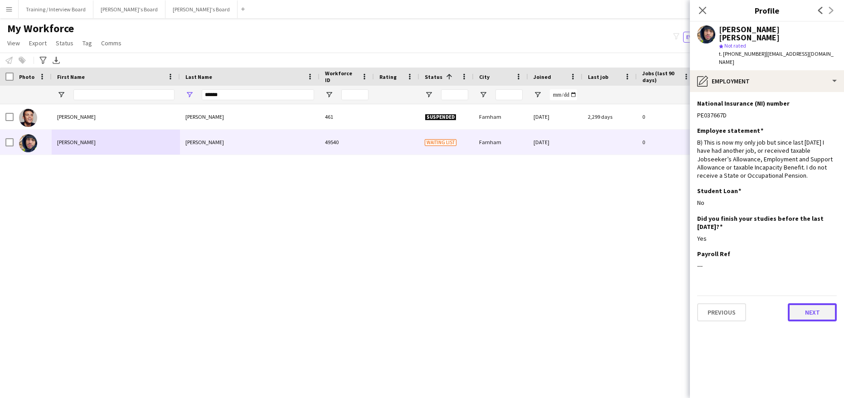
click at [819, 303] on button "Next" at bounding box center [811, 312] width 49 height 18
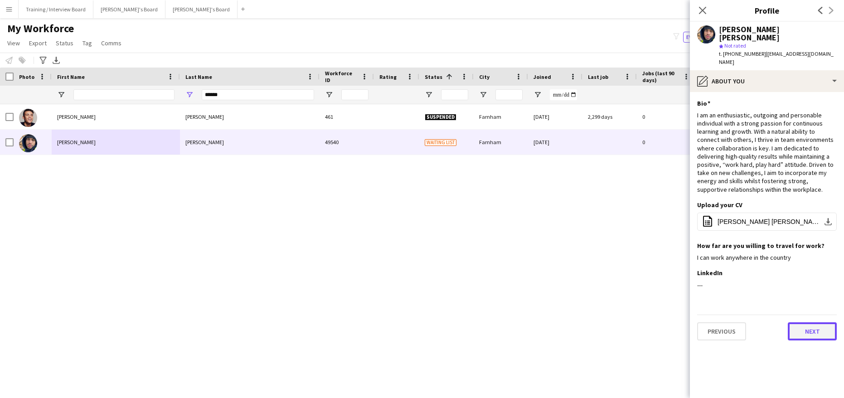
click at [817, 322] on button "Next" at bounding box center [811, 331] width 49 height 18
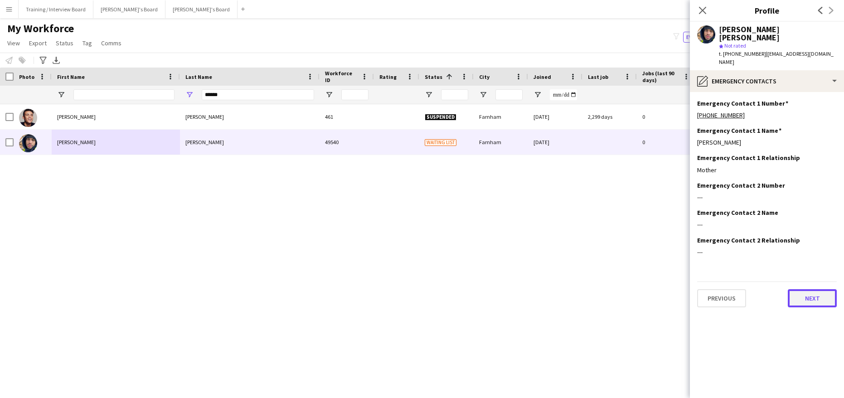
click at [802, 289] on button "Next" at bounding box center [811, 298] width 49 height 18
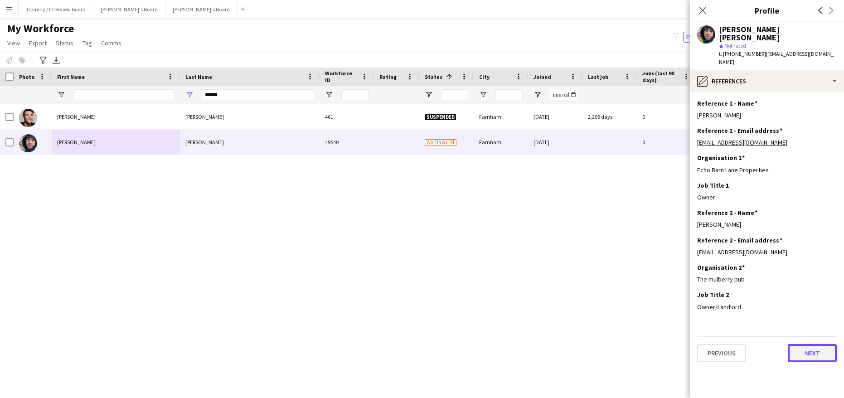
click at [808, 344] on button "Next" at bounding box center [811, 353] width 49 height 18
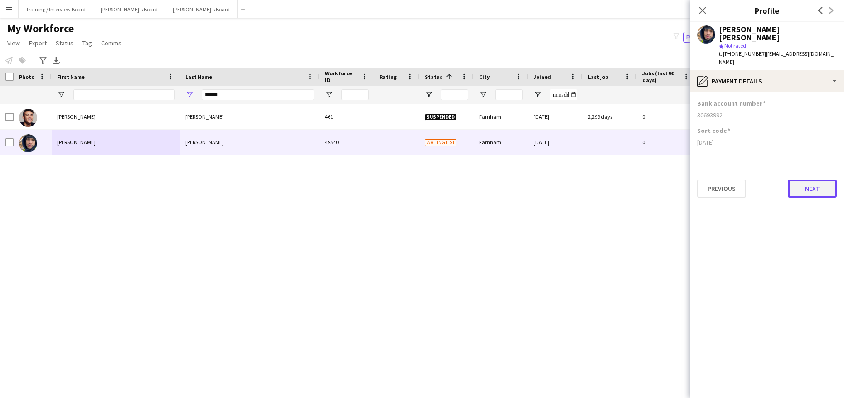
click at [803, 179] on button "Next" at bounding box center [811, 188] width 49 height 18
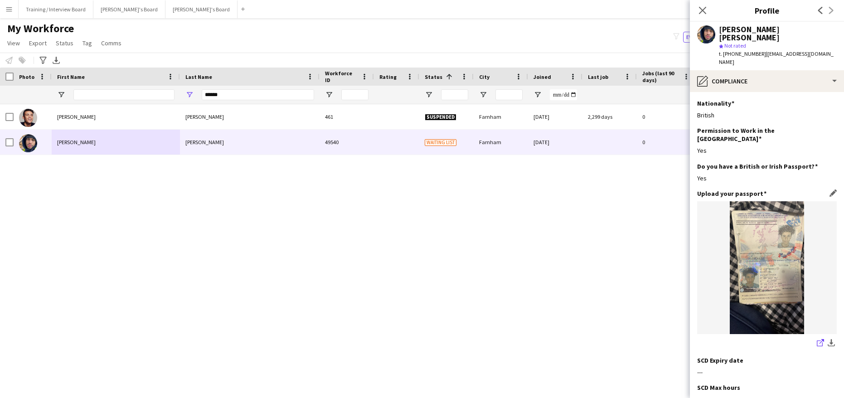
click at [816, 339] on icon "share-external-link-1" at bounding box center [819, 342] width 7 height 7
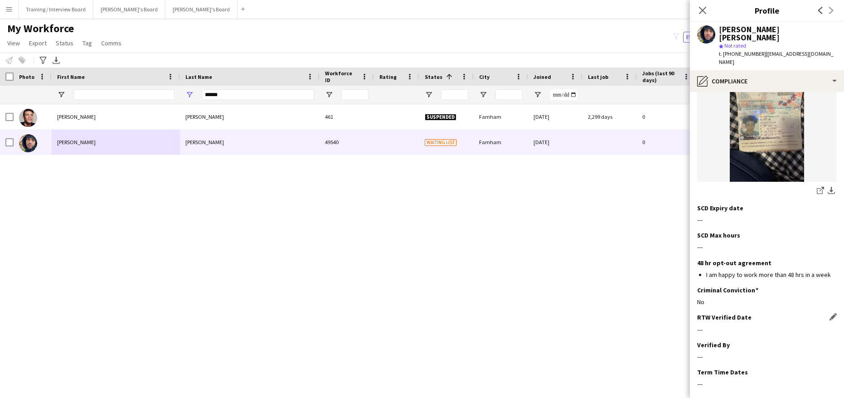
scroll to position [176, 0]
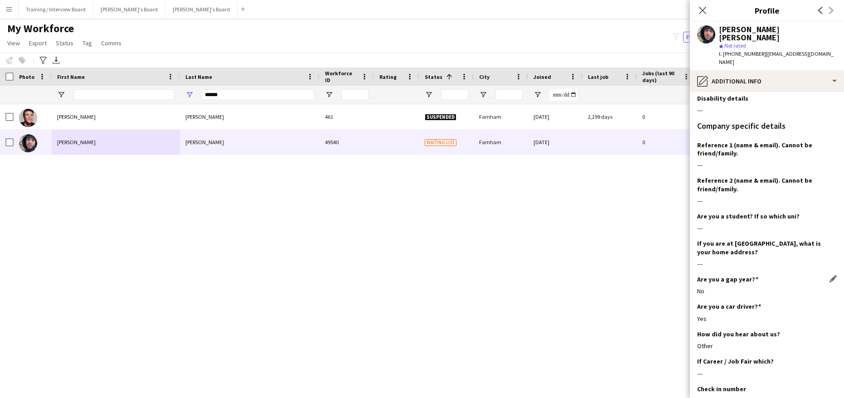
scroll to position [133, 0]
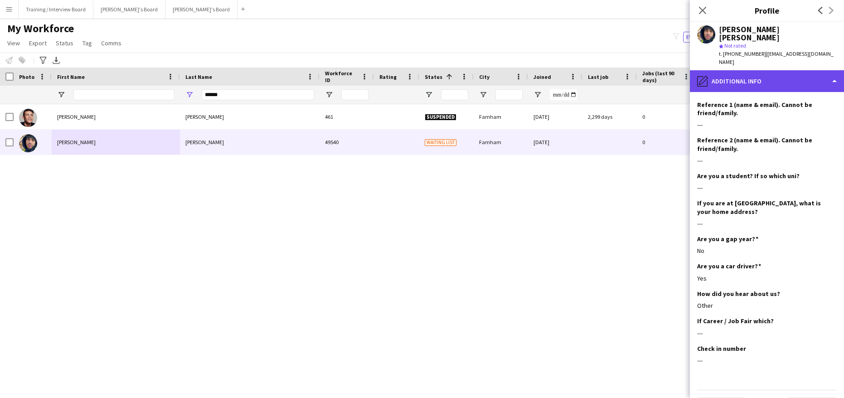
click at [834, 70] on div "pencil4 Additional info" at bounding box center [767, 81] width 154 height 22
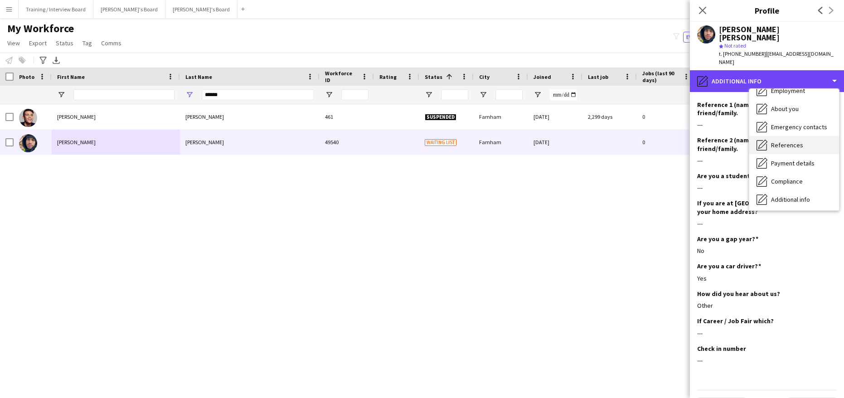
scroll to position [91, 0]
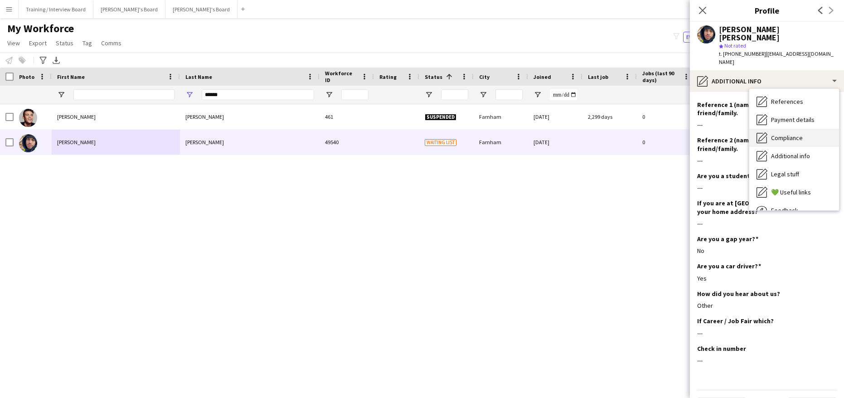
click at [802, 134] on span "Compliance" at bounding box center [787, 138] width 32 height 8
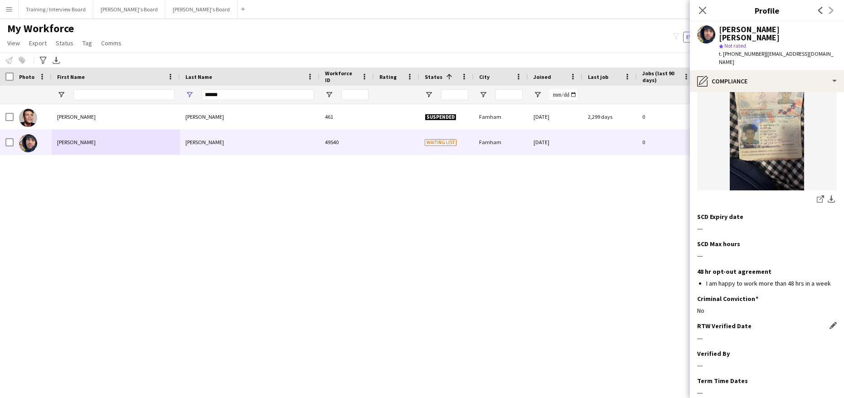
scroll to position [176, 0]
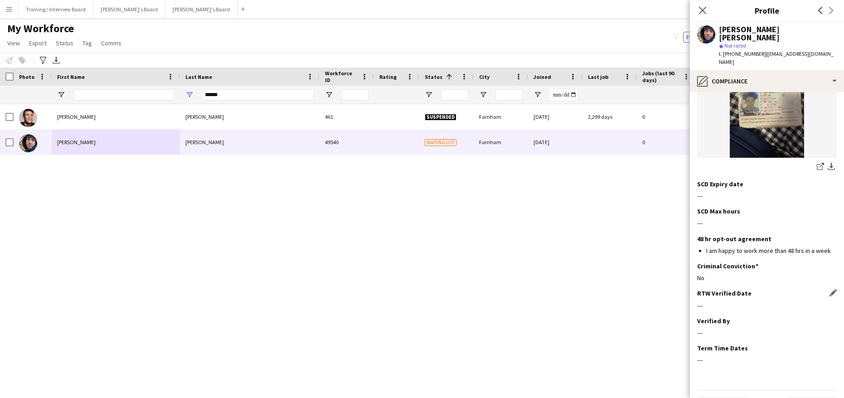
drag, startPoint x: 829, startPoint y: 270, endPoint x: 817, endPoint y: 275, distance: 13.2
click at [830, 269] on app-section-data-types "Nationality Edit this field British Permission to Work in the UK Edit this fiel…" at bounding box center [767, 245] width 154 height 306
click at [829, 289] on app-icon "Edit this field" at bounding box center [832, 292] width 7 height 7
click at [766, 291] on body "Menu Boards Boards Boards All jobs Status Workforce Workforce My Workforce Recr…" at bounding box center [422, 199] width 844 height 398
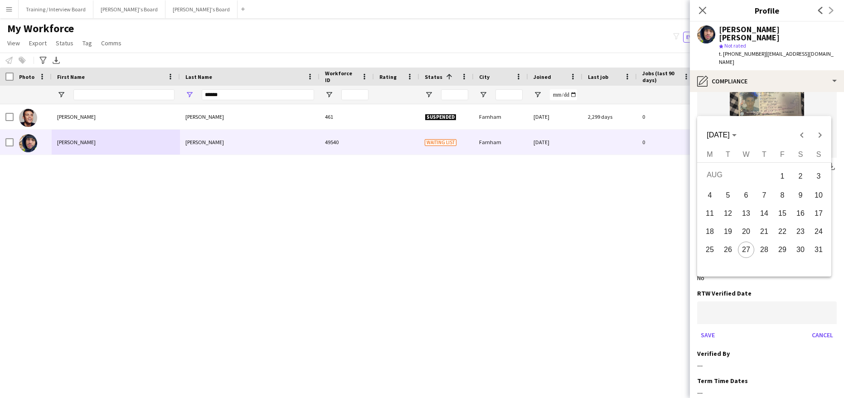
click at [748, 244] on span "27" at bounding box center [746, 249] width 16 height 16
type input "**********"
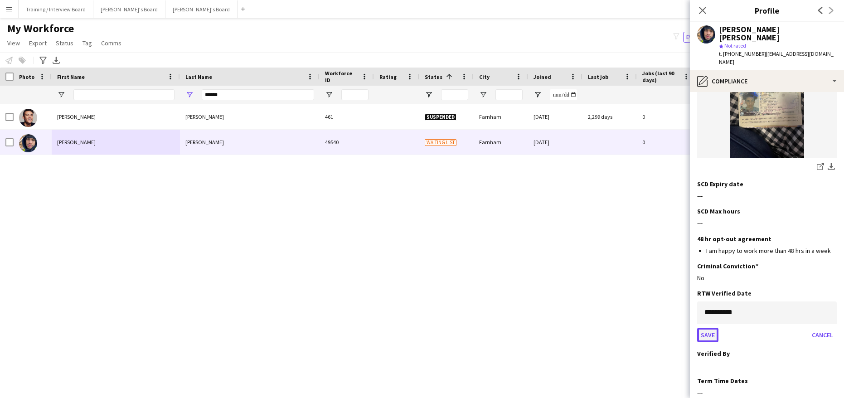
click at [704, 328] on button "Save" at bounding box center [707, 335] width 21 height 14
click at [829, 317] on app-icon "Edit this field" at bounding box center [832, 320] width 7 height 7
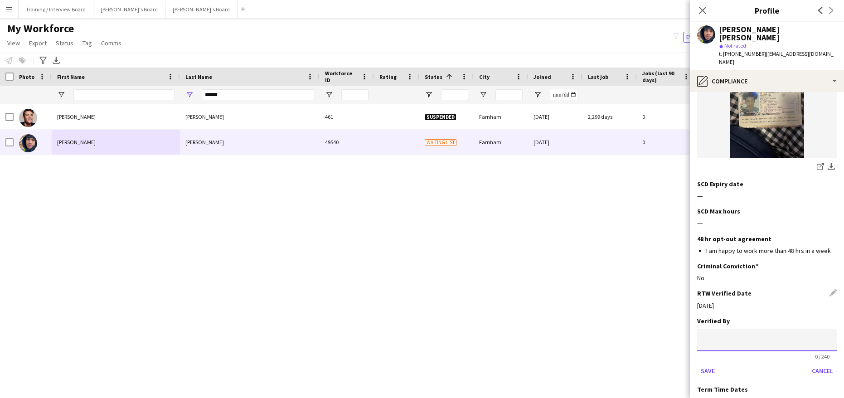
click at [739, 328] on input at bounding box center [767, 339] width 140 height 23
type input "**"
click at [706, 363] on button "Save" at bounding box center [707, 370] width 21 height 14
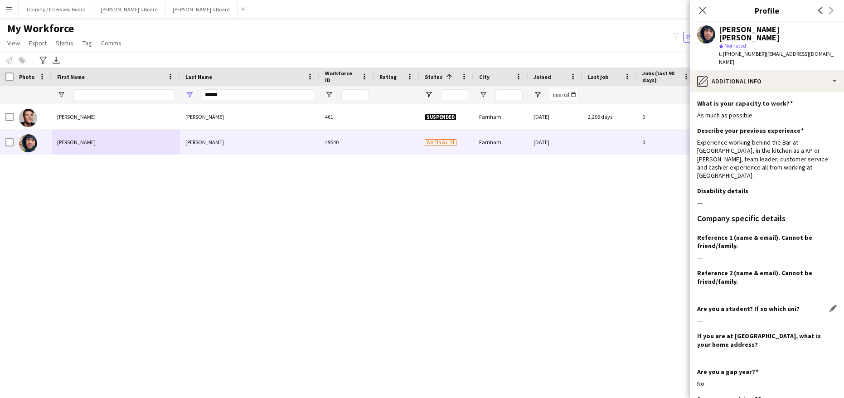
scroll to position [133, 0]
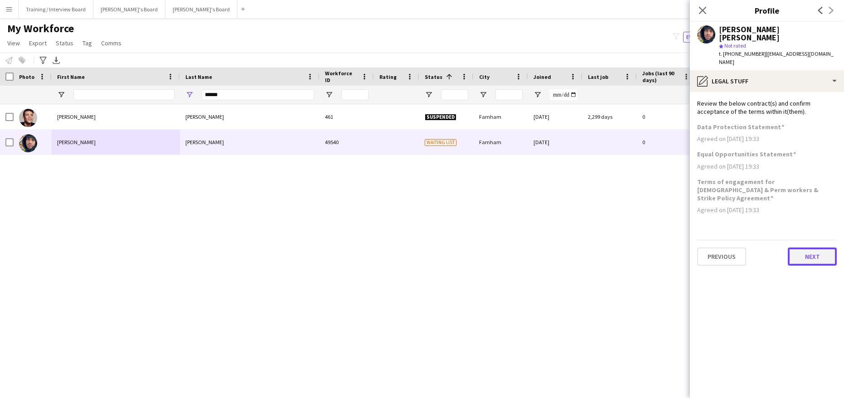
click at [818, 247] on button "Next" at bounding box center [811, 256] width 49 height 18
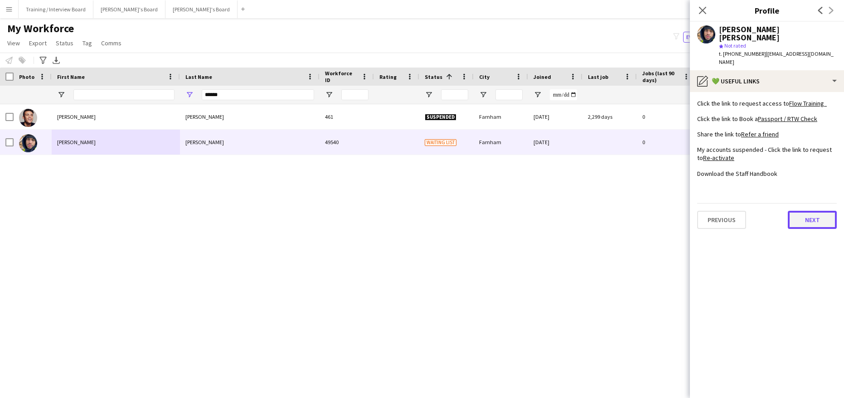
click at [818, 211] on button "Next" at bounding box center [811, 220] width 49 height 18
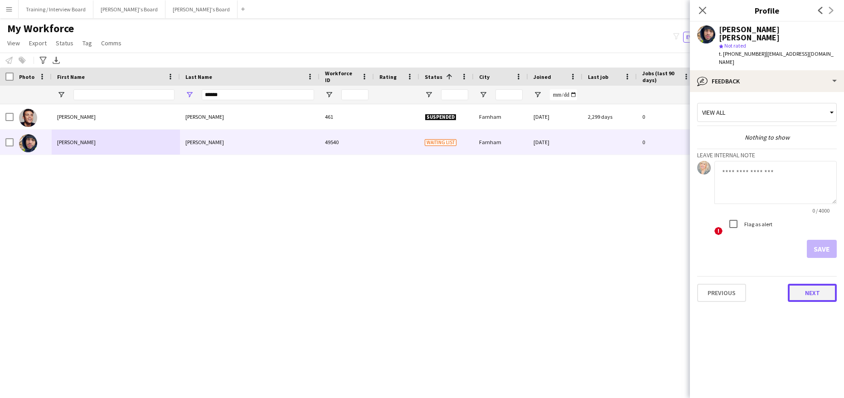
click at [804, 284] on button "Next" at bounding box center [811, 293] width 49 height 18
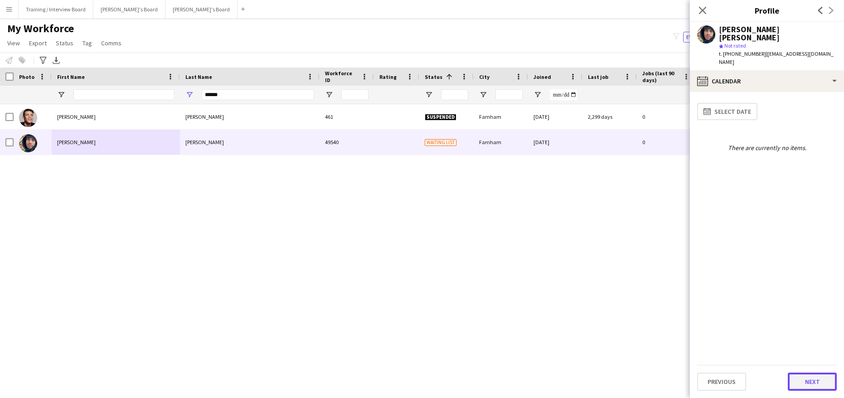
click at [801, 378] on button "Next" at bounding box center [811, 381] width 49 height 18
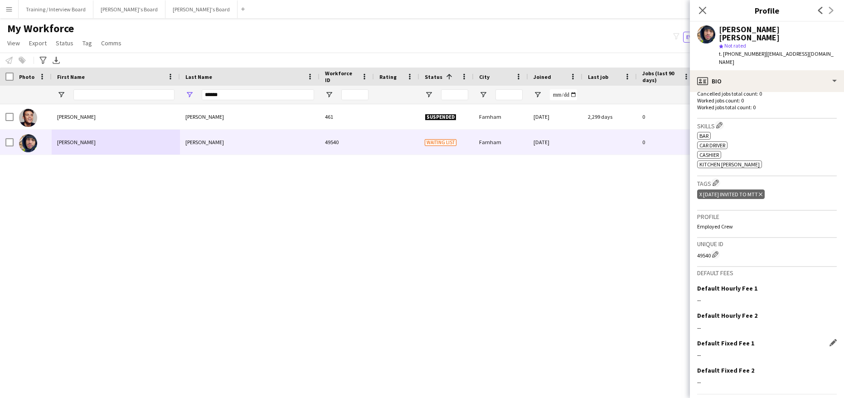
scroll to position [262, 0]
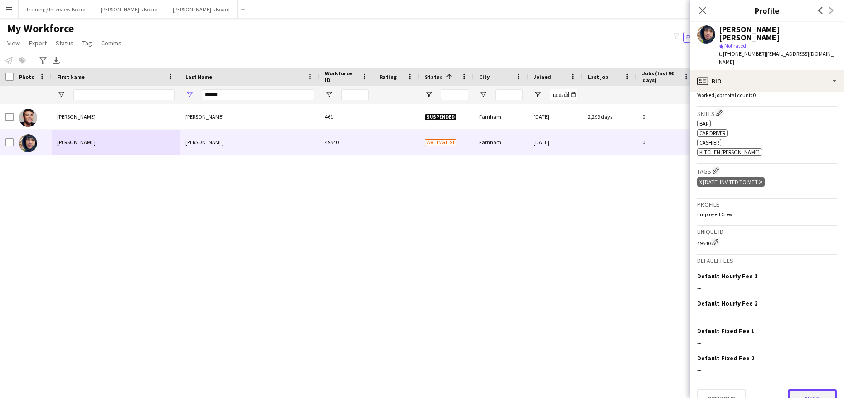
click at [808, 389] on button "Next" at bounding box center [811, 398] width 49 height 18
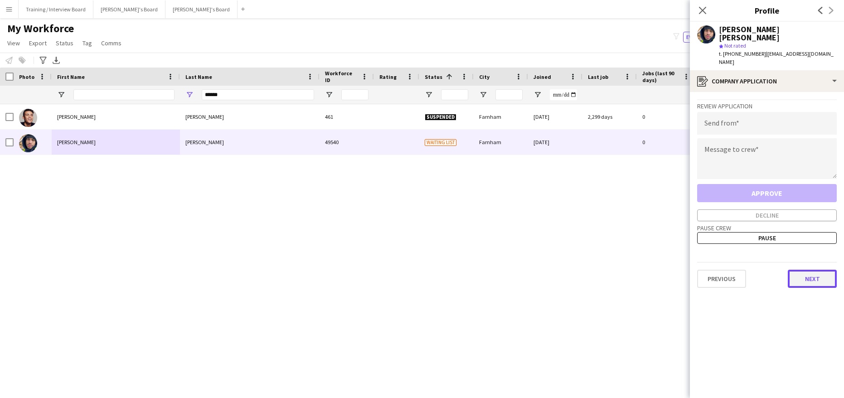
click at [799, 270] on button "Next" at bounding box center [811, 279] width 49 height 18
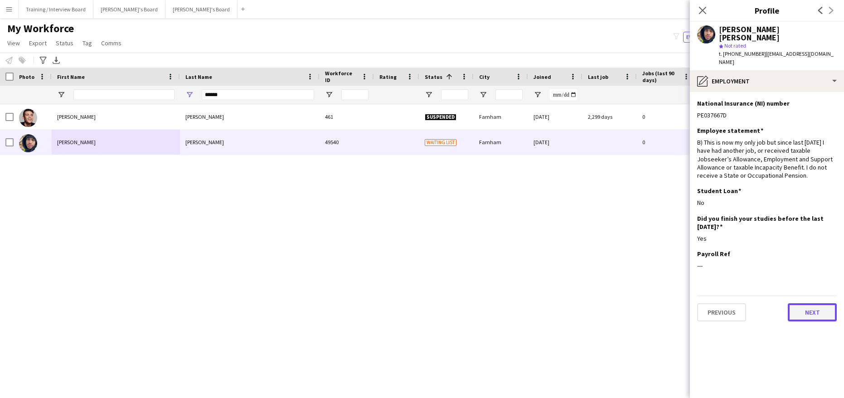
click at [815, 303] on button "Next" at bounding box center [811, 312] width 49 height 18
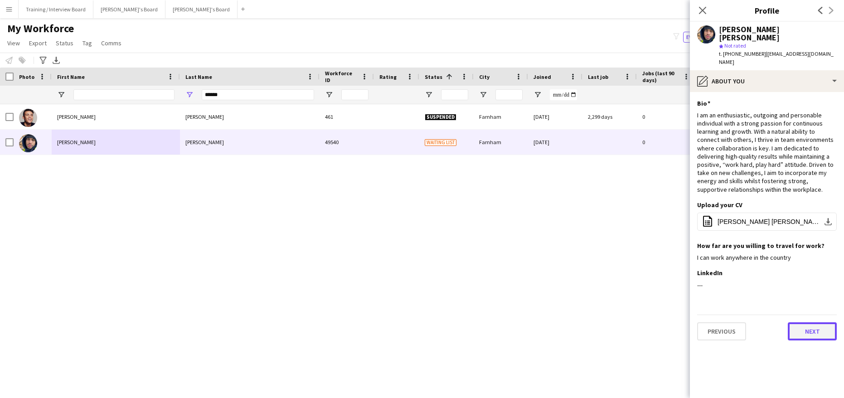
click at [810, 322] on button "Next" at bounding box center [811, 331] width 49 height 18
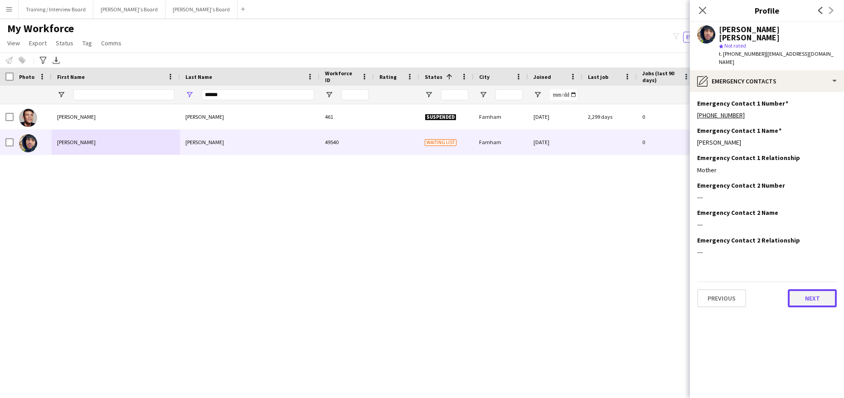
click at [804, 289] on button "Next" at bounding box center [811, 298] width 49 height 18
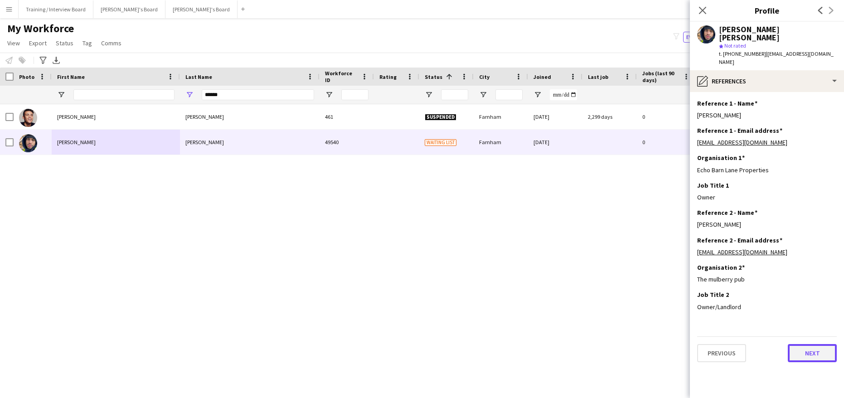
click at [810, 344] on button "Next" at bounding box center [811, 353] width 49 height 18
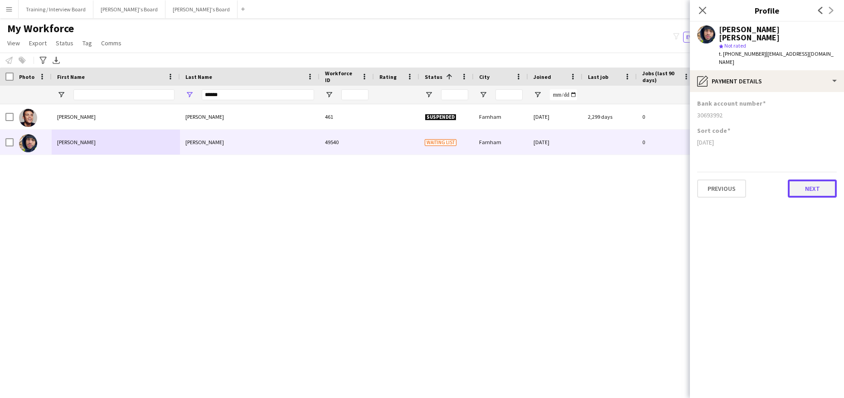
click at [812, 179] on button "Next" at bounding box center [811, 188] width 49 height 18
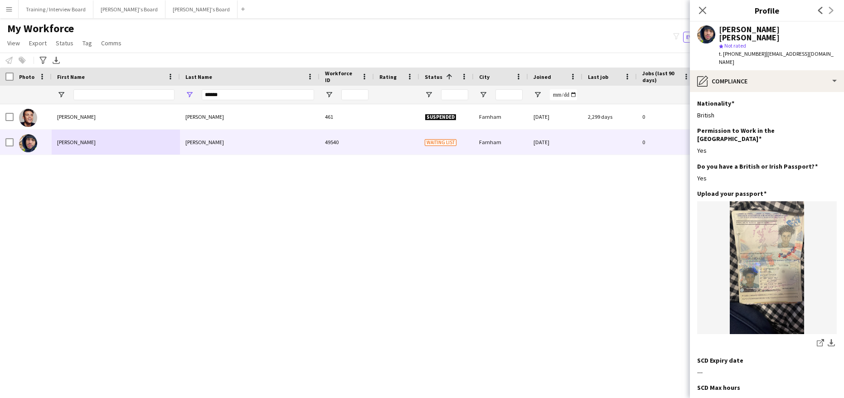
click at [705, 17] on div "Close pop-in" at bounding box center [702, 10] width 25 height 21
click at [701, 5] on app-icon "Close pop-in" at bounding box center [702, 10] width 13 height 13
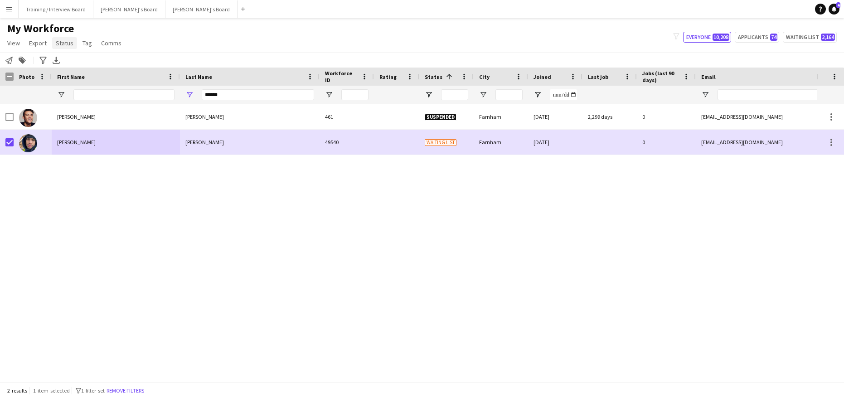
click at [56, 40] on span "Status" at bounding box center [65, 43] width 18 height 8
click at [81, 63] on link "Edit" at bounding box center [83, 62] width 63 height 19
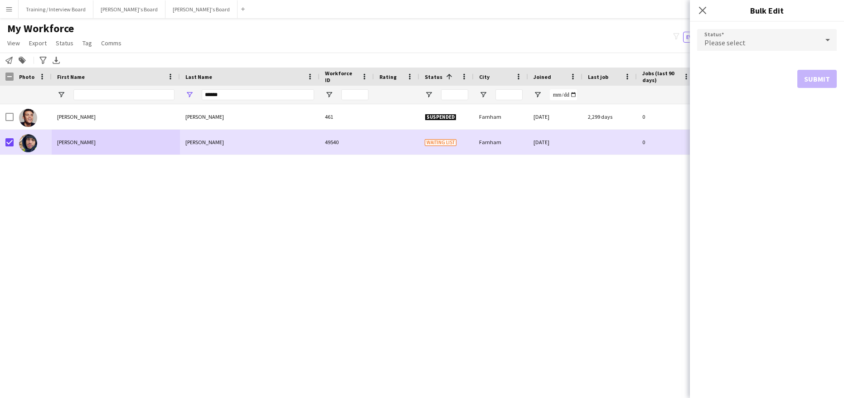
click at [830, 39] on icon at bounding box center [827, 40] width 11 height 18
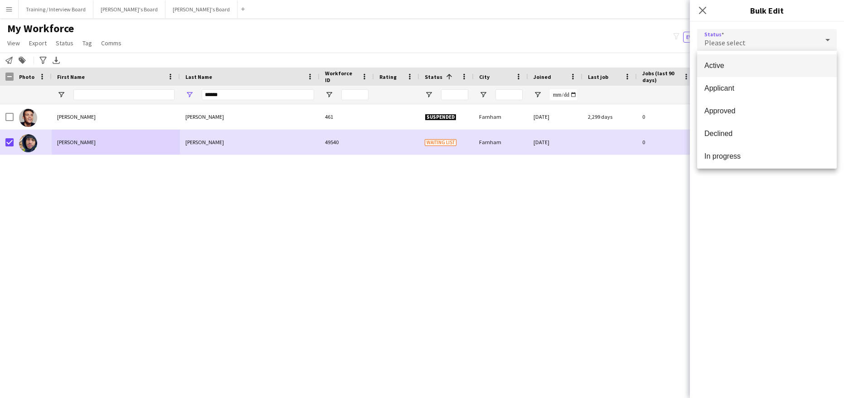
click at [783, 67] on span "Active" at bounding box center [766, 65] width 125 height 9
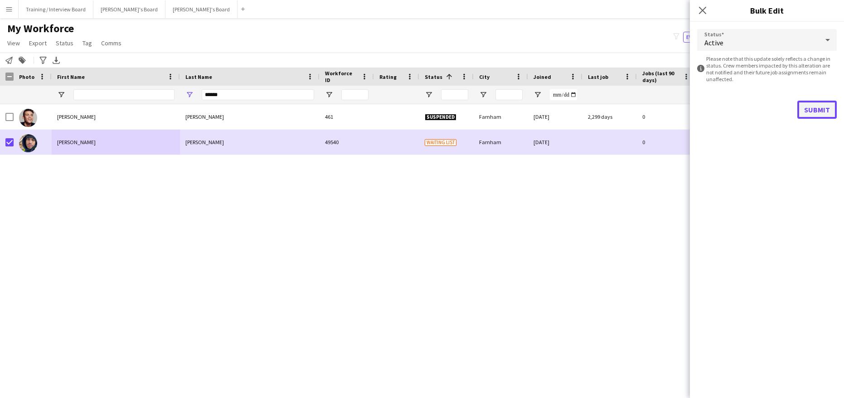
click at [805, 103] on button "Submit" at bounding box center [816, 110] width 39 height 18
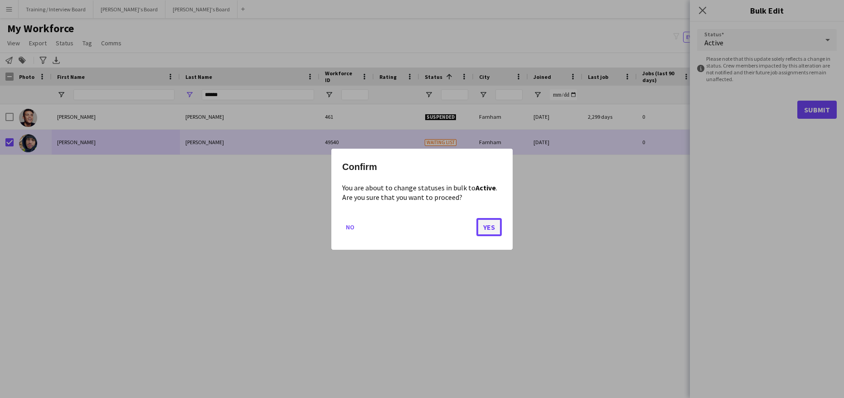
click at [489, 222] on button "Yes" at bounding box center [488, 226] width 25 height 18
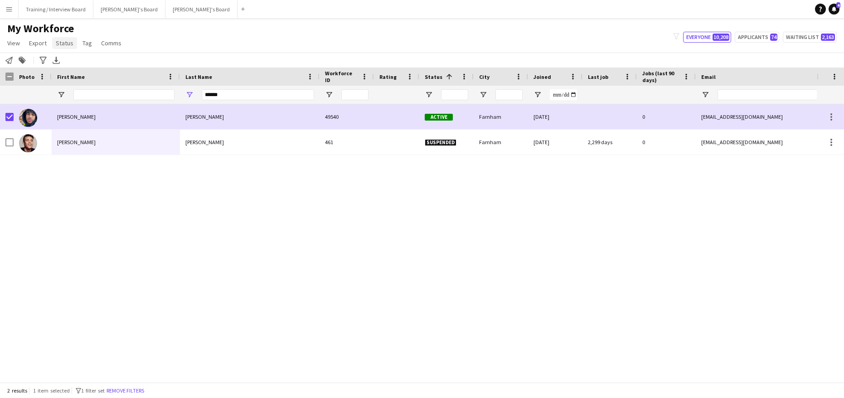
click at [58, 43] on span "Status" at bounding box center [65, 43] width 18 height 8
click at [9, 57] on icon "Notify workforce" at bounding box center [8, 60] width 7 height 7
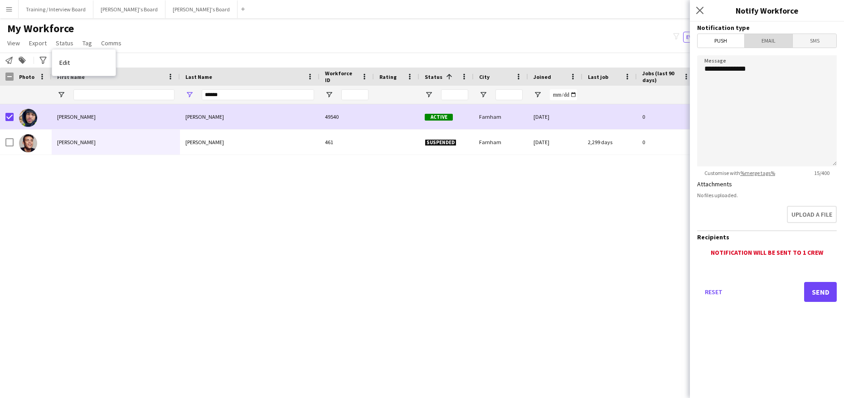
click at [758, 34] on span "Email" at bounding box center [768, 41] width 48 height 14
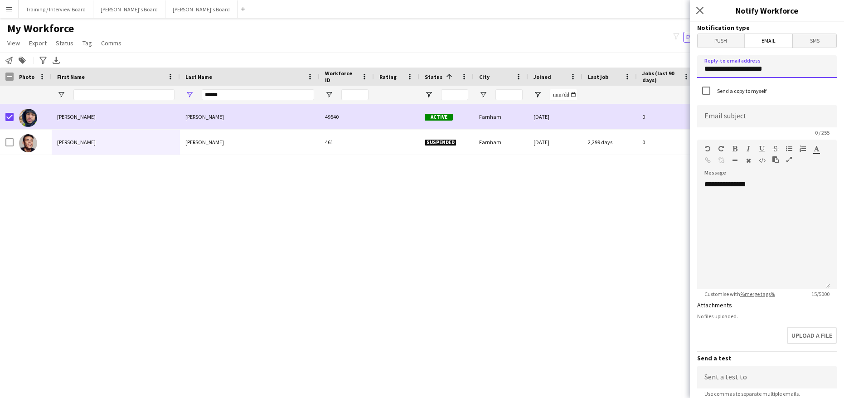
click at [784, 71] on input "**********" at bounding box center [767, 66] width 140 height 23
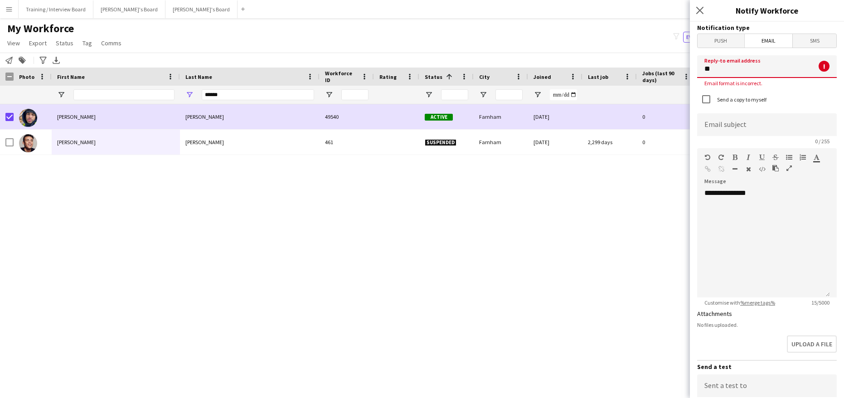
type input "*"
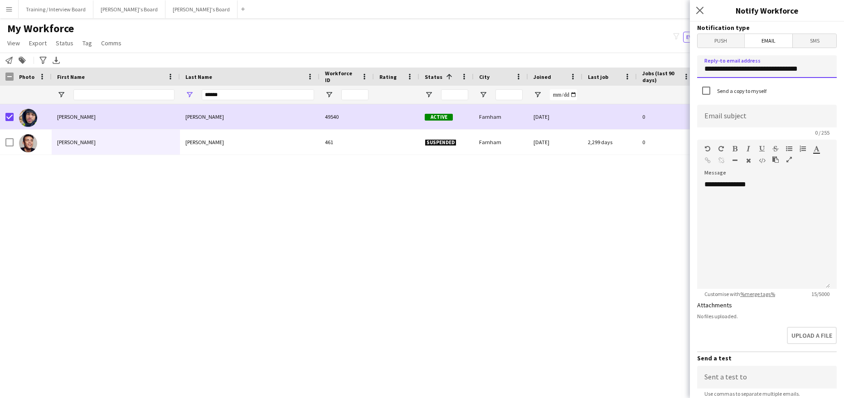
type input "**********"
click at [705, 107] on input at bounding box center [767, 116] width 140 height 23
type input "**********"
click at [772, 186] on div "**********" at bounding box center [763, 234] width 133 height 109
click at [710, 208] on div "**********" at bounding box center [763, 234] width 133 height 109
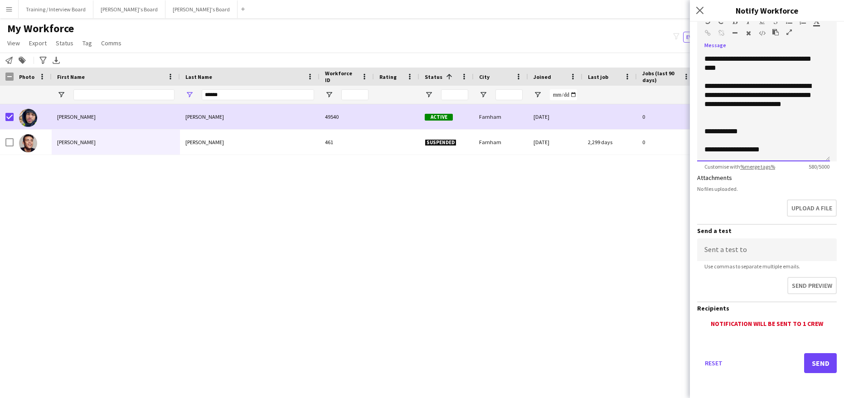
scroll to position [128, 0]
click at [809, 356] on button "Send" at bounding box center [820, 362] width 33 height 20
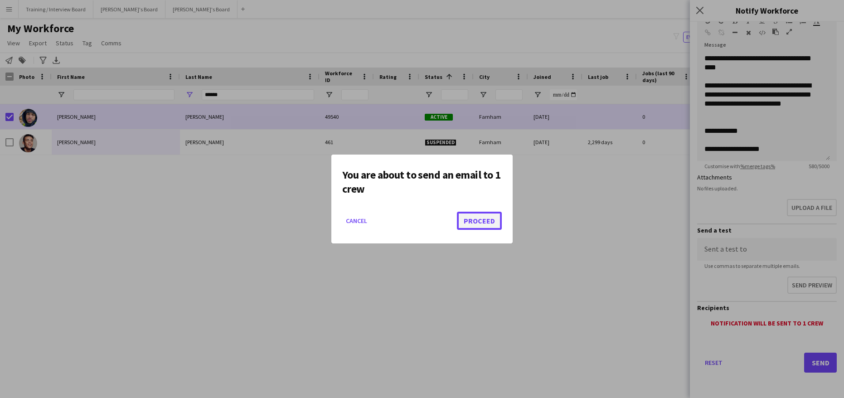
click at [479, 220] on button "Proceed" at bounding box center [479, 221] width 45 height 18
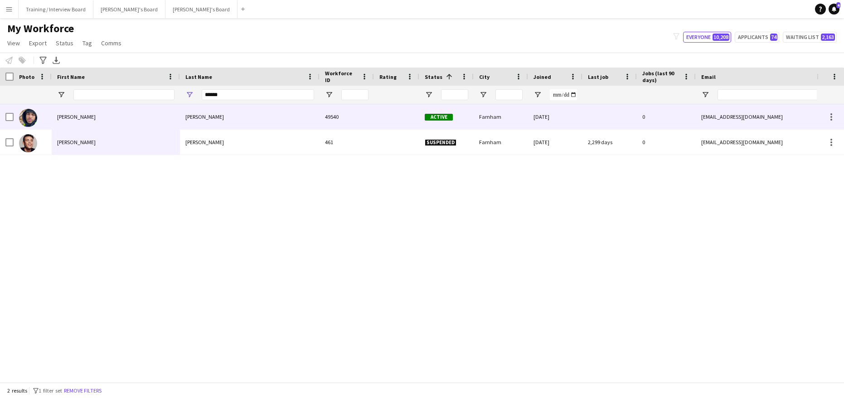
click at [150, 116] on div "Reiss" at bounding box center [116, 116] width 128 height 25
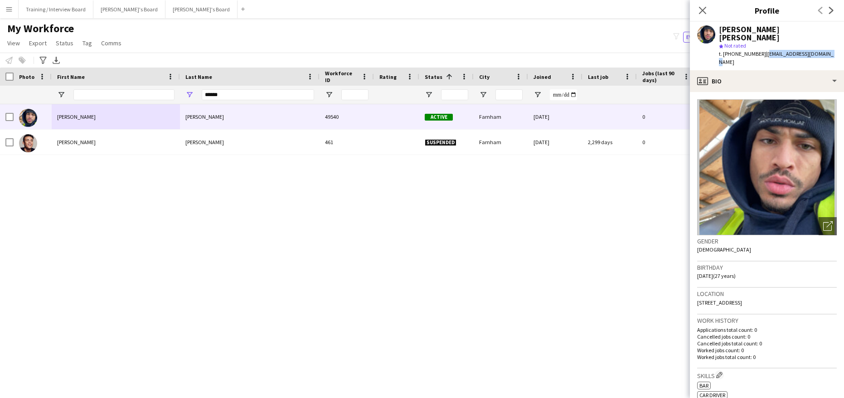
drag, startPoint x: 762, startPoint y: 45, endPoint x: 825, endPoint y: 48, distance: 64.0
click at [825, 48] on div "Reiss Bendall star Not rated t. +447585002760 | pseudoreiss98@gmail.com" at bounding box center [767, 46] width 154 height 48
copy span "pseudoreiss98@gmail.com"
click at [240, 84] on div "Last Name" at bounding box center [249, 77] width 129 height 18
click at [234, 90] on input "******" at bounding box center [258, 94] width 112 height 11
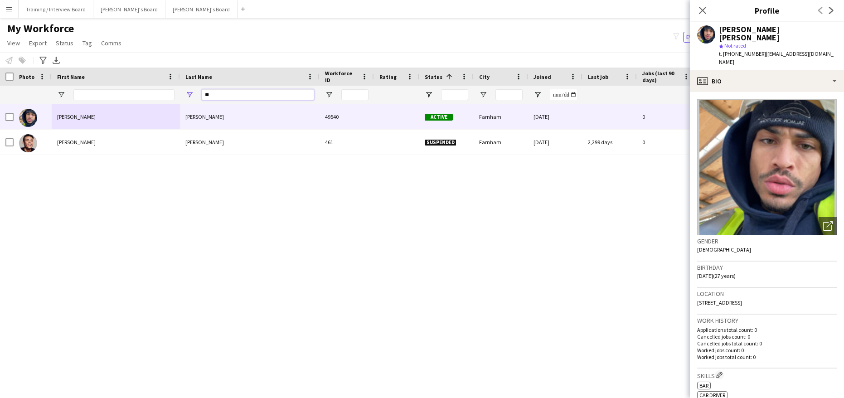
type input "*"
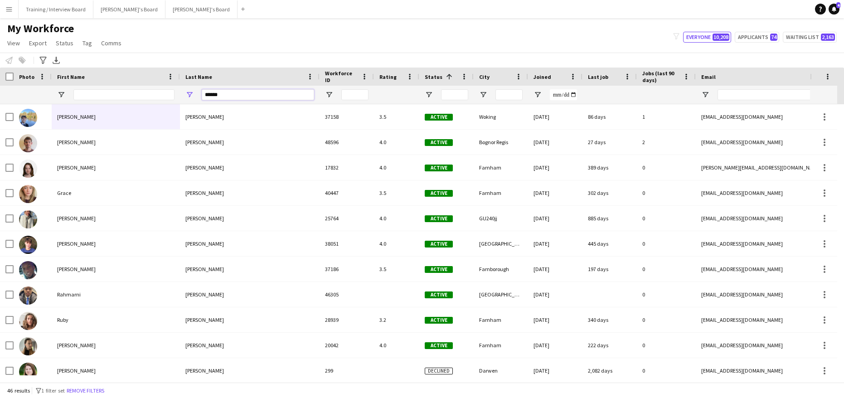
type input "******"
click at [104, 89] on div at bounding box center [123, 95] width 101 height 18
click at [99, 93] on input "First Name Filter Input" at bounding box center [123, 94] width 101 height 11
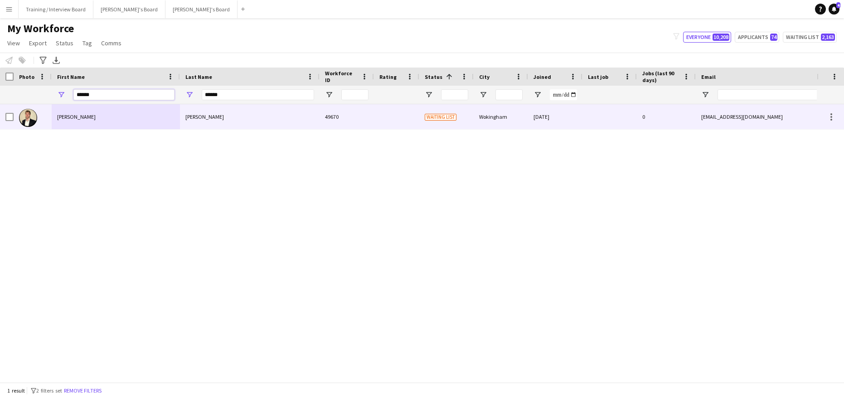
type input "******"
click at [244, 114] on div "Watson" at bounding box center [250, 116] width 140 height 25
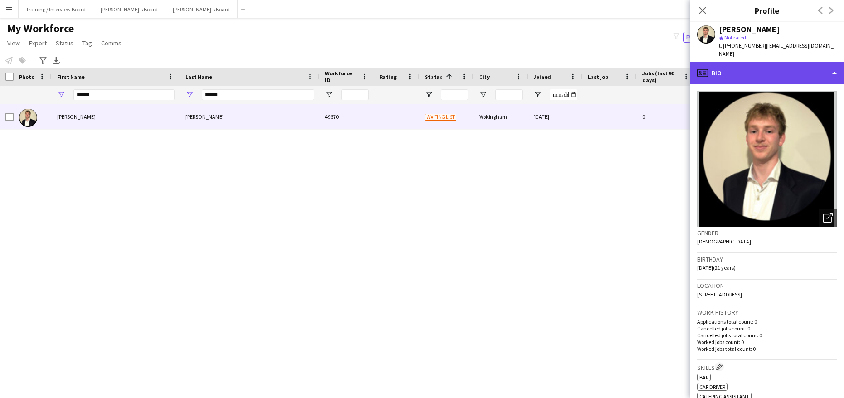
click at [834, 63] on div "profile Bio" at bounding box center [767, 73] width 154 height 22
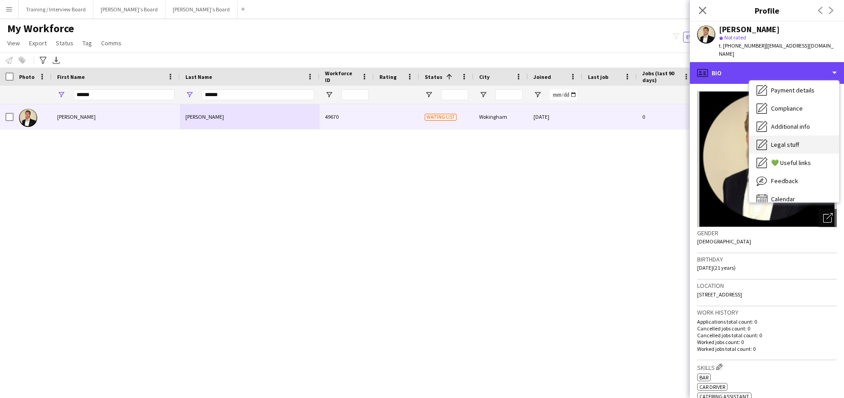
scroll to position [121, 0]
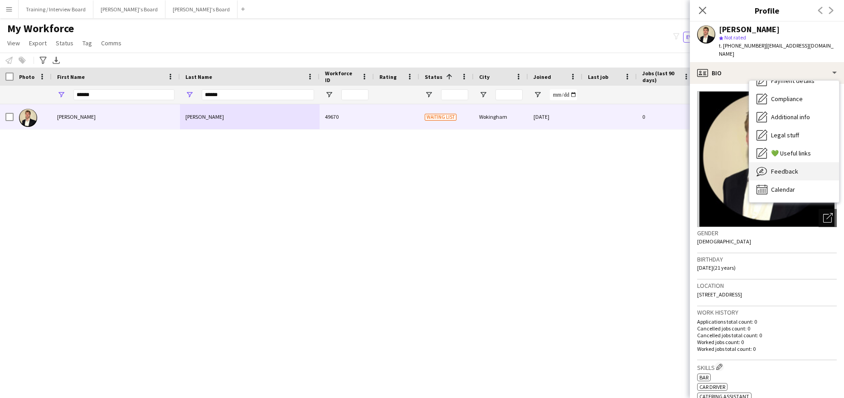
click at [777, 167] on span "Feedback" at bounding box center [784, 171] width 27 height 8
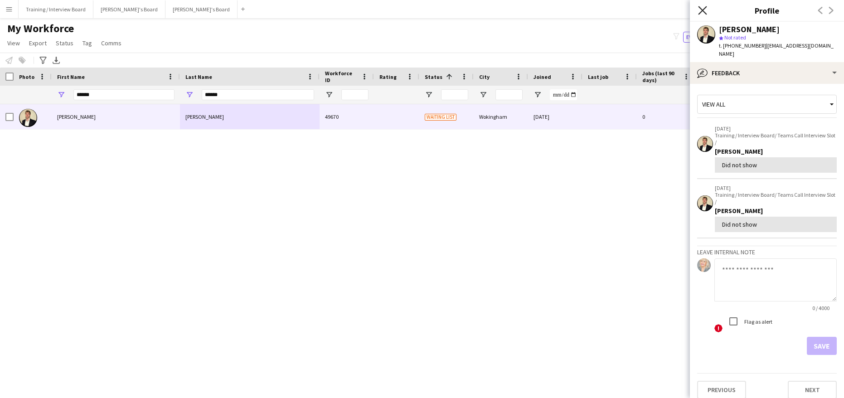
click at [704, 12] on icon at bounding box center [702, 10] width 9 height 9
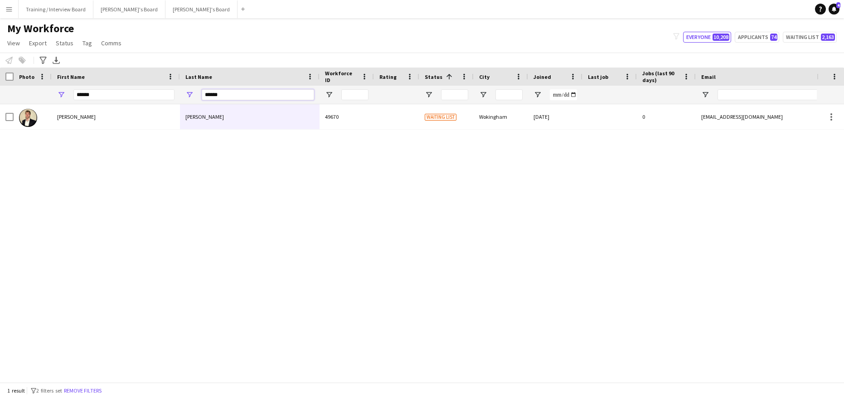
click at [239, 97] on input "******" at bounding box center [258, 94] width 112 height 11
type input "*"
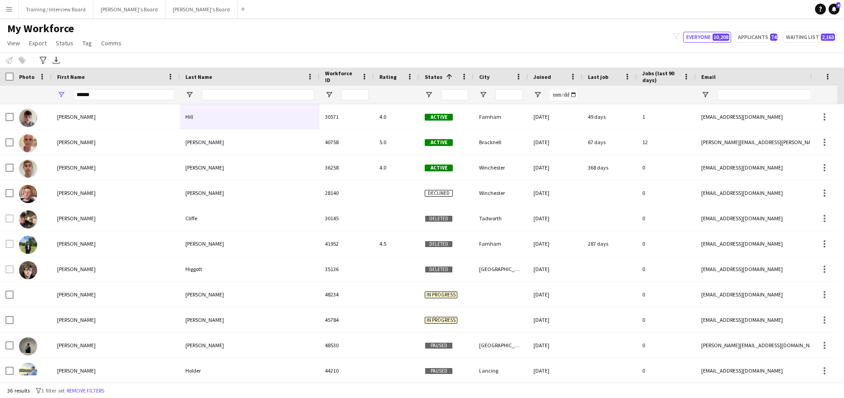
click at [118, 101] on div "******" at bounding box center [123, 95] width 101 height 18
click at [103, 88] on div "******" at bounding box center [123, 95] width 101 height 18
click at [101, 93] on input "******" at bounding box center [123, 94] width 101 height 11
type input "*"
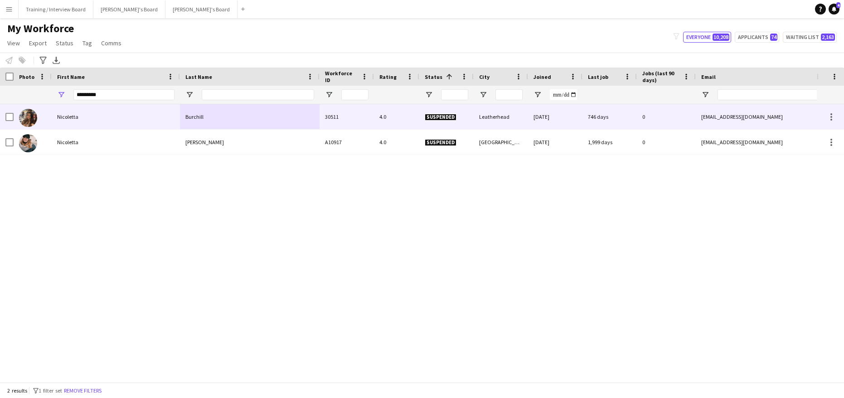
click at [205, 113] on div "Burchill" at bounding box center [250, 116] width 140 height 25
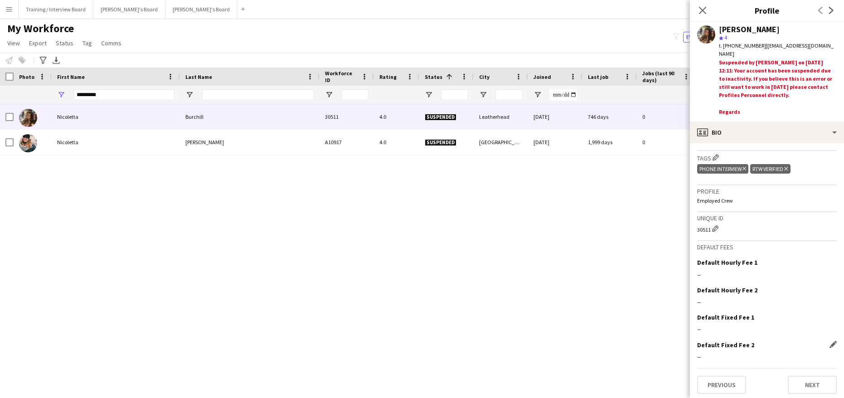
scroll to position [480, 0]
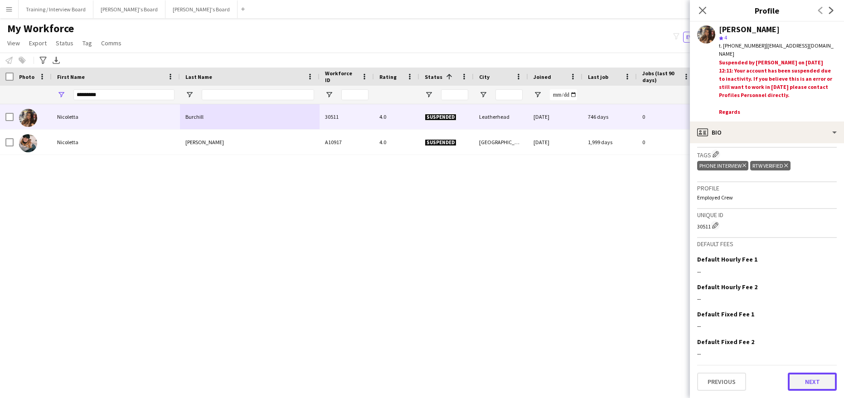
click at [803, 385] on button "Next" at bounding box center [811, 381] width 49 height 18
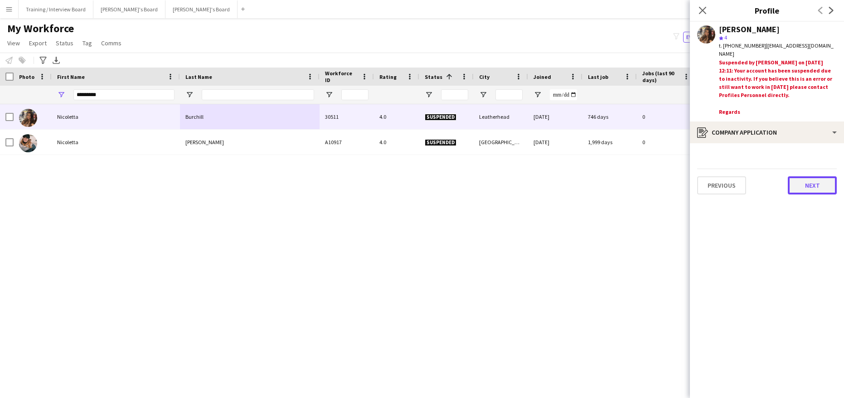
click at [799, 189] on button "Next" at bounding box center [811, 185] width 49 height 18
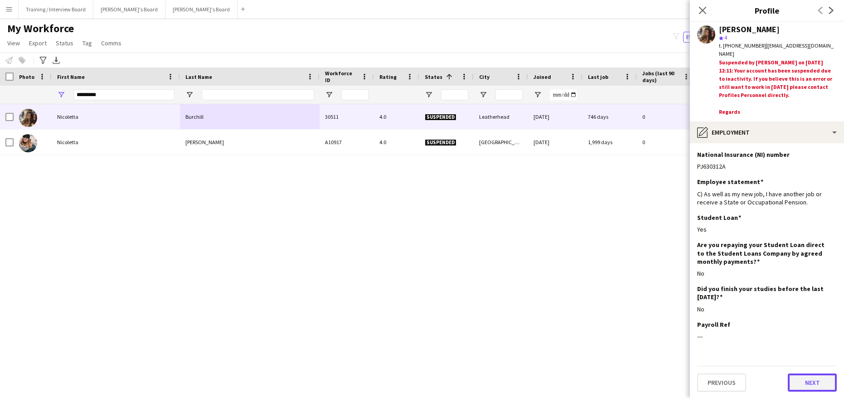
click at [815, 375] on button "Next" at bounding box center [811, 382] width 49 height 18
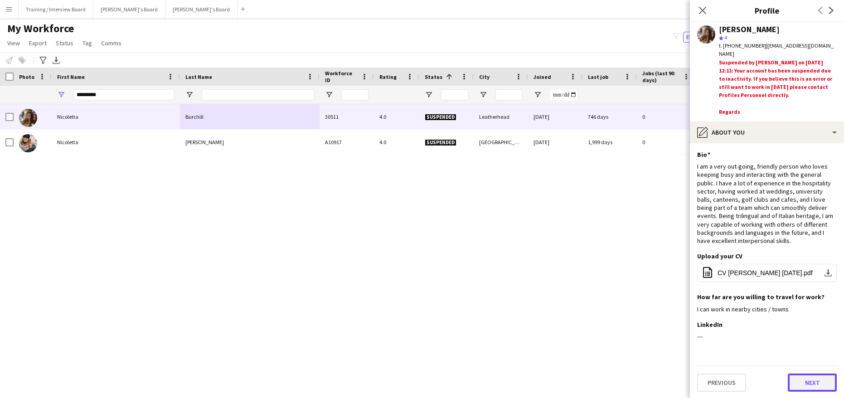
click at [816, 378] on button "Next" at bounding box center [811, 382] width 49 height 18
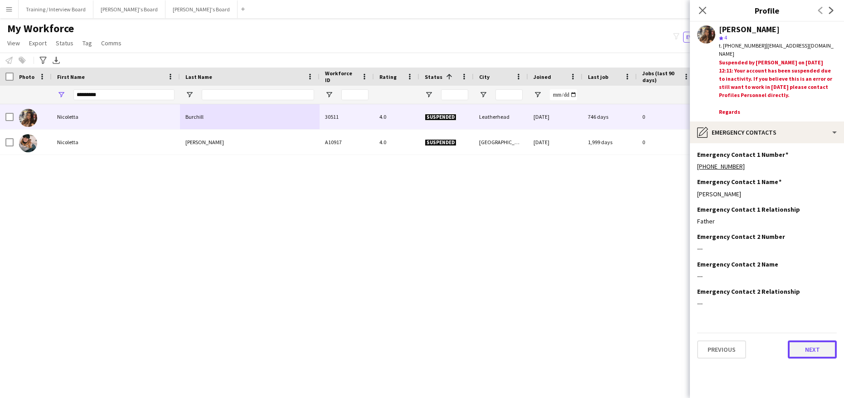
click at [804, 342] on button "Next" at bounding box center [811, 349] width 49 height 18
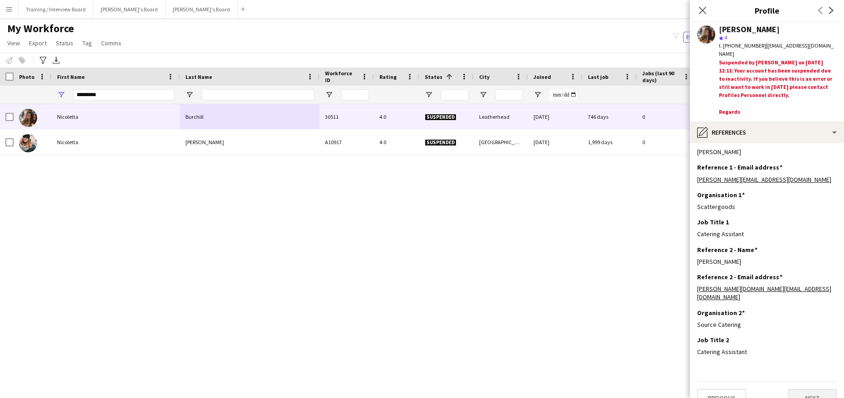
scroll to position [21, 0]
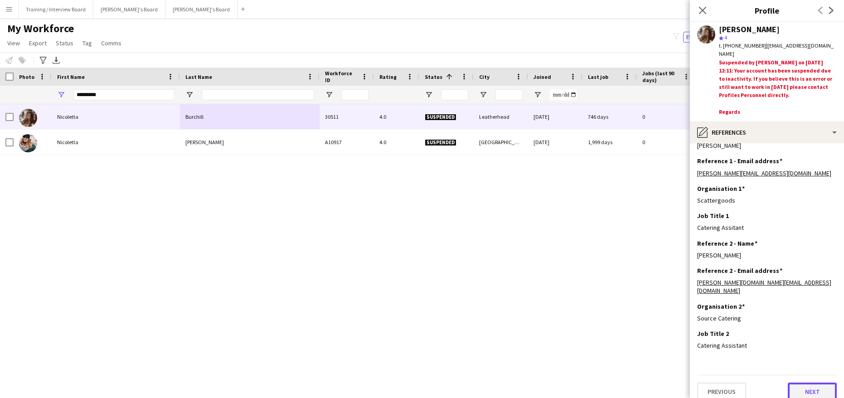
click at [793, 385] on button "Next" at bounding box center [811, 391] width 49 height 18
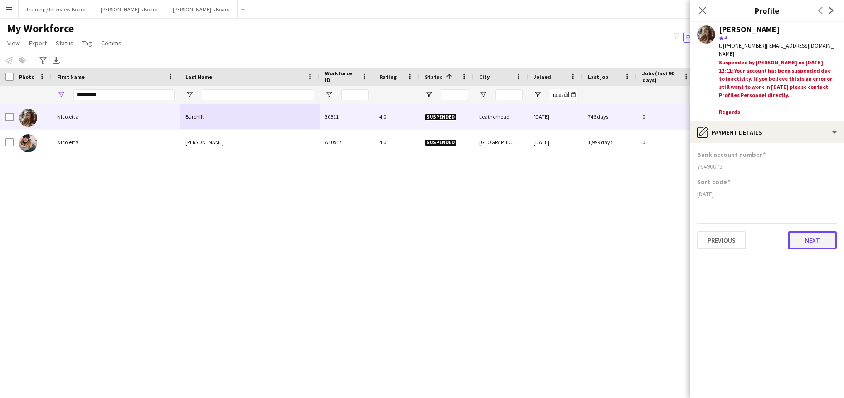
click at [799, 242] on button "Next" at bounding box center [811, 240] width 49 height 18
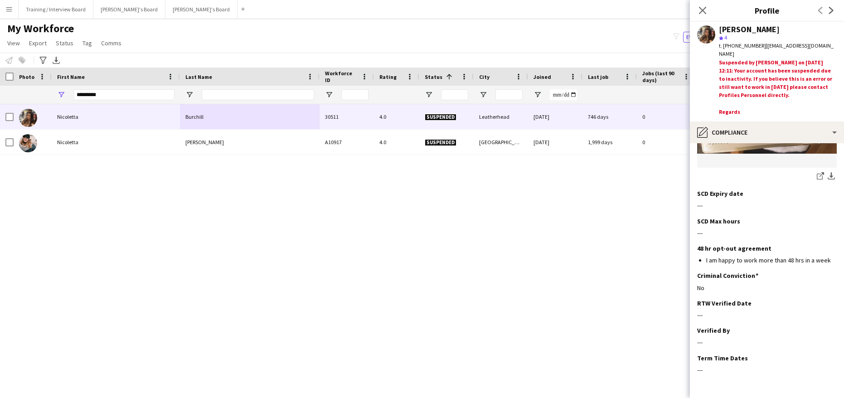
scroll to position [242, 0]
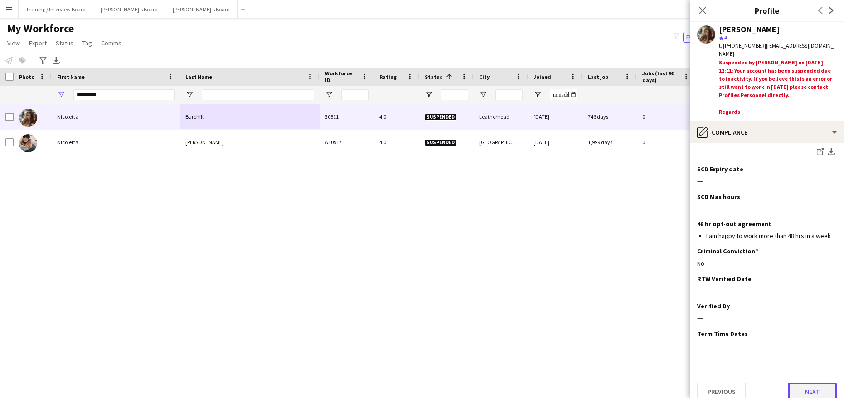
click at [797, 382] on button "Next" at bounding box center [811, 391] width 49 height 18
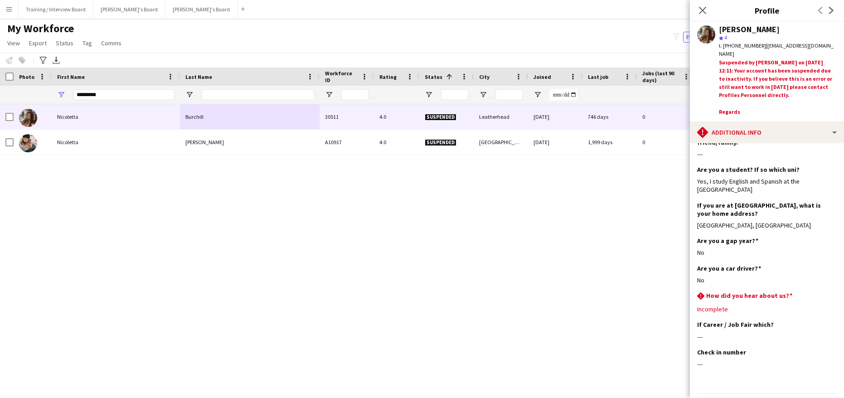
scroll to position [399, 0]
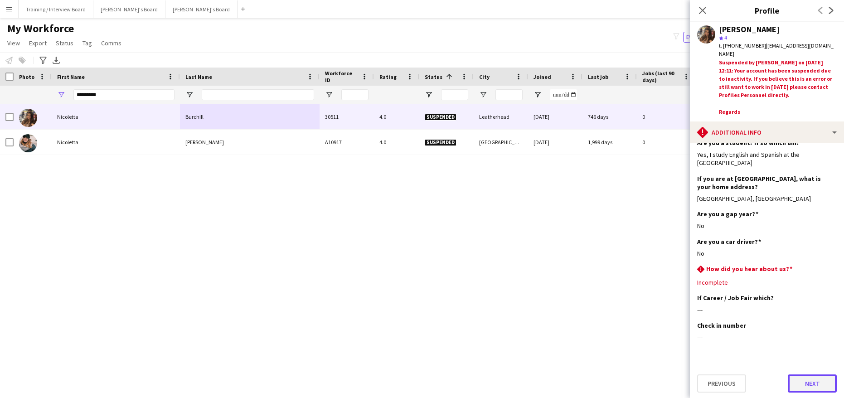
click at [807, 380] on button "Next" at bounding box center [811, 383] width 49 height 18
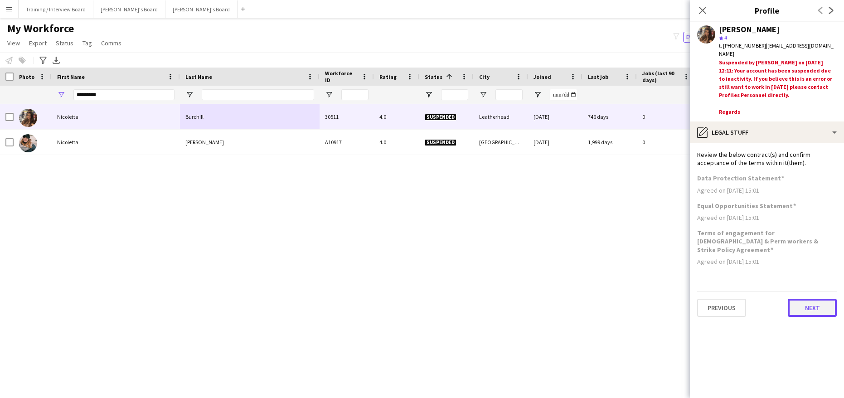
click at [820, 302] on button "Next" at bounding box center [811, 308] width 49 height 18
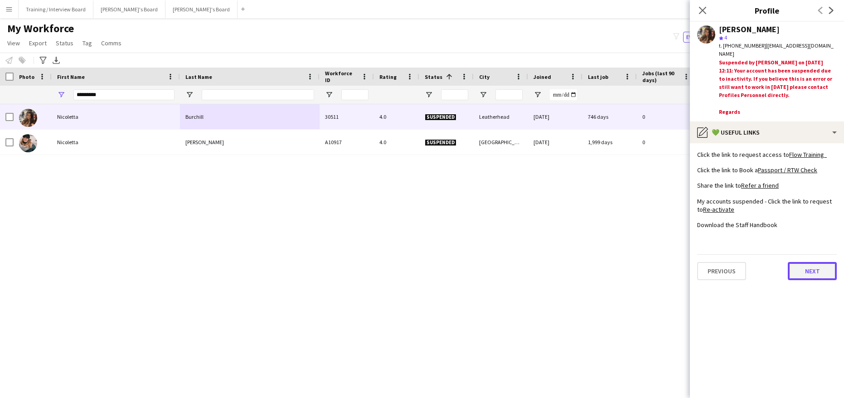
click at [820, 264] on button "Next" at bounding box center [811, 271] width 49 height 18
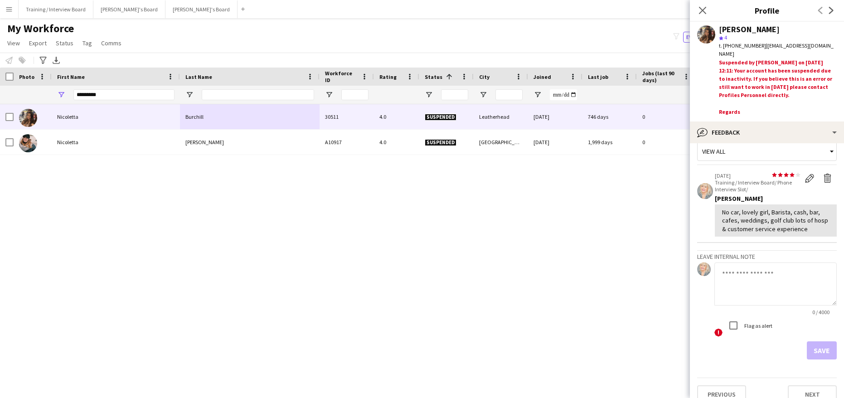
scroll to position [23, 0]
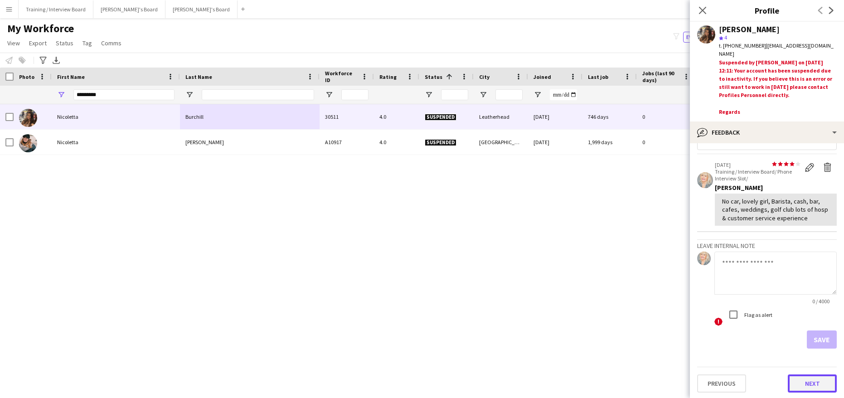
click at [815, 382] on button "Next" at bounding box center [811, 383] width 49 height 18
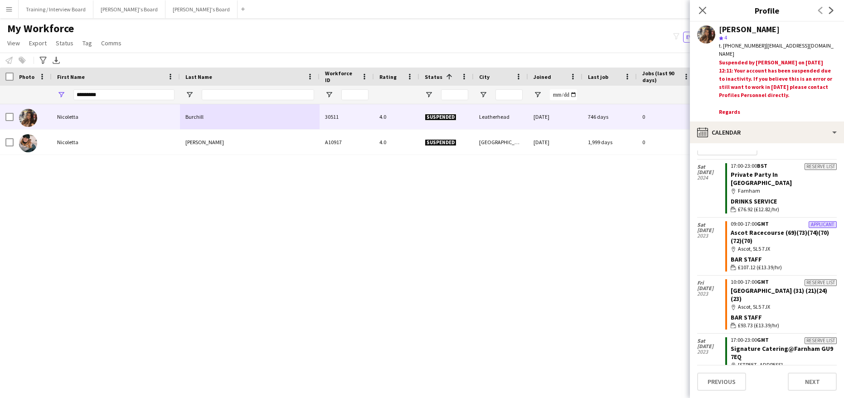
scroll to position [0, 0]
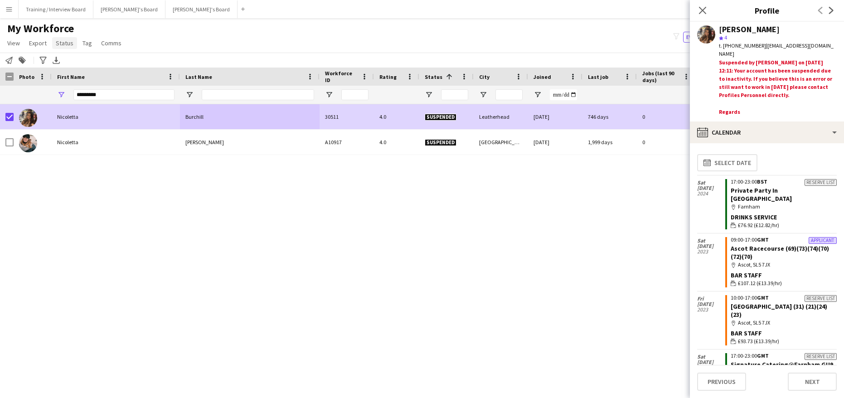
click at [54, 43] on link "Status" at bounding box center [64, 43] width 25 height 12
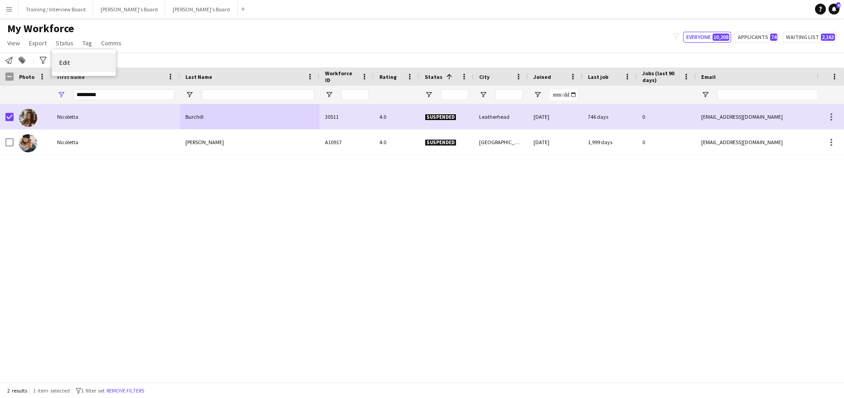
click at [68, 63] on span "Edit" at bounding box center [64, 62] width 10 height 8
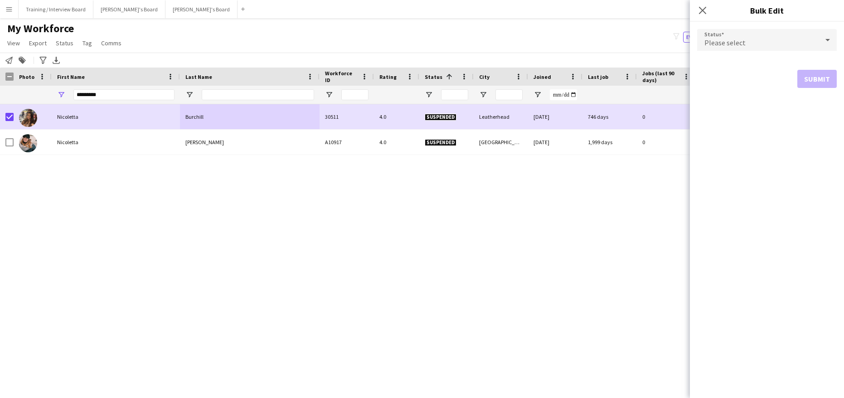
click at [827, 32] on icon at bounding box center [827, 40] width 11 height 18
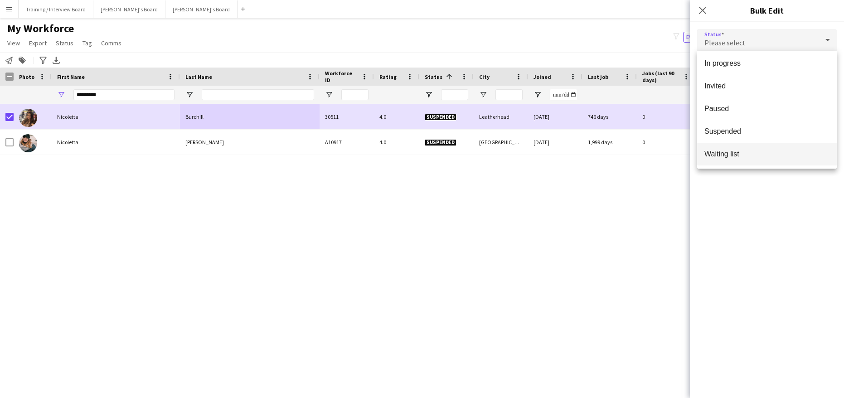
scroll to position [93, 0]
click at [736, 159] on mat-option "Waiting list" at bounding box center [767, 153] width 140 height 23
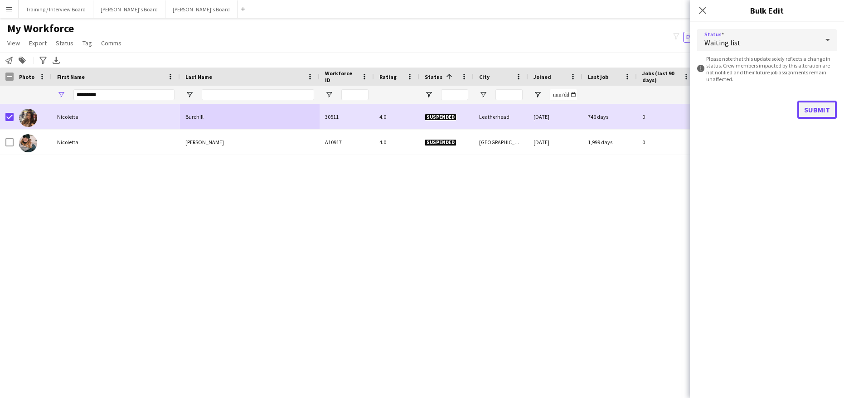
click at [825, 106] on button "Submit" at bounding box center [816, 110] width 39 height 18
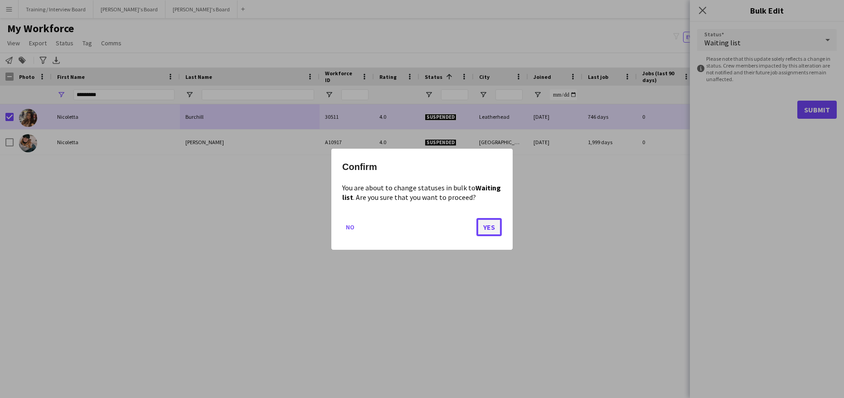
click at [492, 219] on button "Yes" at bounding box center [488, 226] width 25 height 18
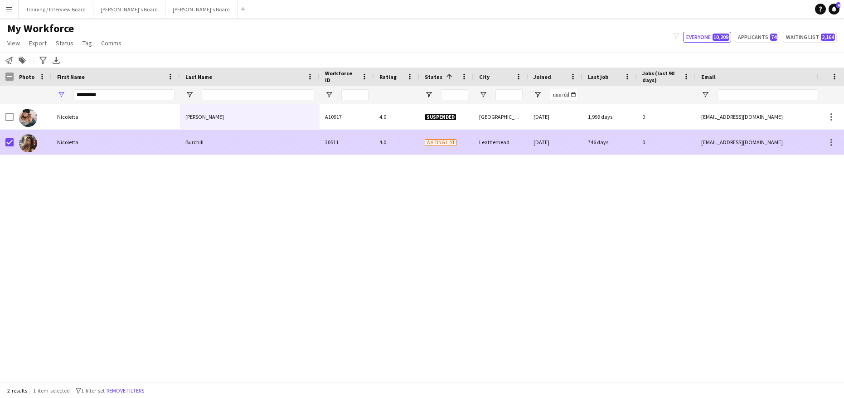
click at [115, 145] on div "Nicoletta" at bounding box center [116, 142] width 128 height 25
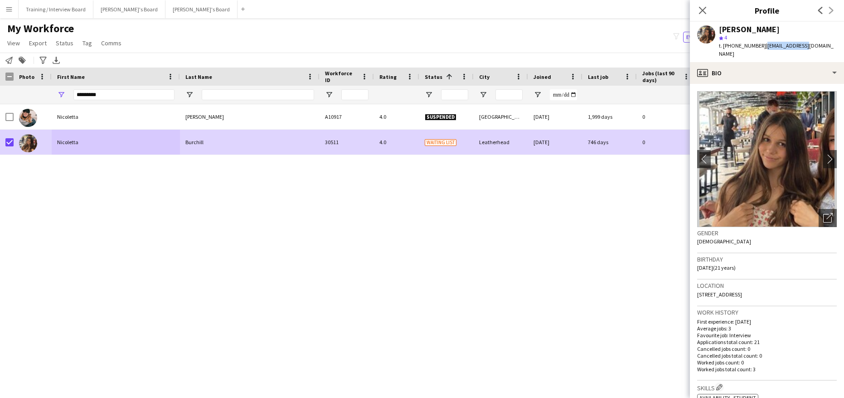
drag, startPoint x: 762, startPoint y: 45, endPoint x: 796, endPoint y: 52, distance: 35.1
click at [796, 52] on div "Nicoletta Burchill star 4 t. +4407483248884 | nicolettaburchill@gmail.com" at bounding box center [767, 42] width 154 height 40
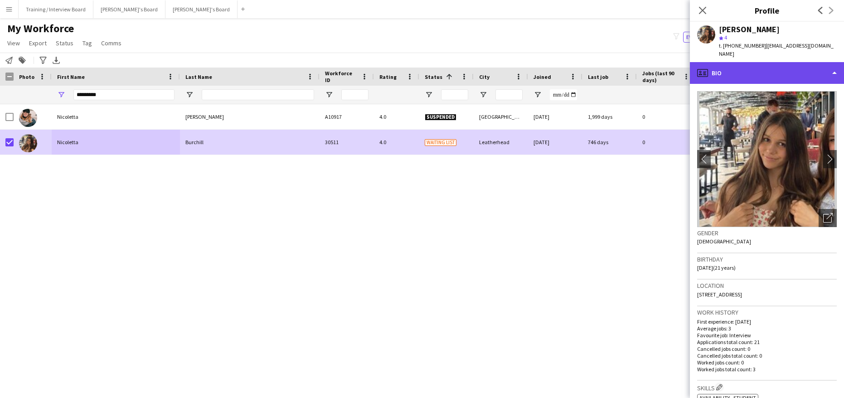
click at [793, 62] on div "profile Bio" at bounding box center [767, 73] width 154 height 22
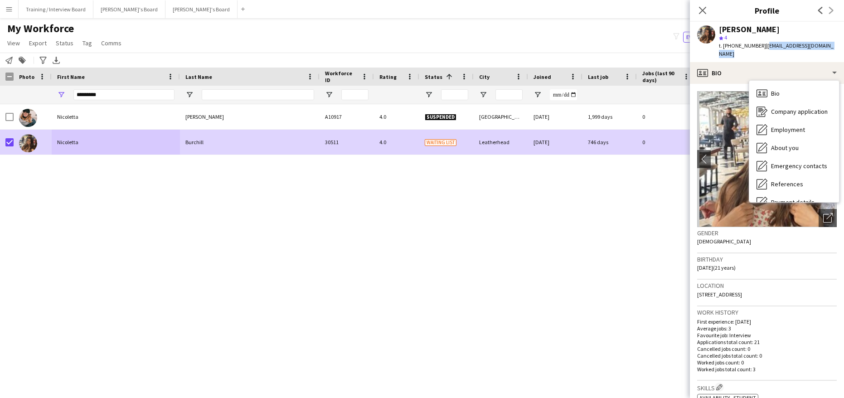
drag, startPoint x: 764, startPoint y: 46, endPoint x: 830, endPoint y: 45, distance: 65.2
click at [830, 45] on span "| nicolettaburchill@gmail.com" at bounding box center [776, 49] width 115 height 15
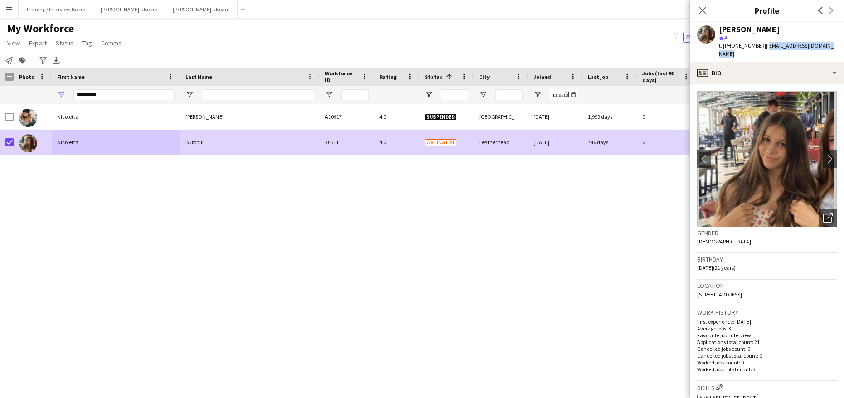
copy span "nicolettaburchill@gmail.com"
click at [698, 8] on icon "Close pop-in" at bounding box center [702, 10] width 9 height 9
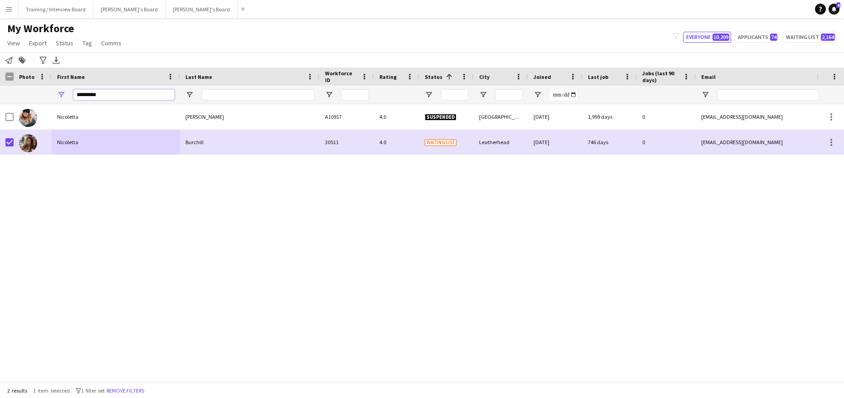
click at [101, 93] on input "*********" at bounding box center [123, 94] width 101 height 11
type input "*"
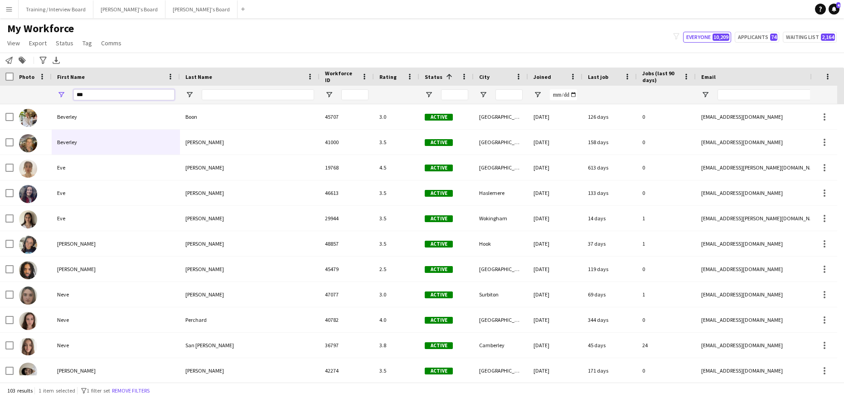
type input "***"
click at [218, 97] on input "Last Name Filter Input" at bounding box center [258, 94] width 112 height 11
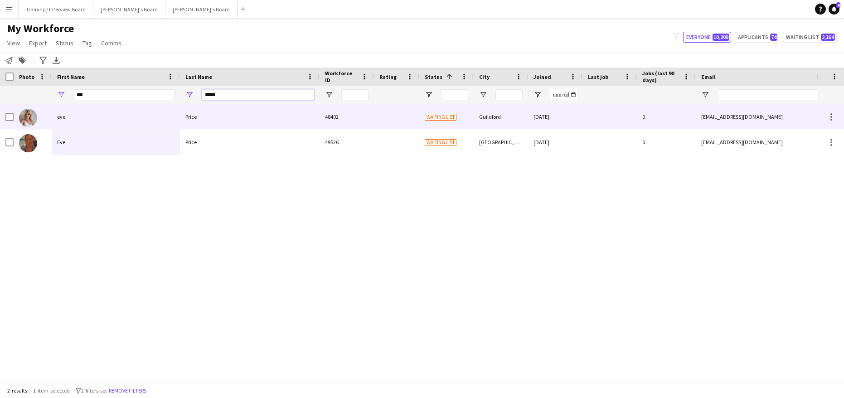
type input "*****"
click at [133, 117] on div "eve" at bounding box center [116, 116] width 128 height 25
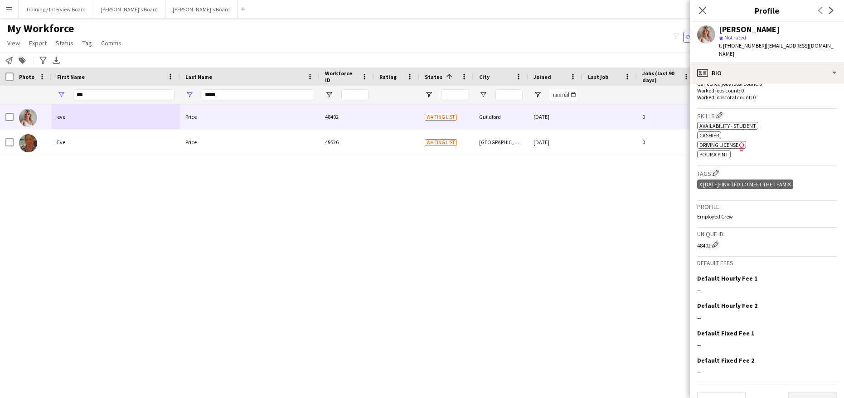
scroll to position [262, 0]
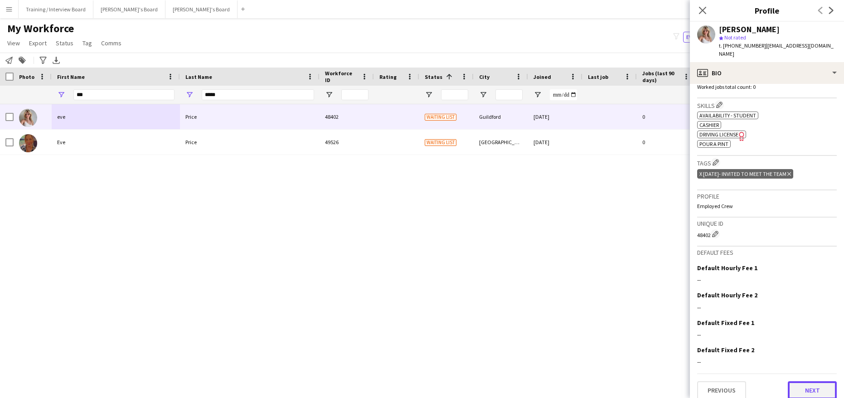
click at [818, 381] on button "Next" at bounding box center [811, 390] width 49 height 18
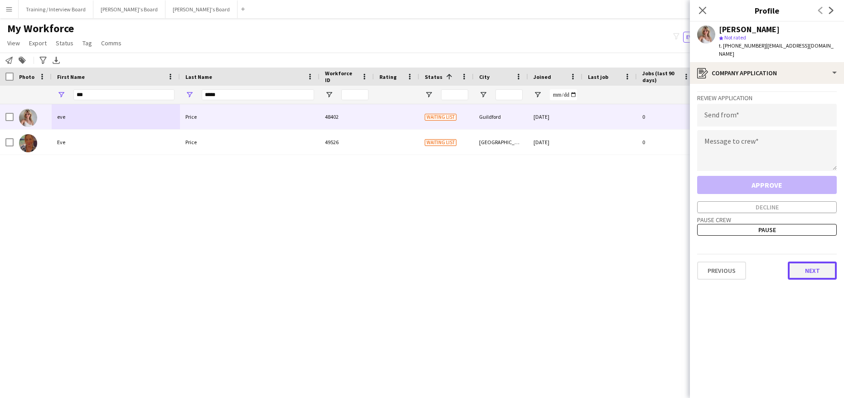
click at [813, 261] on button "Next" at bounding box center [811, 270] width 49 height 18
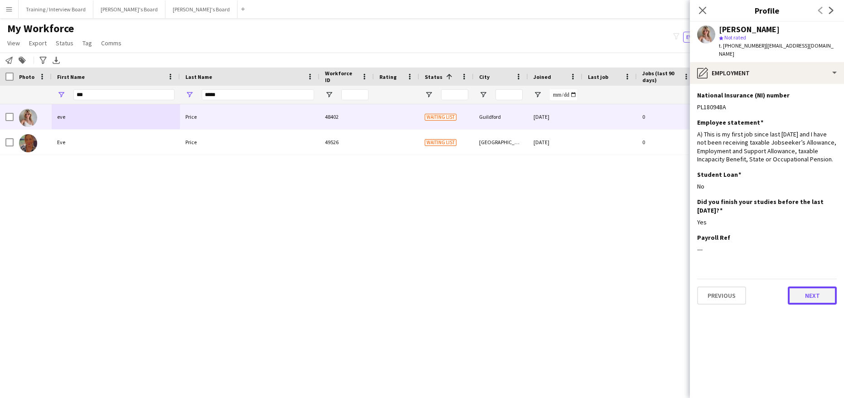
click at [816, 294] on button "Next" at bounding box center [811, 295] width 49 height 18
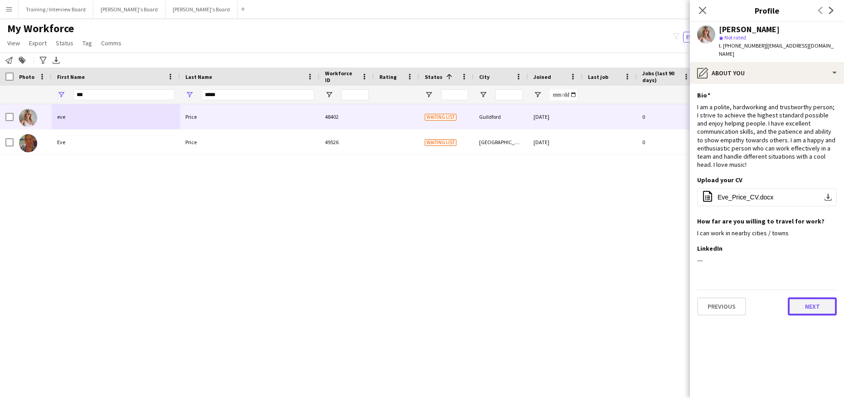
click at [811, 297] on button "Next" at bounding box center [811, 306] width 49 height 18
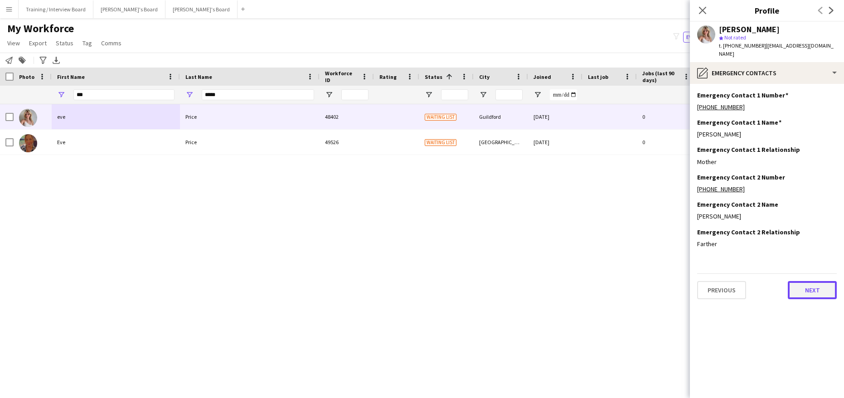
click at [827, 285] on button "Next" at bounding box center [811, 290] width 49 height 18
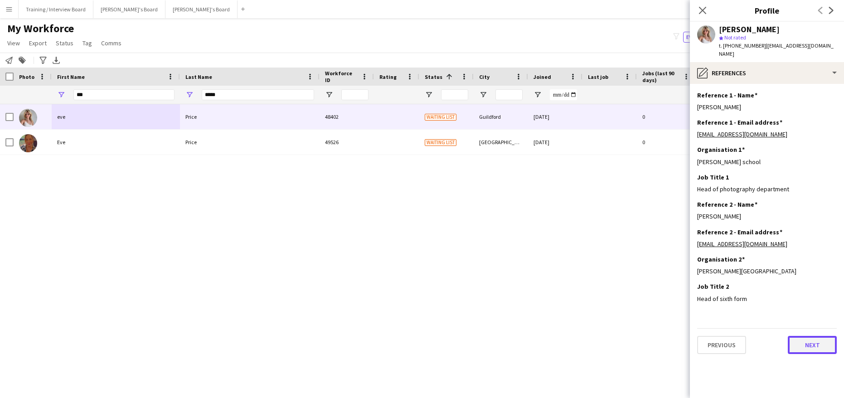
click at [828, 336] on button "Next" at bounding box center [811, 345] width 49 height 18
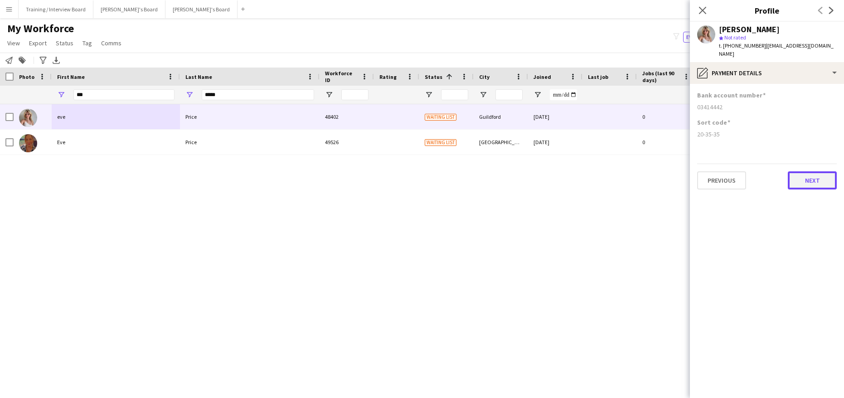
click at [823, 171] on button "Next" at bounding box center [811, 180] width 49 height 18
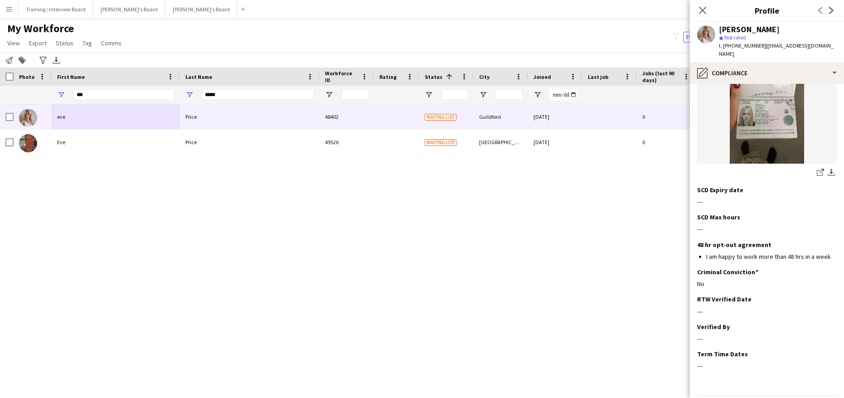
scroll to position [176, 0]
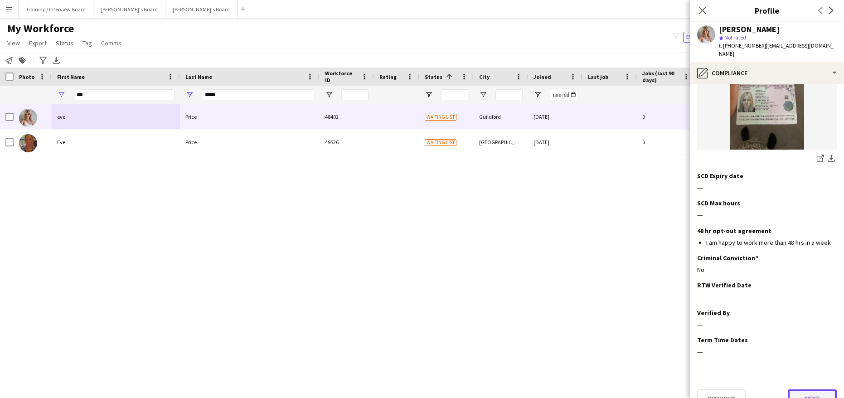
click at [796, 389] on button "Next" at bounding box center [811, 398] width 49 height 18
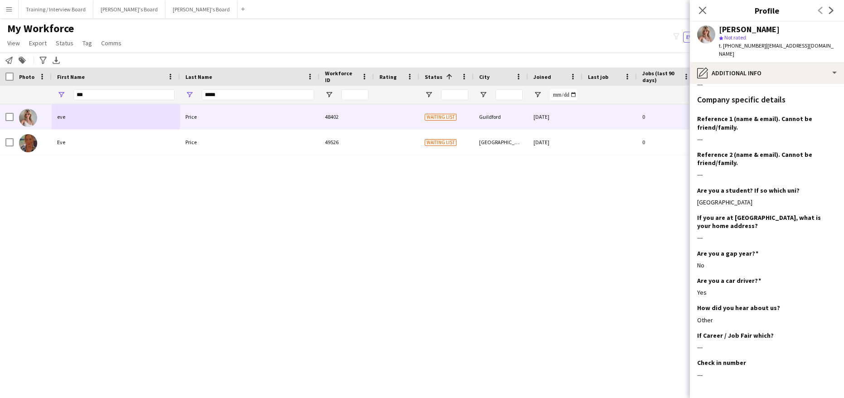
scroll to position [125, 0]
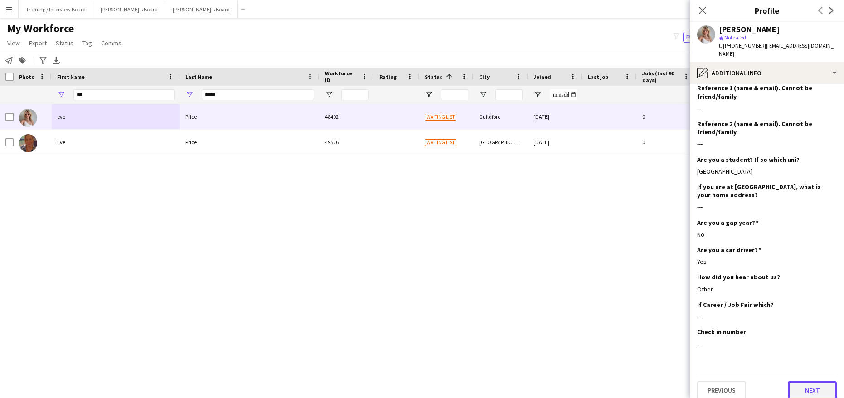
click at [808, 381] on button "Next" at bounding box center [811, 390] width 49 height 18
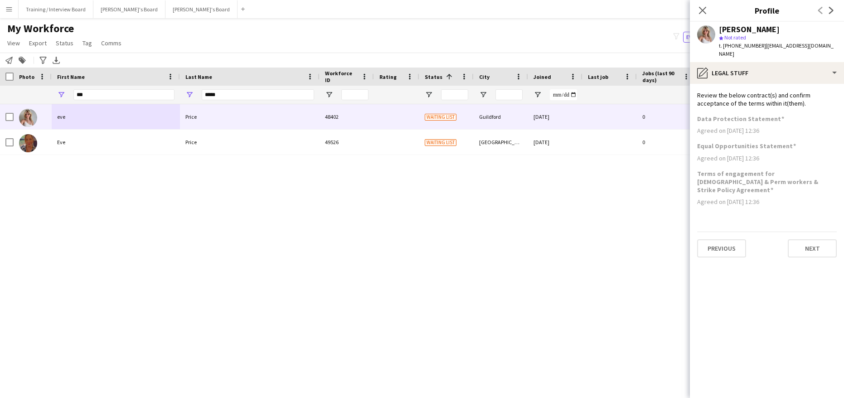
scroll to position [0, 0]
click at [812, 239] on button "Next" at bounding box center [811, 248] width 49 height 18
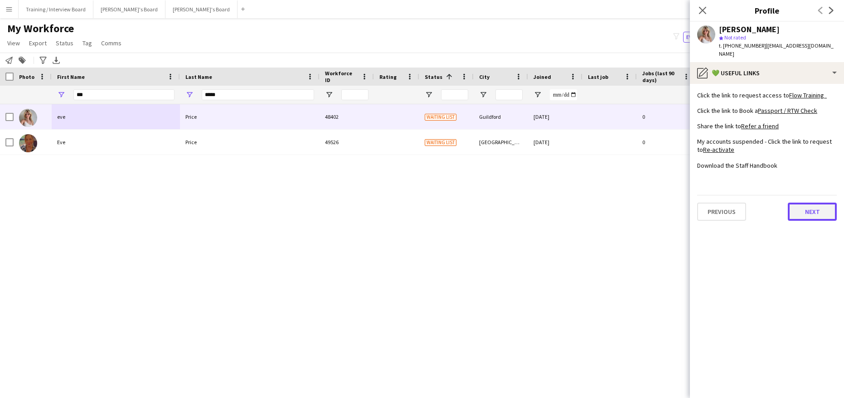
click at [803, 203] on button "Next" at bounding box center [811, 212] width 49 height 18
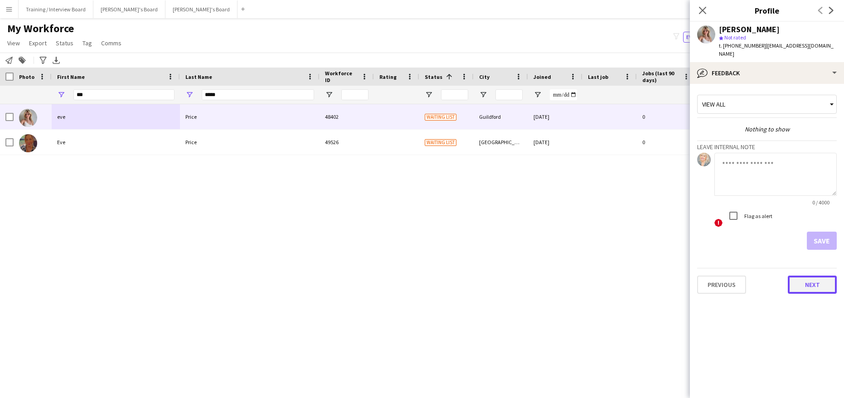
click at [818, 276] on button "Next" at bounding box center [811, 284] width 49 height 18
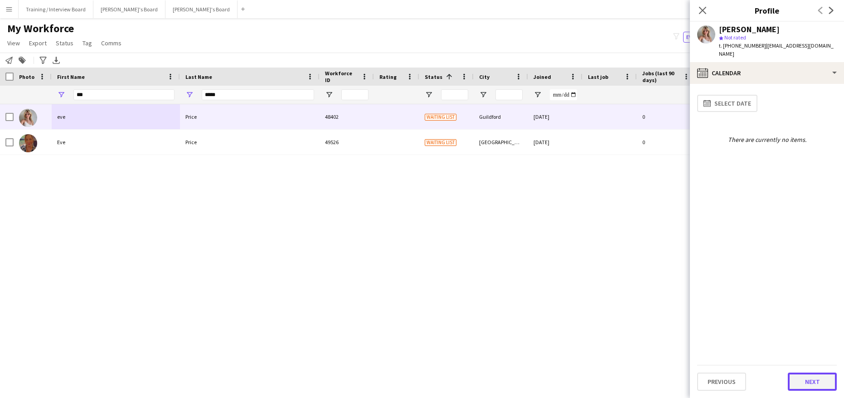
click at [809, 386] on button "Next" at bounding box center [811, 381] width 49 height 18
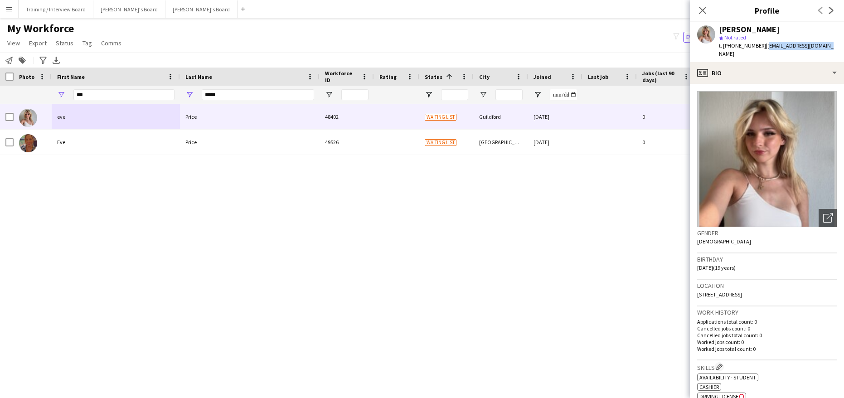
drag, startPoint x: 762, startPoint y: 46, endPoint x: 821, endPoint y: 47, distance: 59.4
click at [821, 47] on div "eve Price star Not rated t. +447532793081 | eveprice11@hotmail.com" at bounding box center [767, 42] width 154 height 40
copy span "eveprice11@hotmail.com"
click at [705, 11] on icon "Close pop-in" at bounding box center [702, 10] width 9 height 9
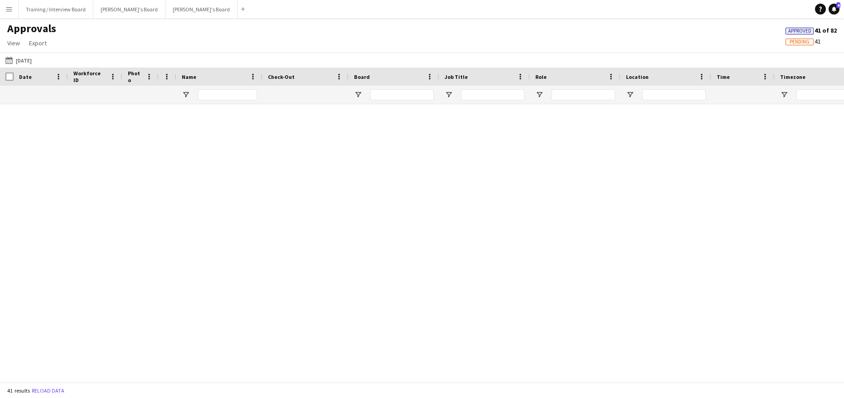
scroll to position [769, 0]
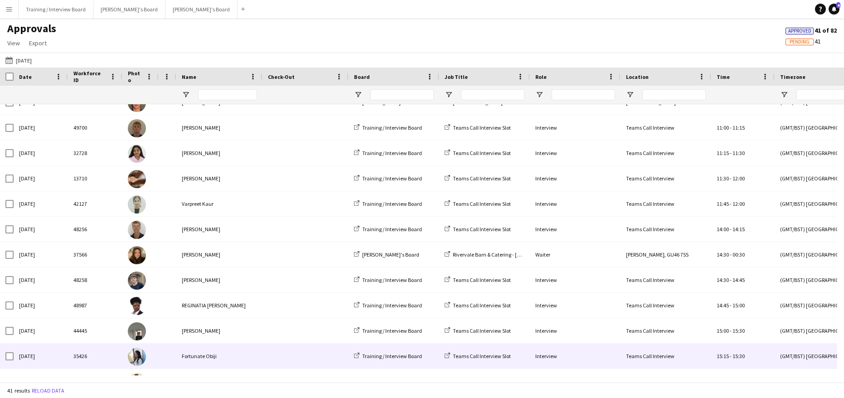
scroll to position [769, 0]
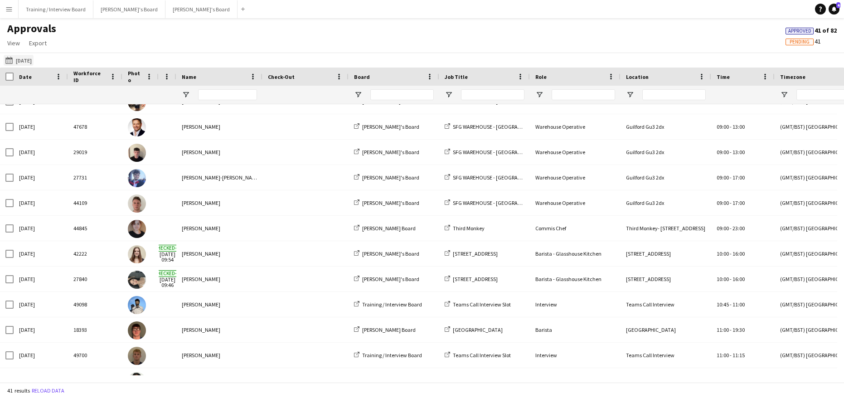
click at [8, 57] on app-icon "[DATE]" at bounding box center [10, 60] width 10 height 7
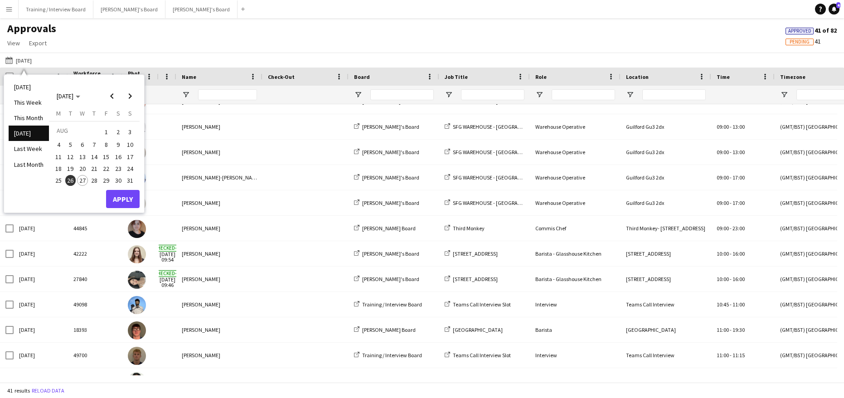
click at [87, 182] on span "27" at bounding box center [82, 180] width 11 height 11
click at [134, 198] on button "Apply" at bounding box center [123, 199] width 34 height 18
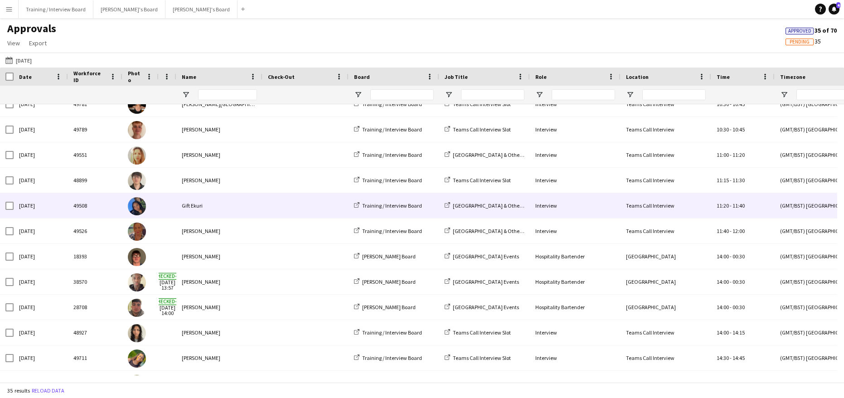
scroll to position [617, 0]
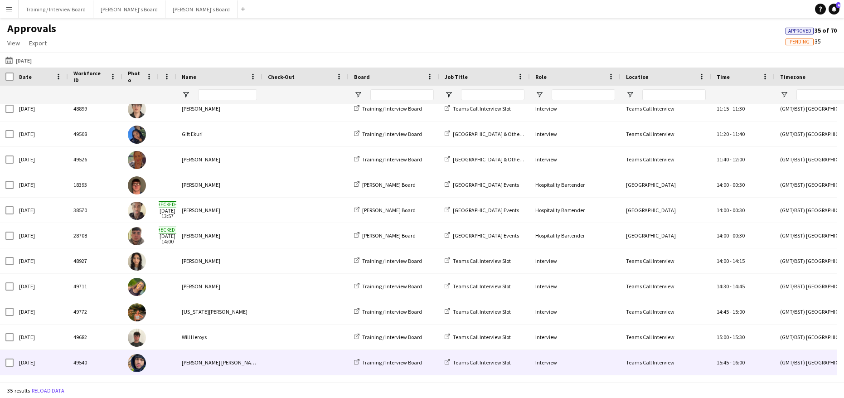
click at [194, 365] on div "[PERSON_NAME] [PERSON_NAME]" at bounding box center [219, 362] width 86 height 25
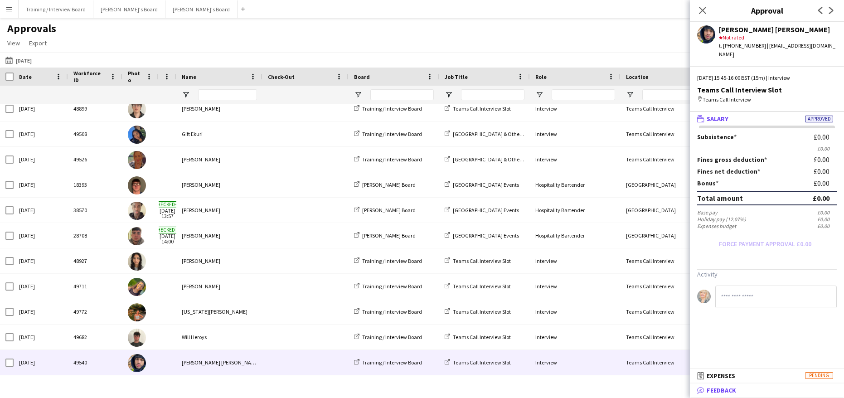
click at [719, 389] on span "Feedback" at bounding box center [720, 390] width 29 height 8
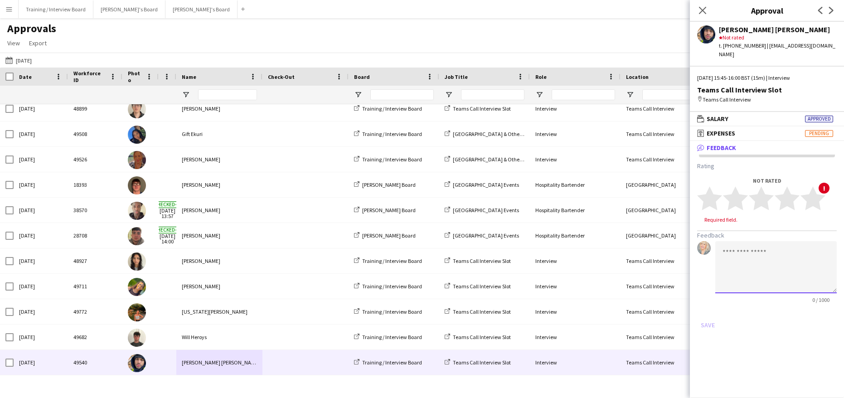
click at [731, 251] on textarea at bounding box center [775, 267] width 121 height 52
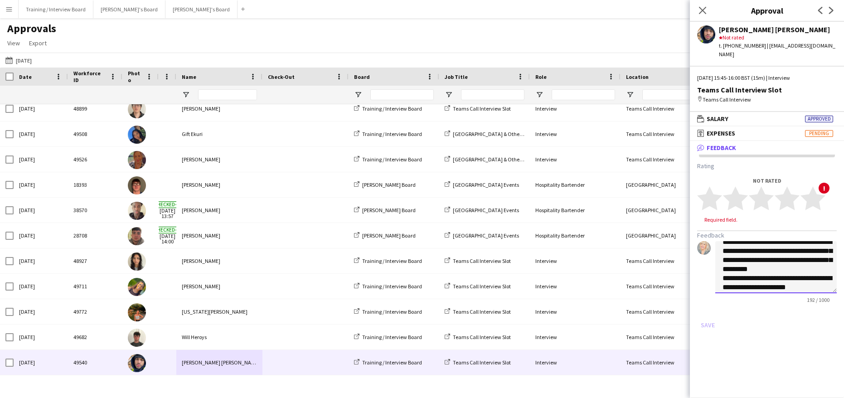
scroll to position [19, 0]
click at [732, 276] on textarea "**********" at bounding box center [775, 267] width 121 height 52
click at [770, 279] on textarea "**********" at bounding box center [775, 267] width 121 height 52
click at [821, 244] on textarea "**********" at bounding box center [775, 267] width 121 height 52
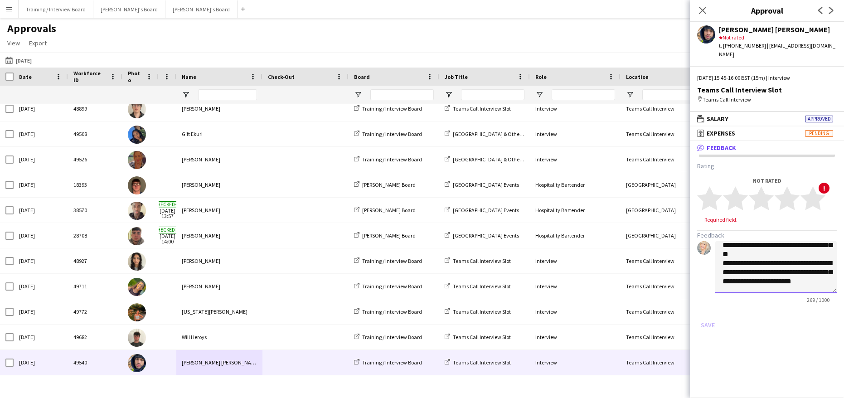
scroll to position [52, 0]
click at [757, 276] on textarea "**********" at bounding box center [775, 267] width 121 height 52
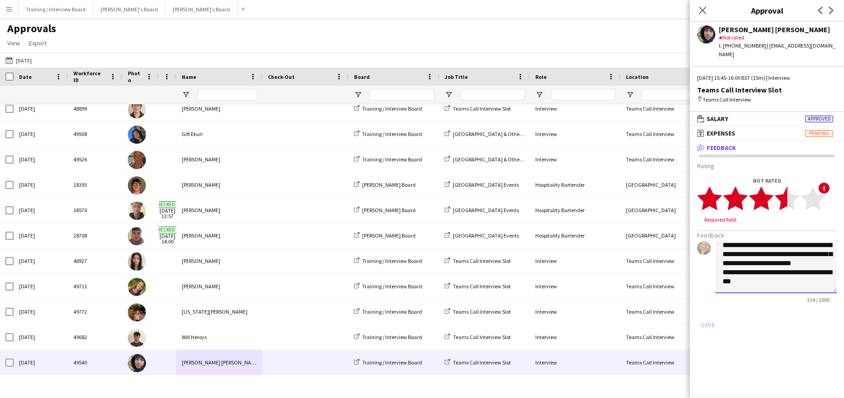
type textarea "**********"
click at [781, 191] on polygon at bounding box center [786, 199] width 25 height 24
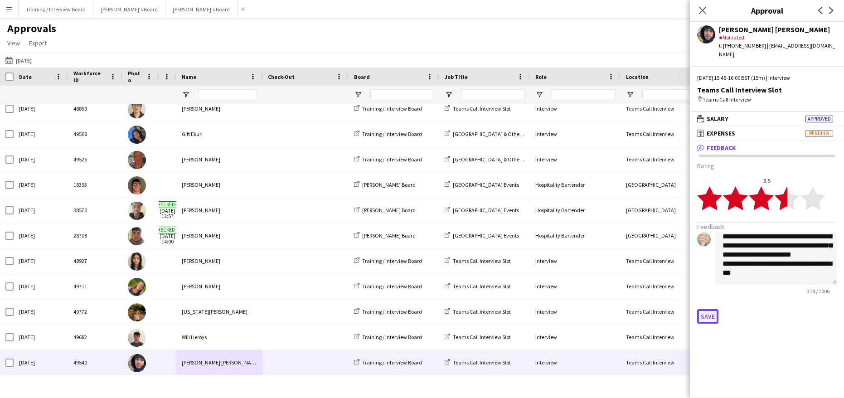
click at [707, 309] on button "Save" at bounding box center [707, 316] width 21 height 14
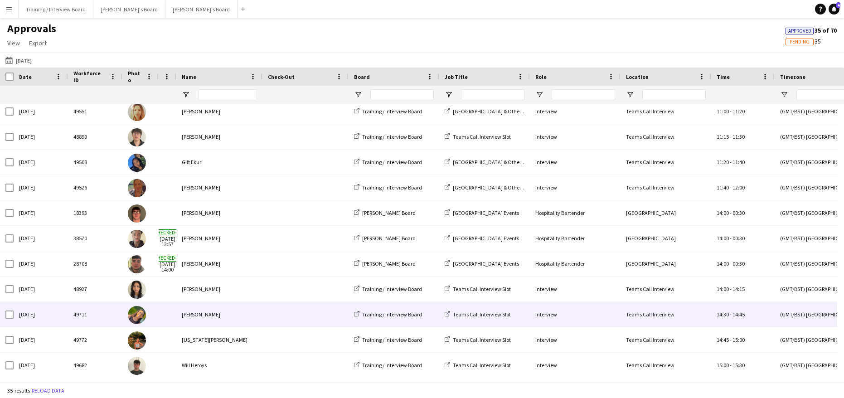
scroll to position [617, 0]
